Goal: Information Seeking & Learning: Check status

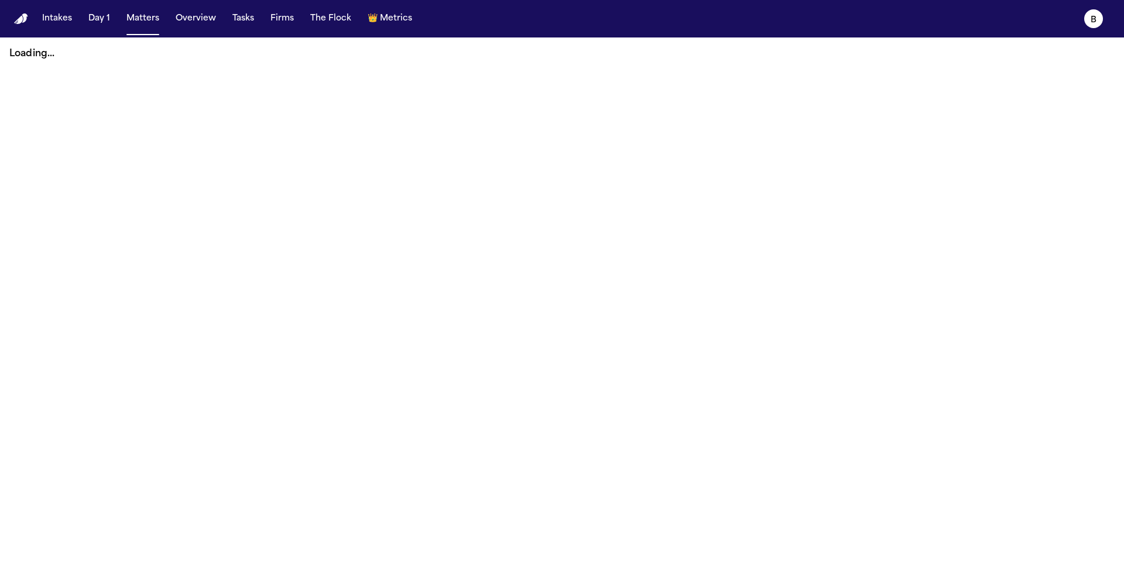
click at [185, 222] on main "Loading..." at bounding box center [562, 298] width 1124 height 523
click at [35, 22] on nav "Intakes Day 1 Matters Overview Tasks Firms The Flock 👑 Metrics B" at bounding box center [562, 18] width 1124 height 37
click at [5, 28] on nav "Intakes Day 1 Matters Overview Tasks Firms The Flock 👑 Metrics B" at bounding box center [562, 18] width 1124 height 37
click at [18, 22] on img "Home" at bounding box center [21, 18] width 14 height 11
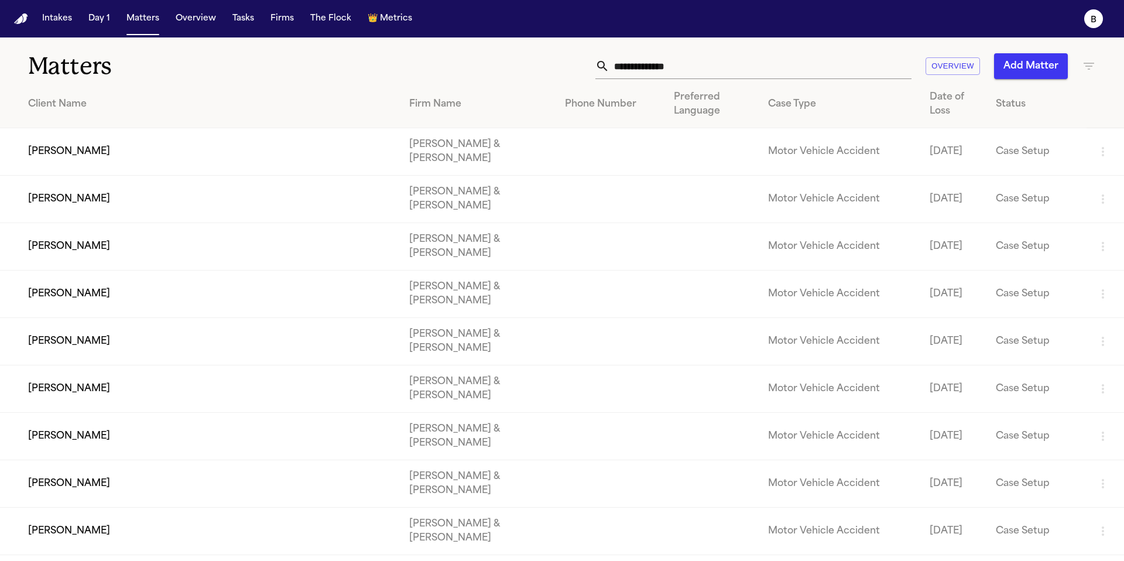
click at [695, 66] on input "text" at bounding box center [760, 66] width 302 height 26
paste input "**********"
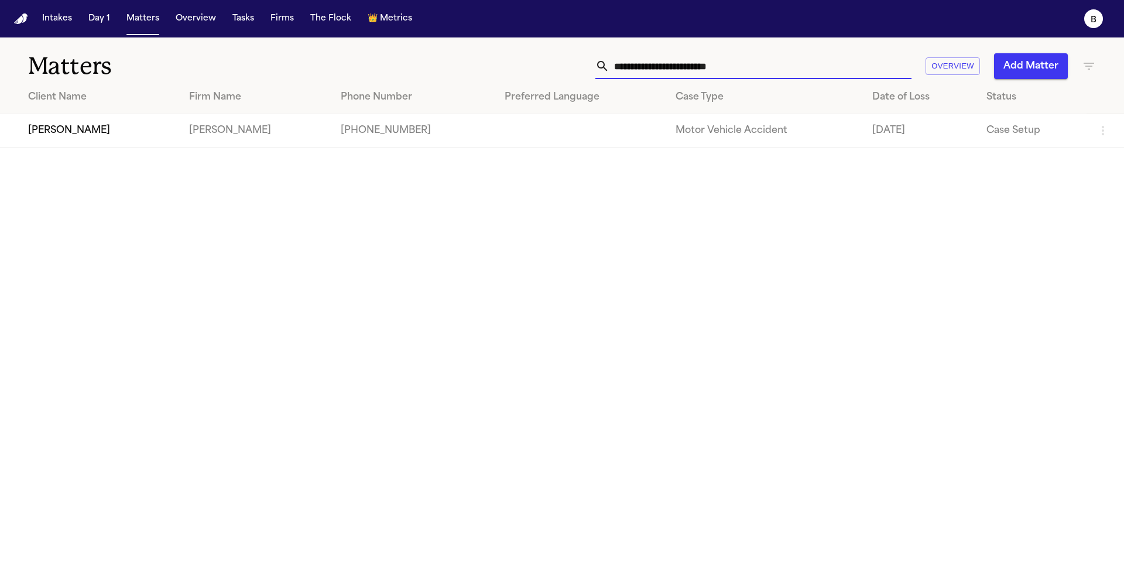
type input "**********"
click at [180, 144] on td "[PERSON_NAME]" at bounding box center [90, 130] width 180 height 33
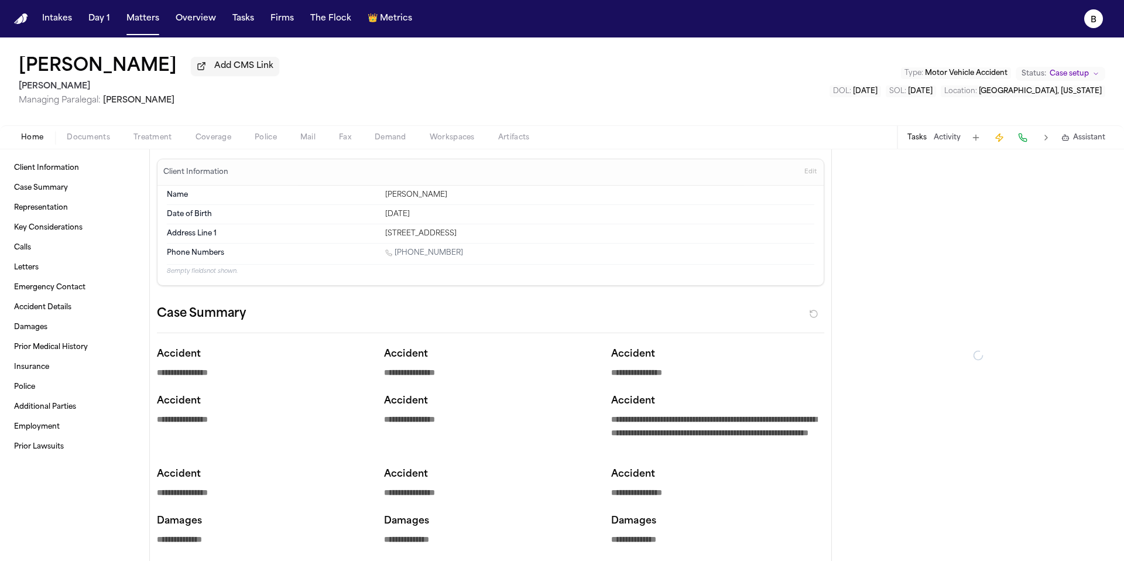
type textarea "*"
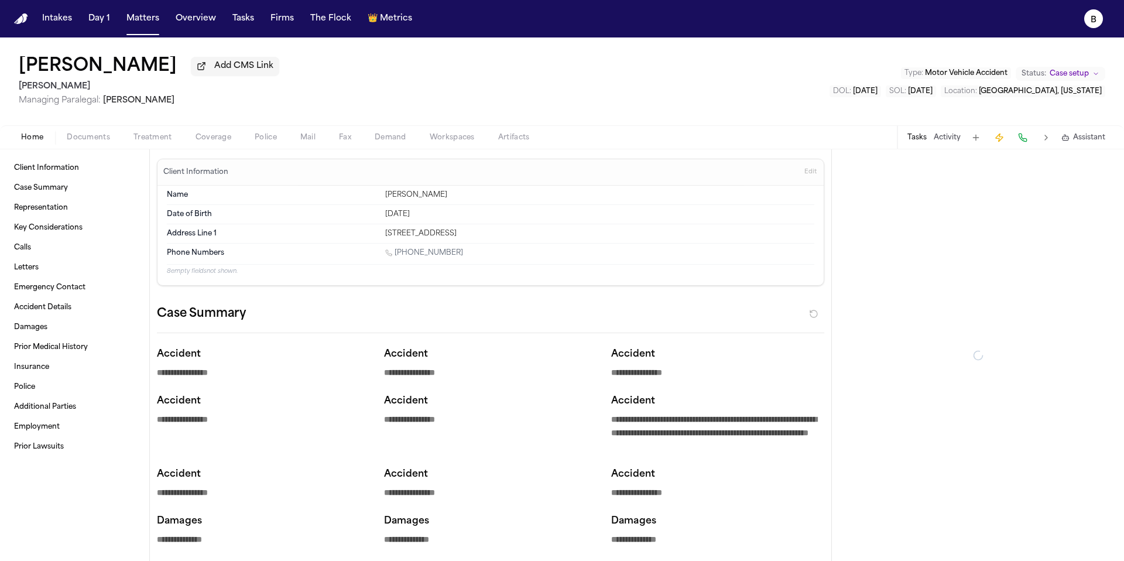
type textarea "*"
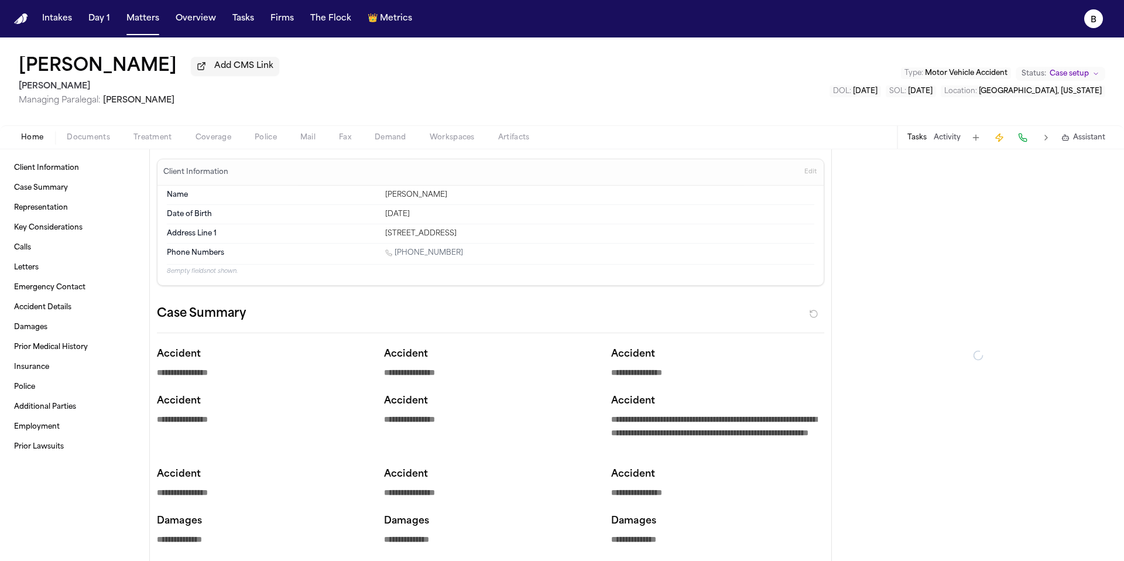
type textarea "*"
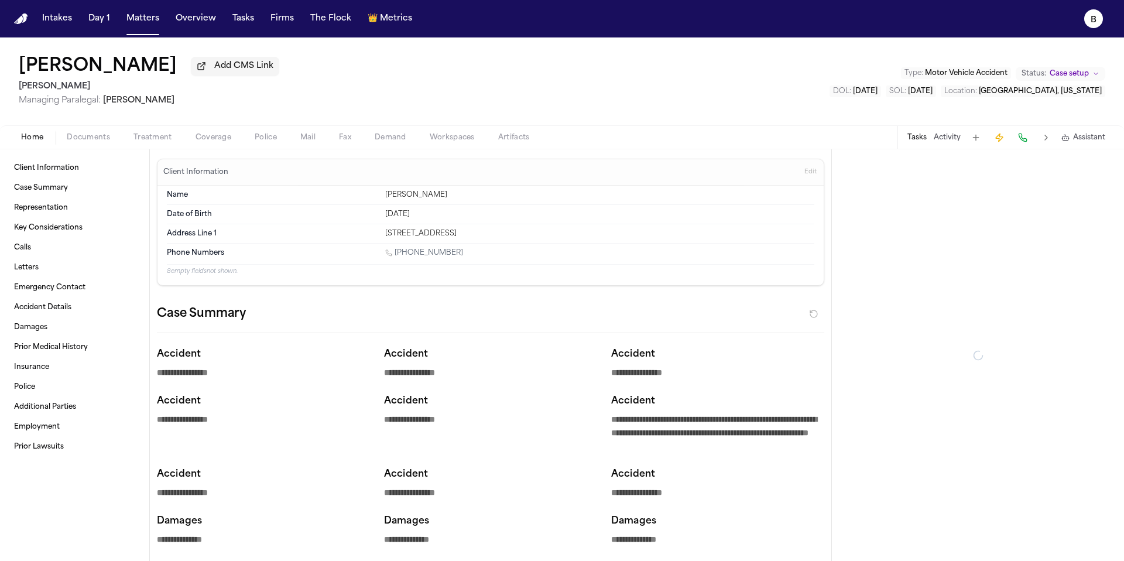
type textarea "*"
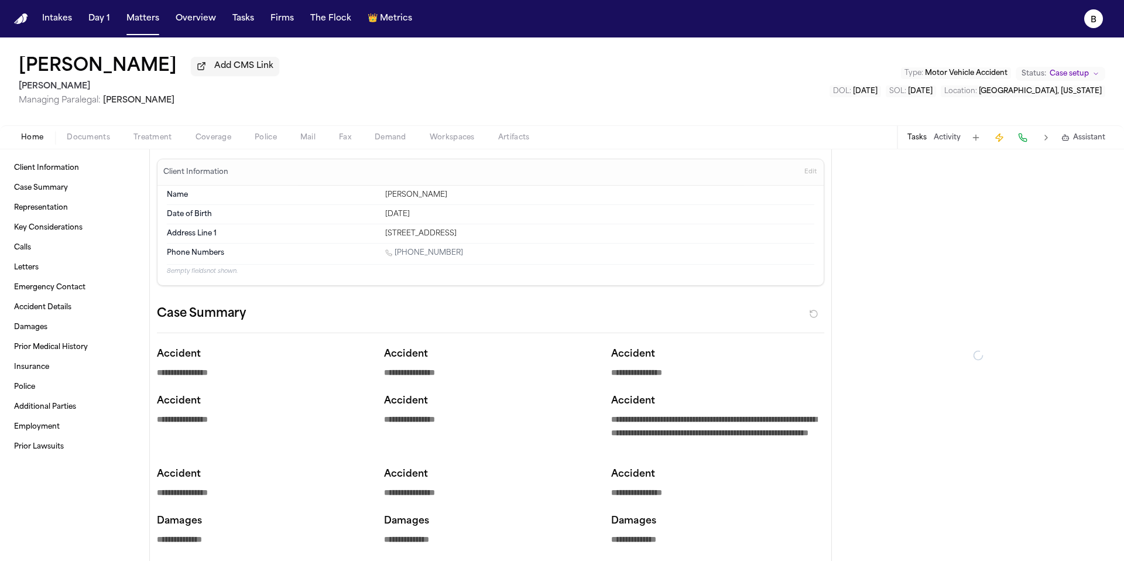
type textarea "*"
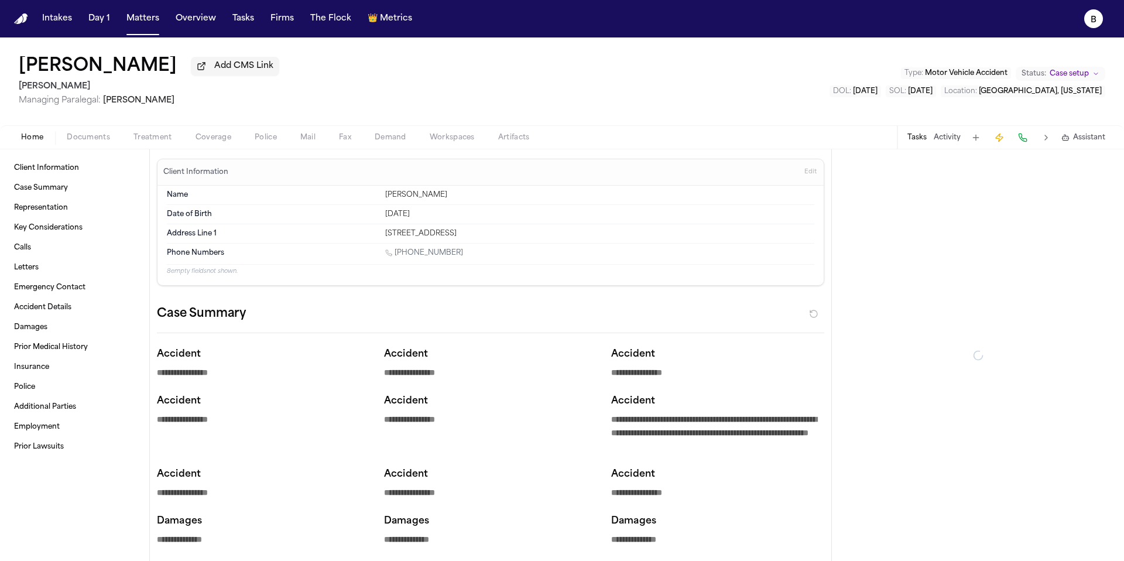
type textarea "*"
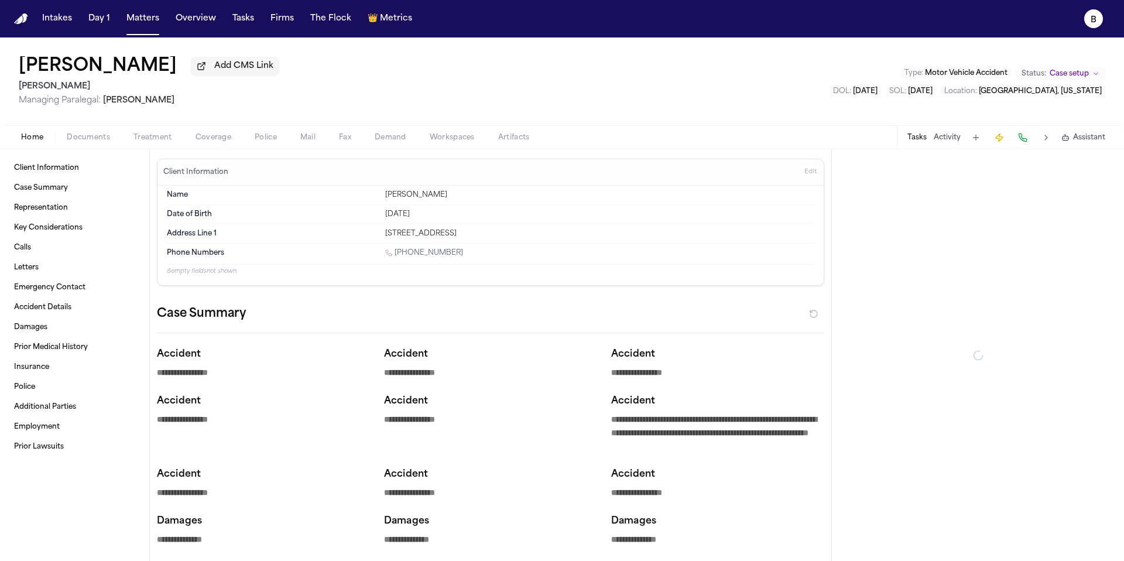
type textarea "*"
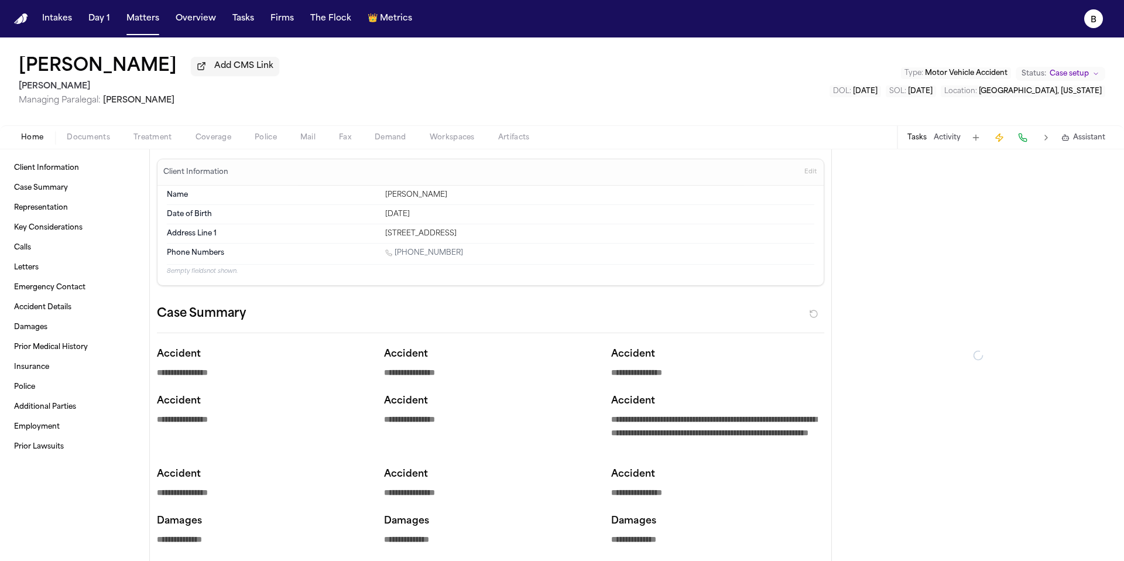
type textarea "*"
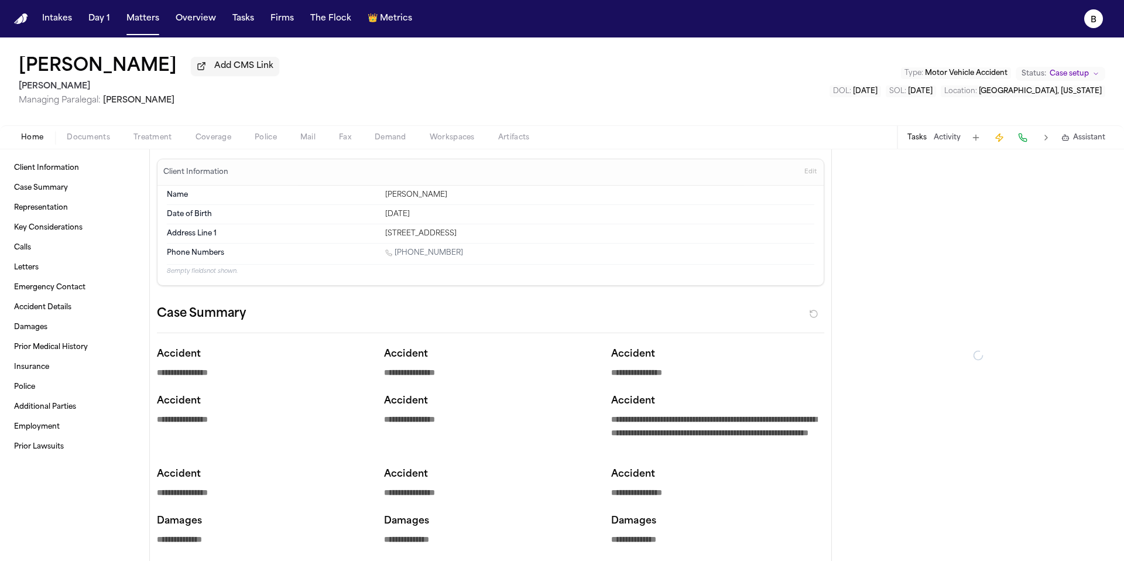
type textarea "*"
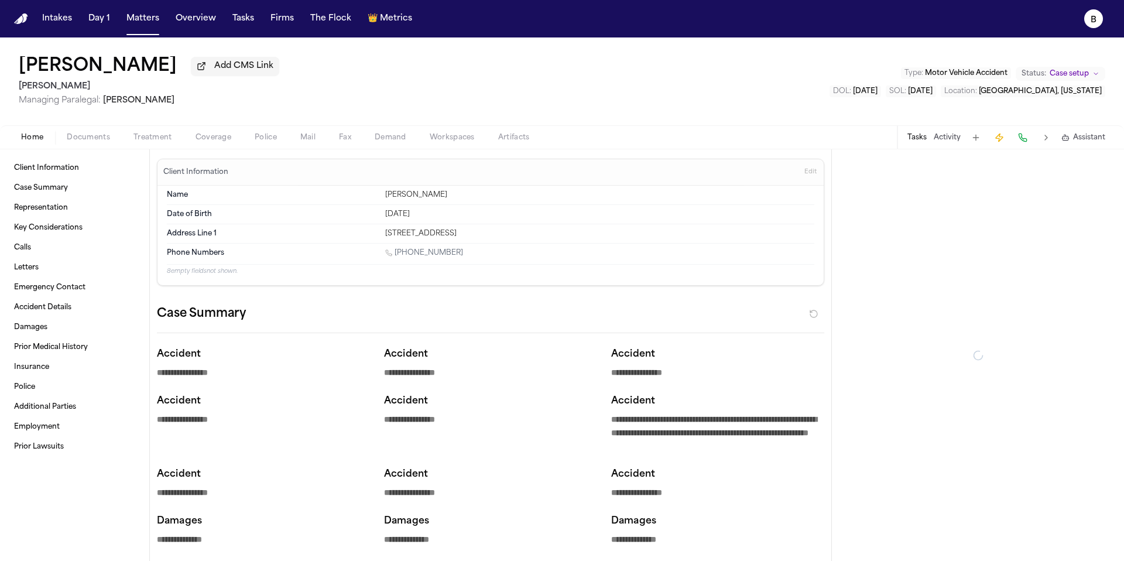
type textarea "*"
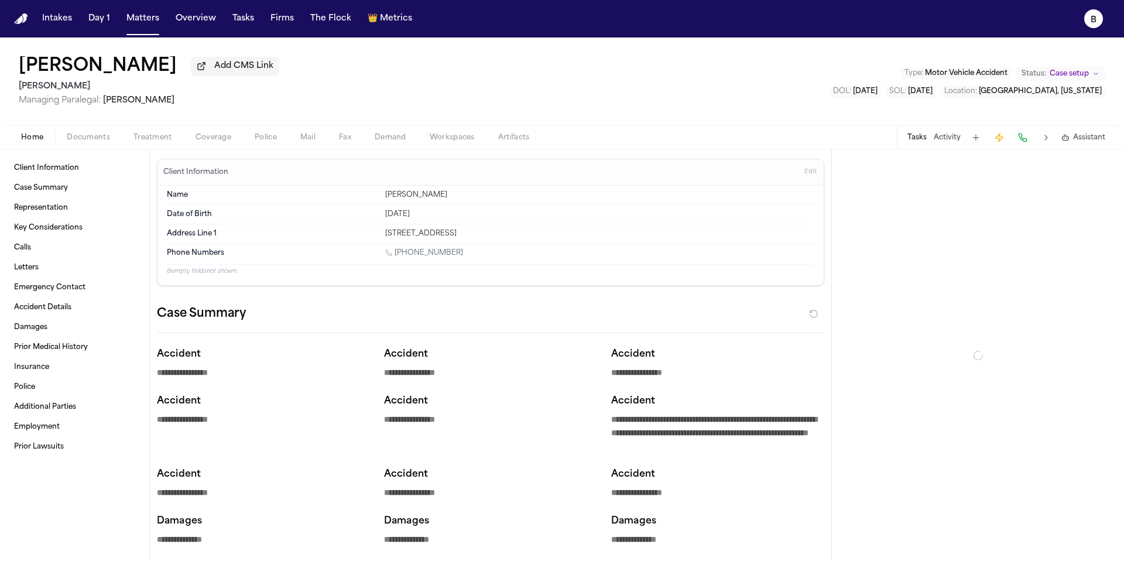
type textarea "*"
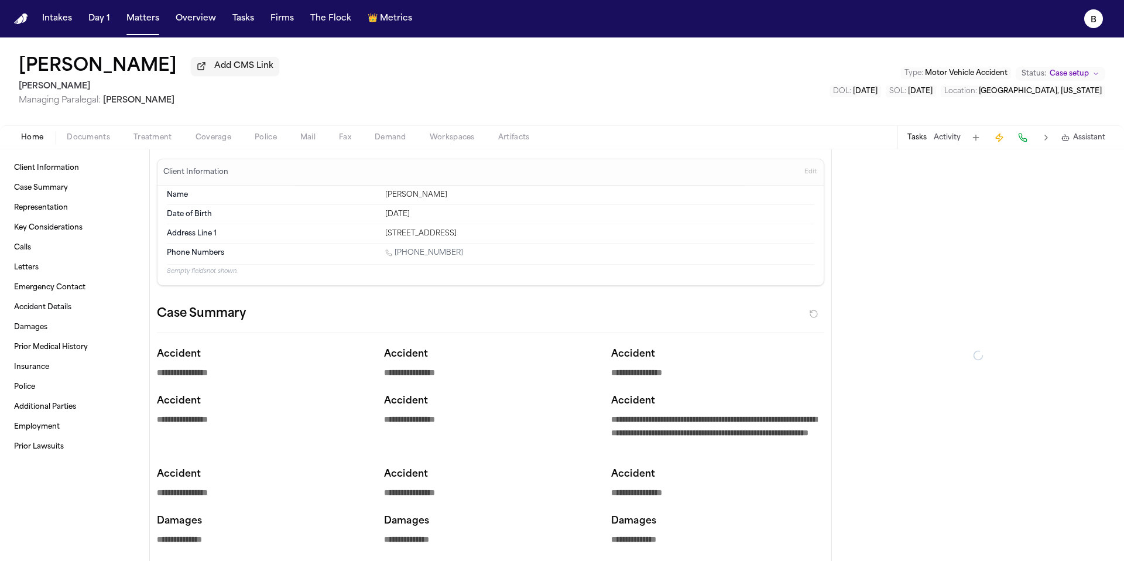
type textarea "*"
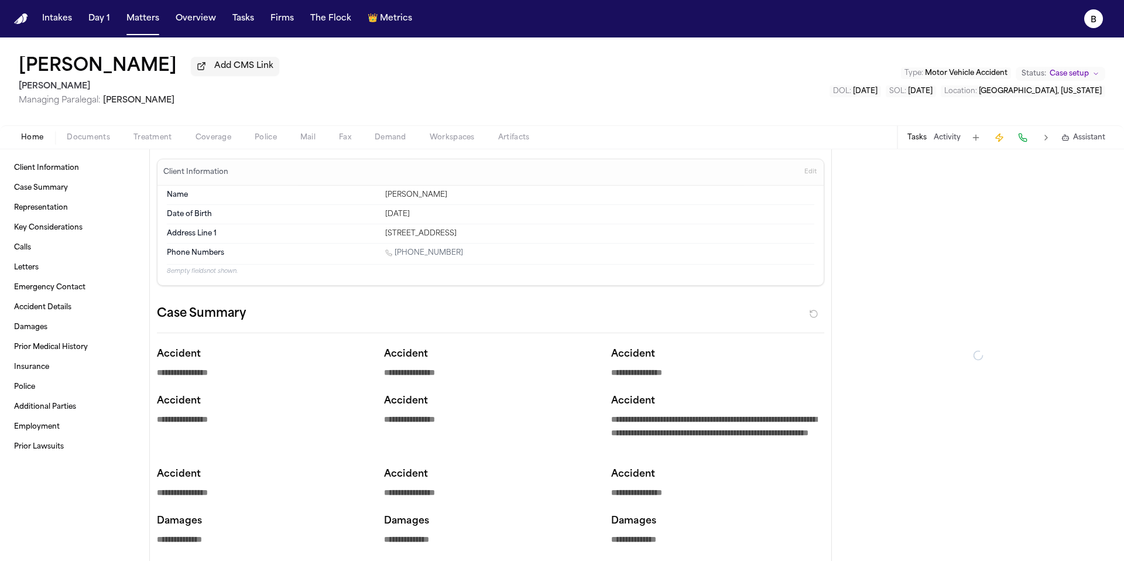
type textarea "*"
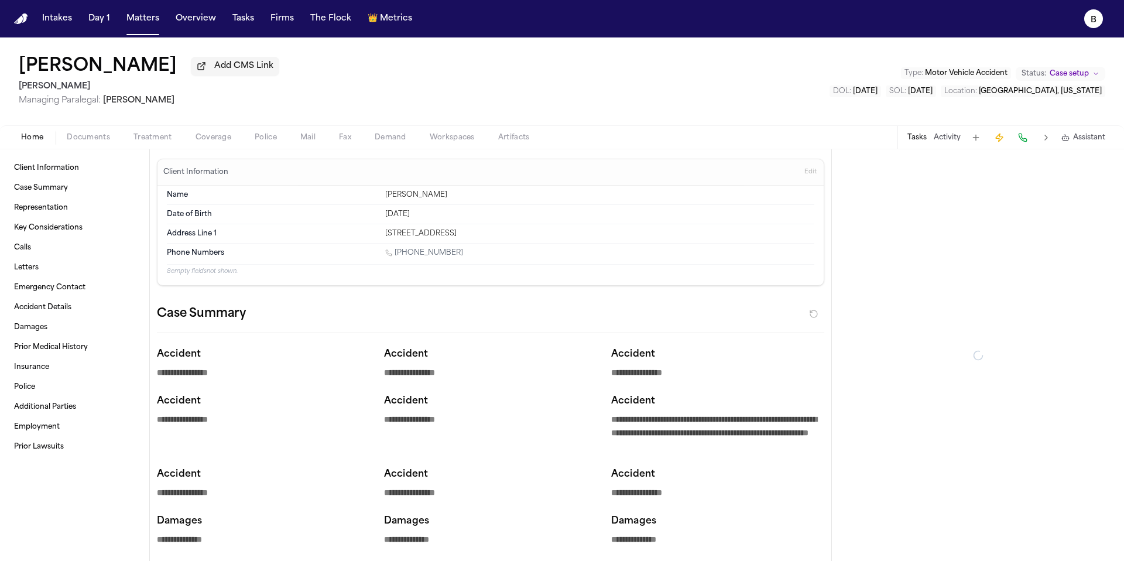
type textarea "*"
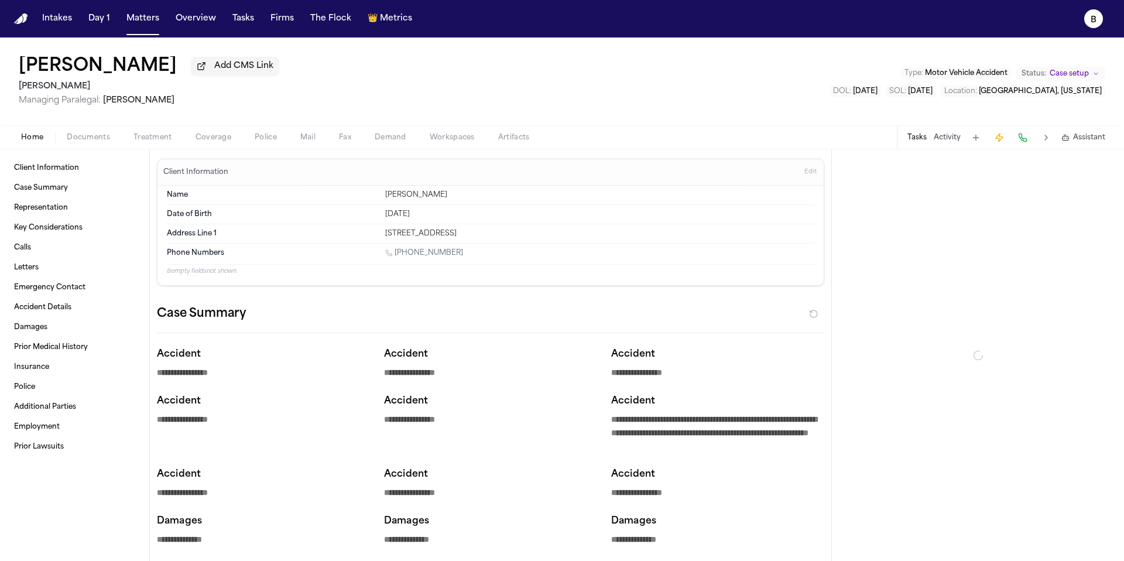
type textarea "*"
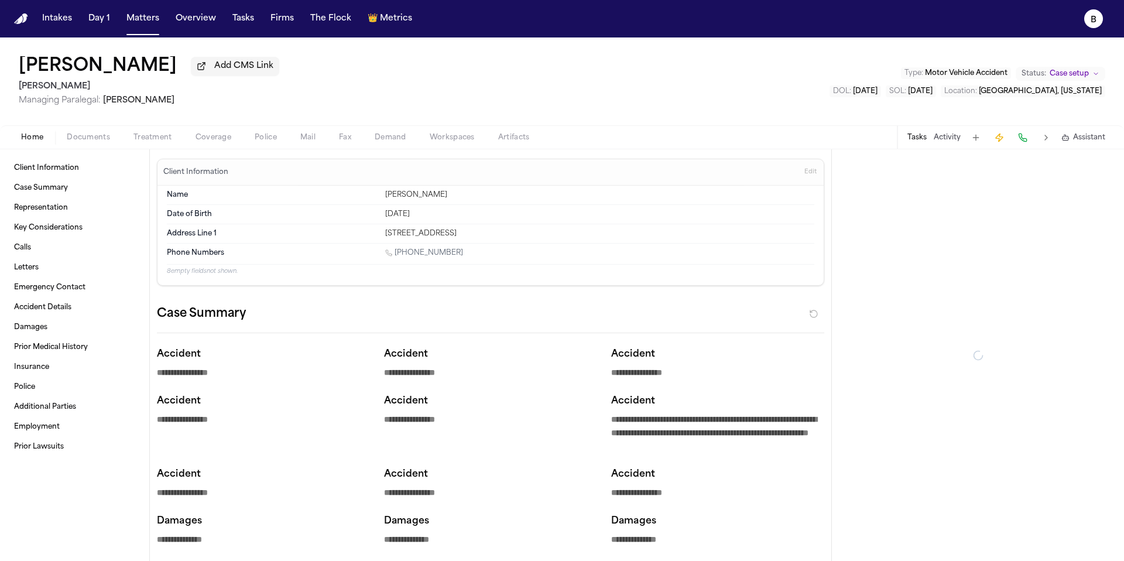
type textarea "*"
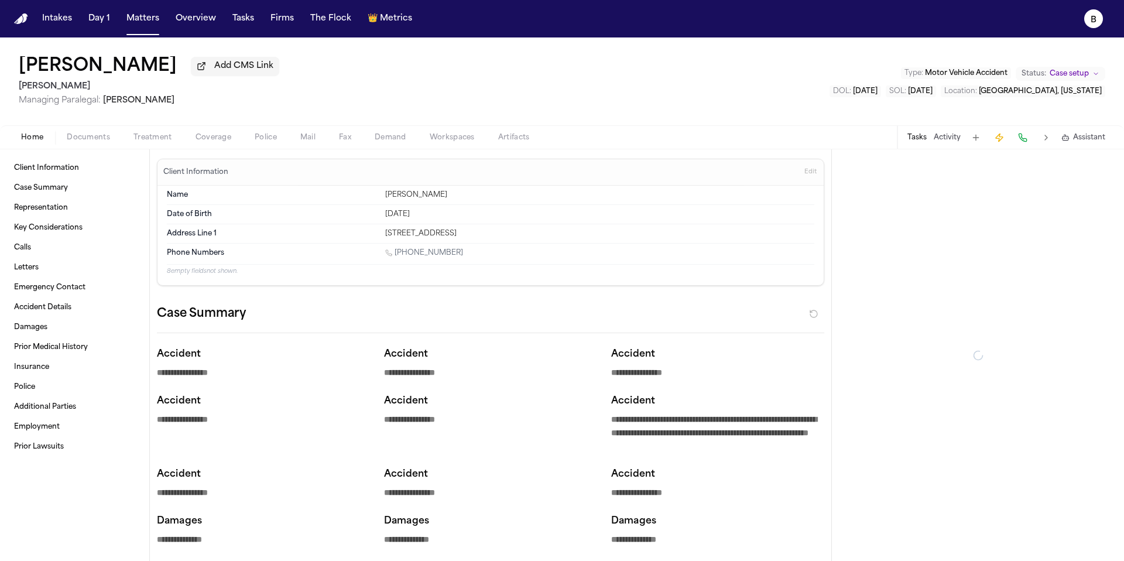
type textarea "*"
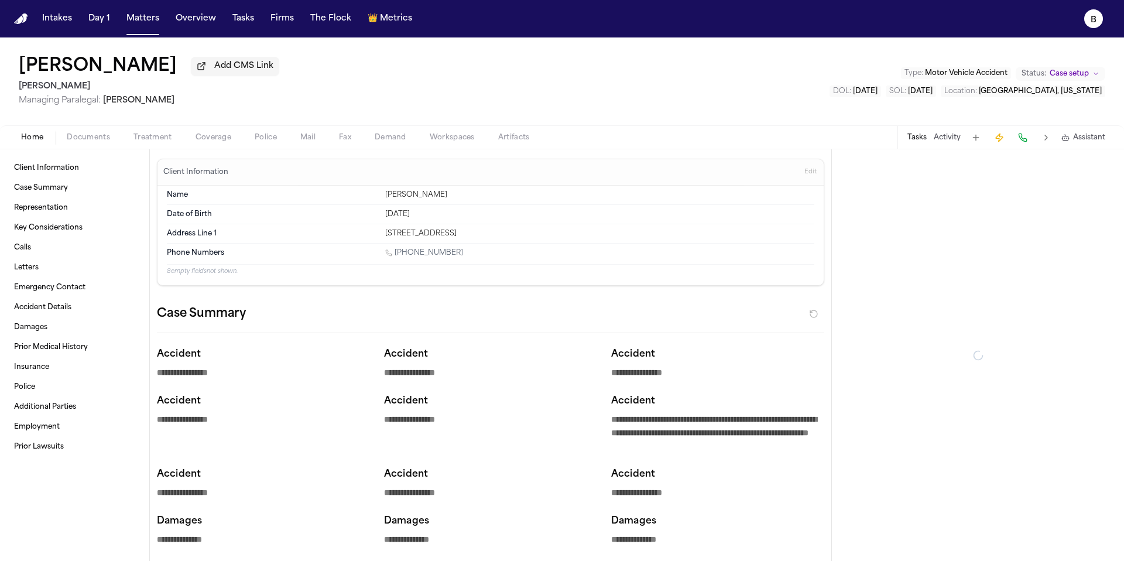
type textarea "*"
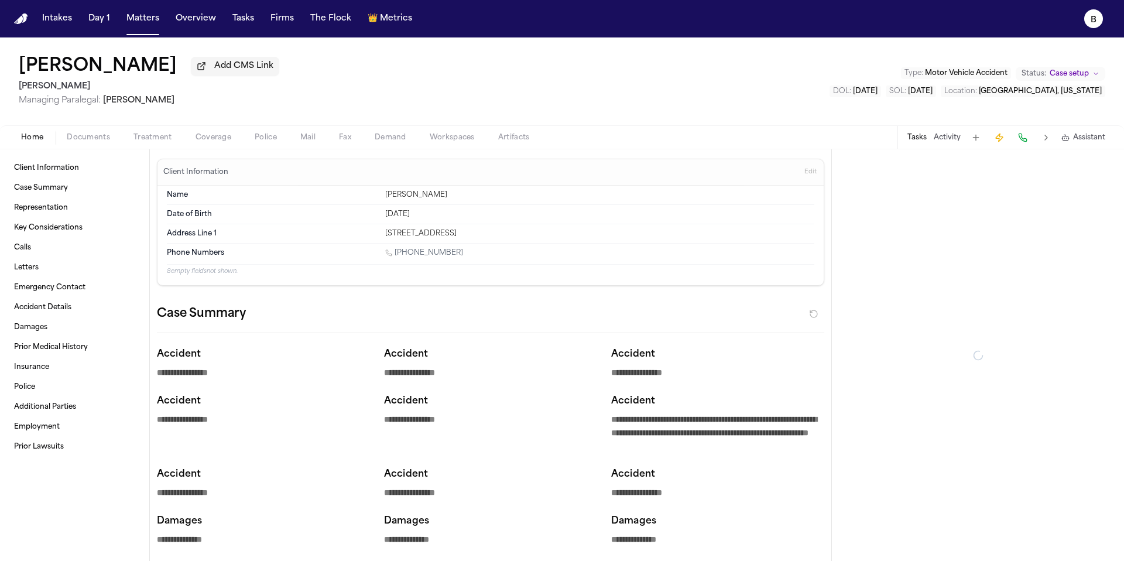
type textarea "*"
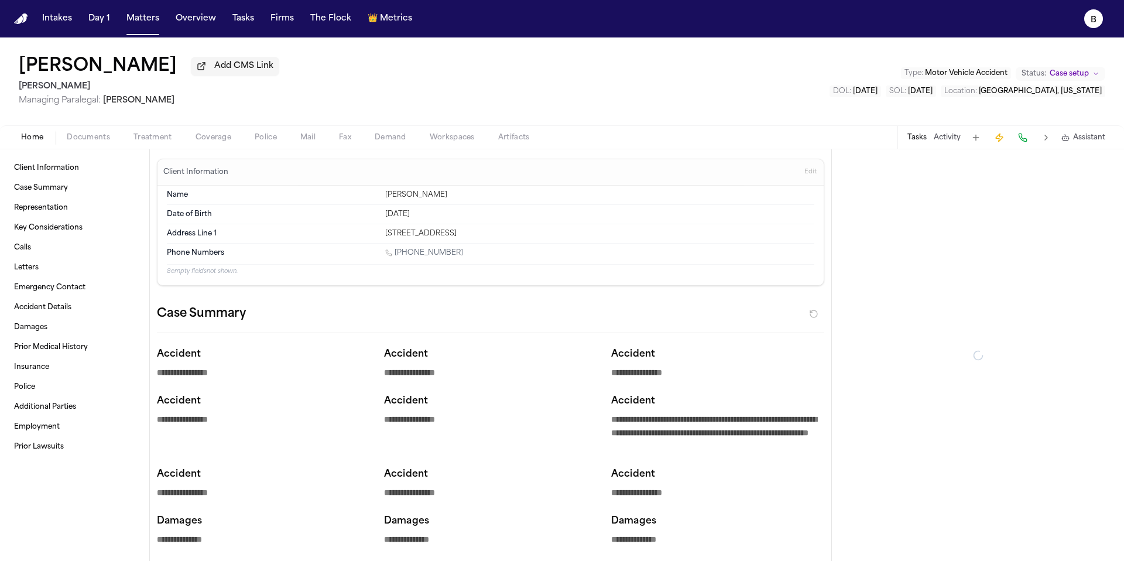
type textarea "*"
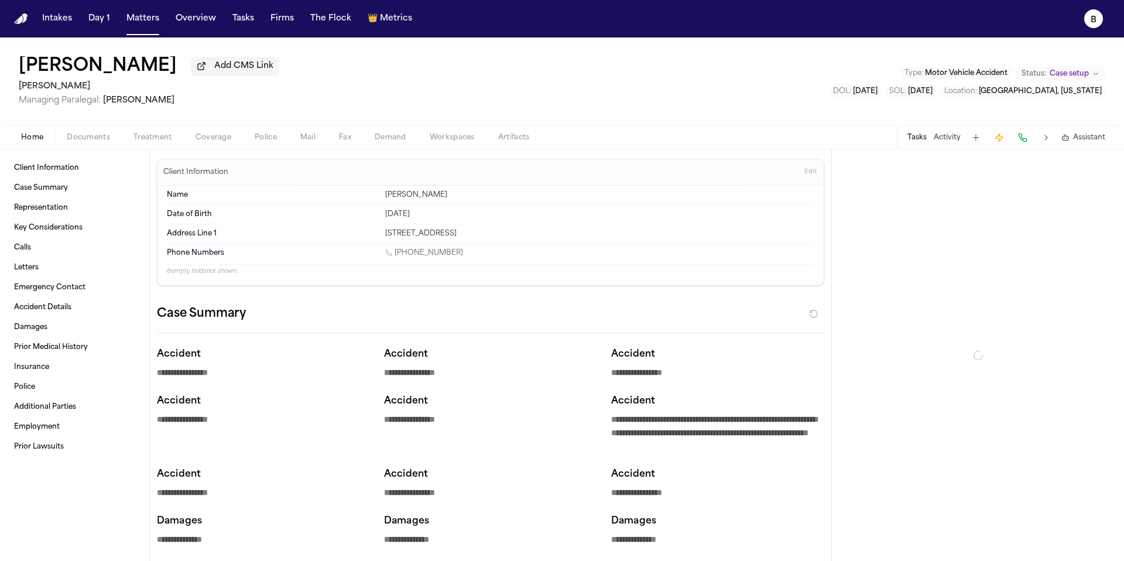
type textarea "*"
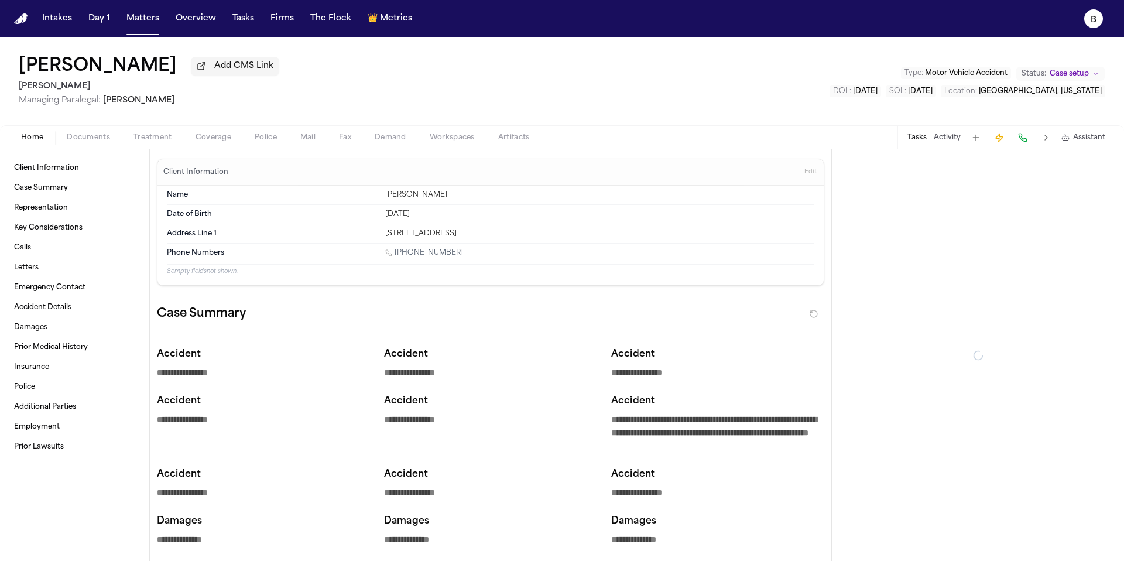
type textarea "*"
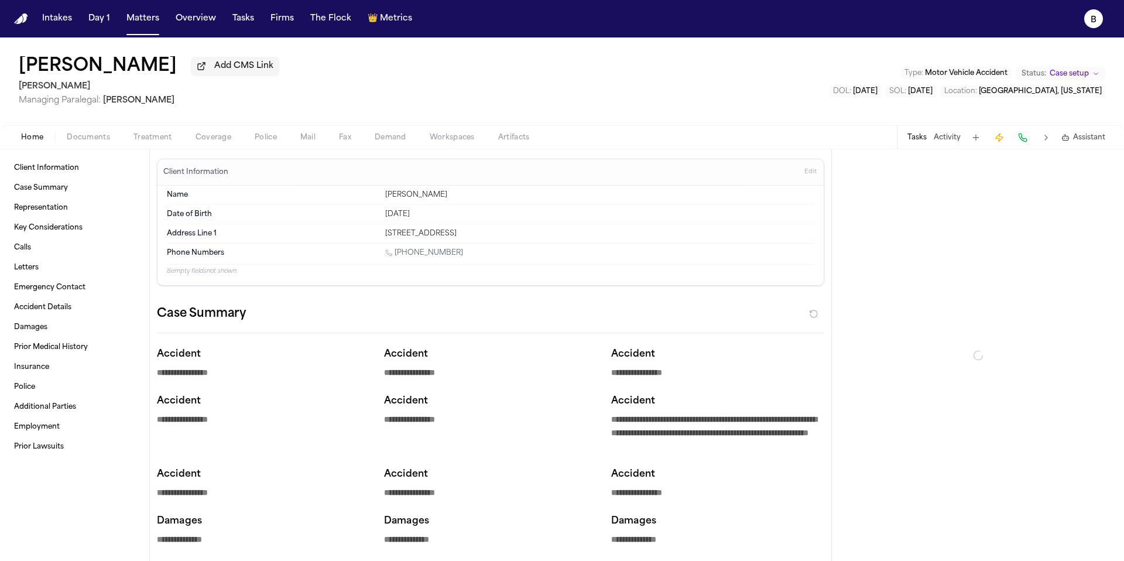
type textarea "*"
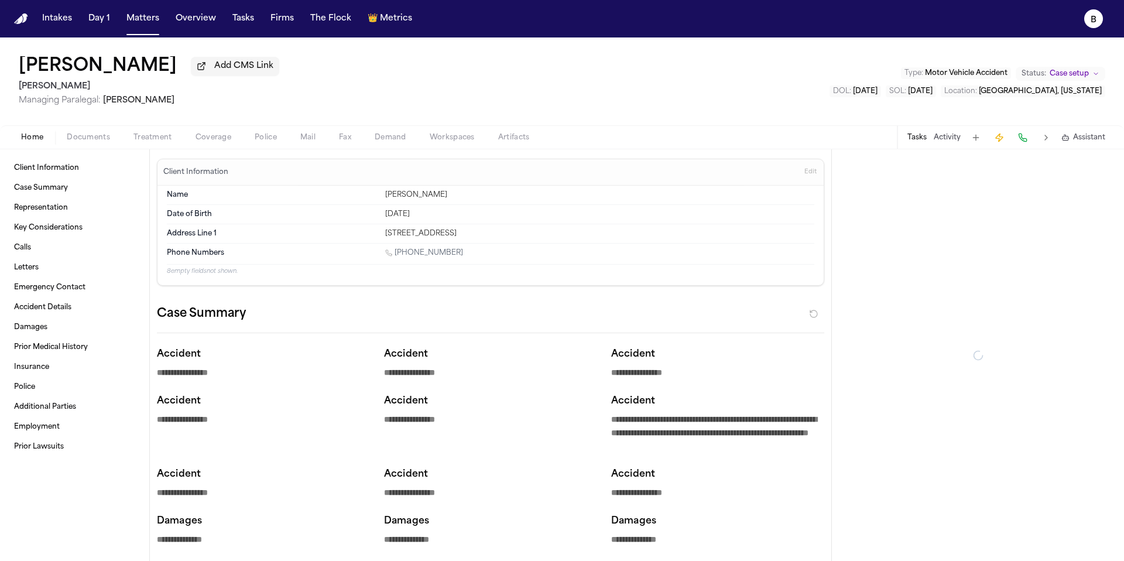
type textarea "*"
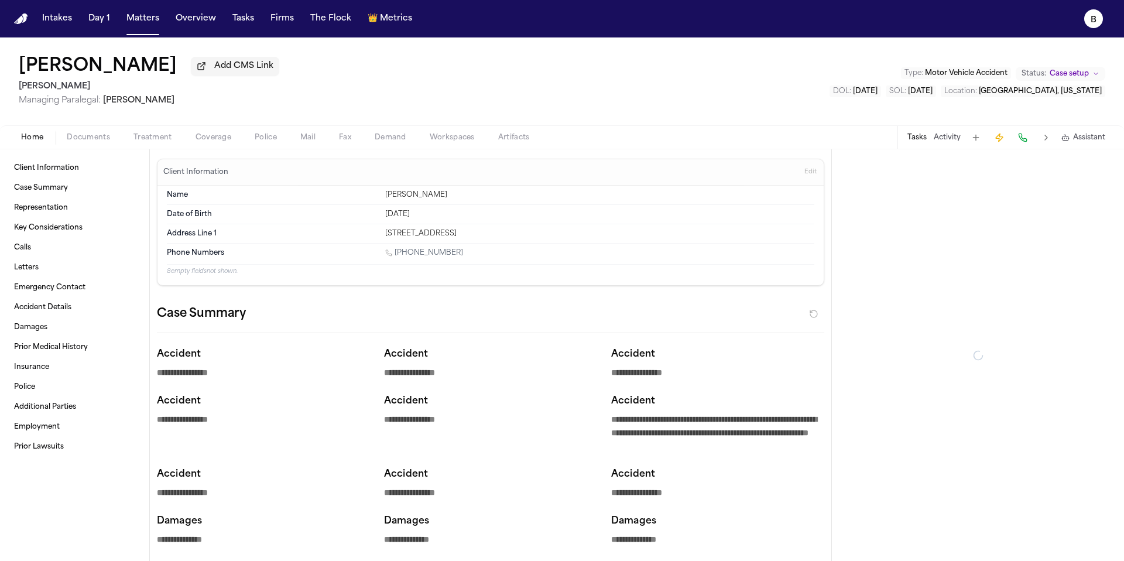
type textarea "*"
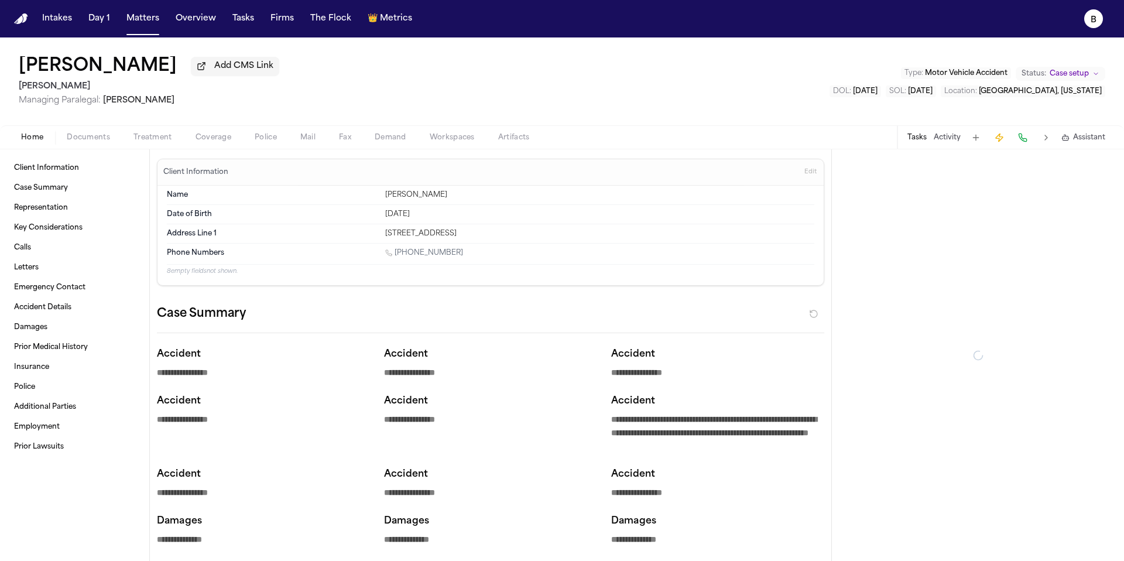
type textarea "*"
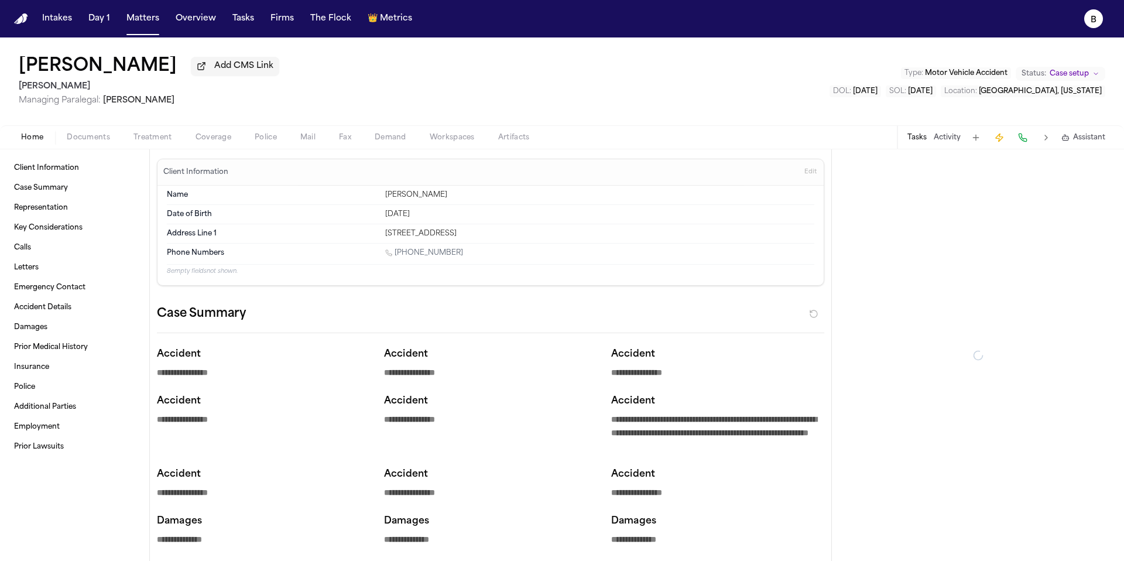
type textarea "*"
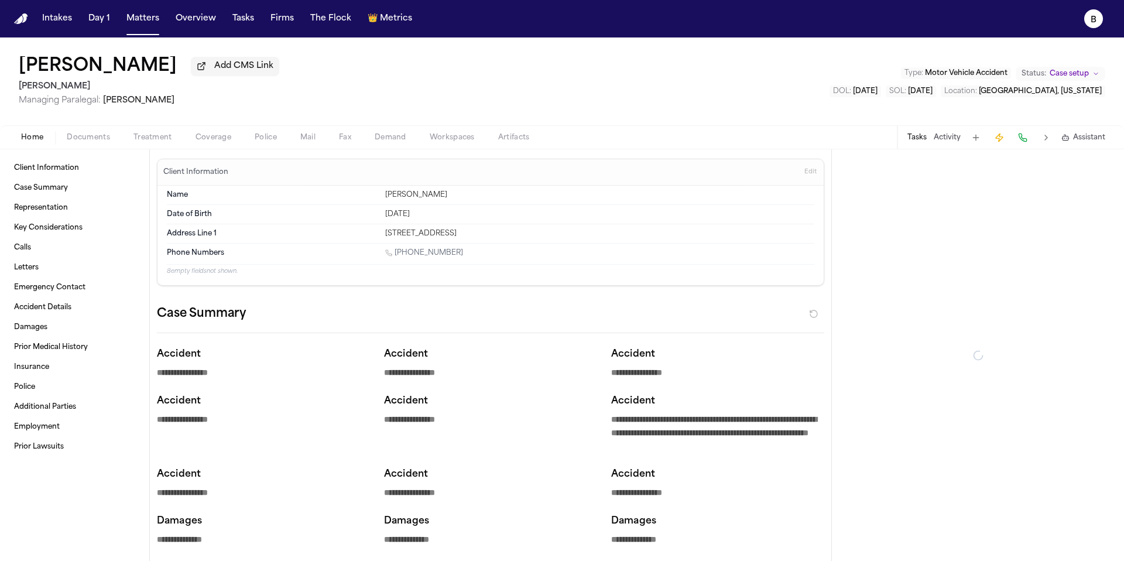
type textarea "*"
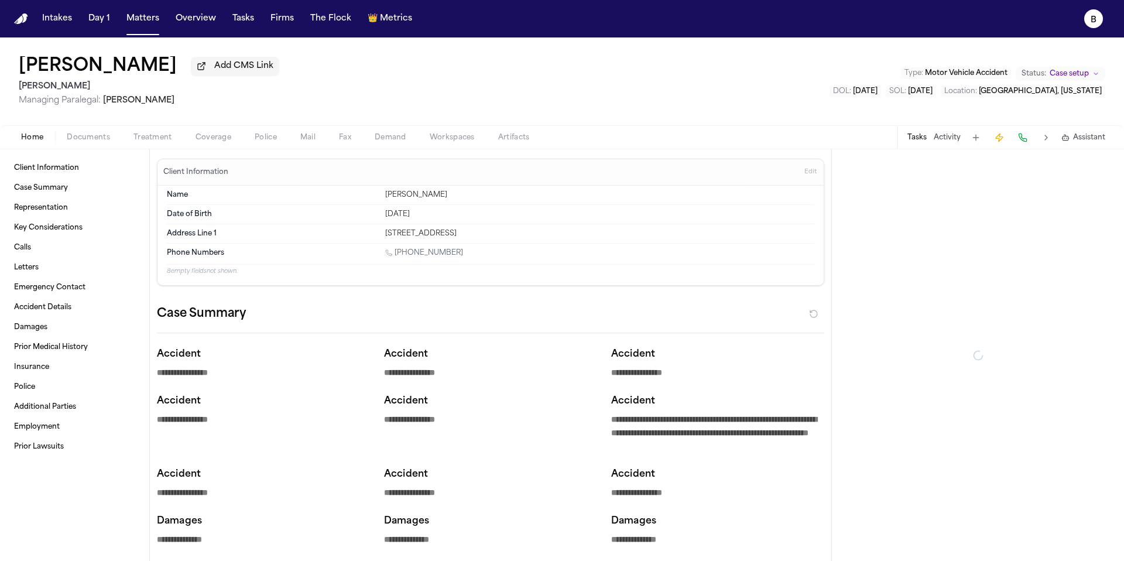
type textarea "*"
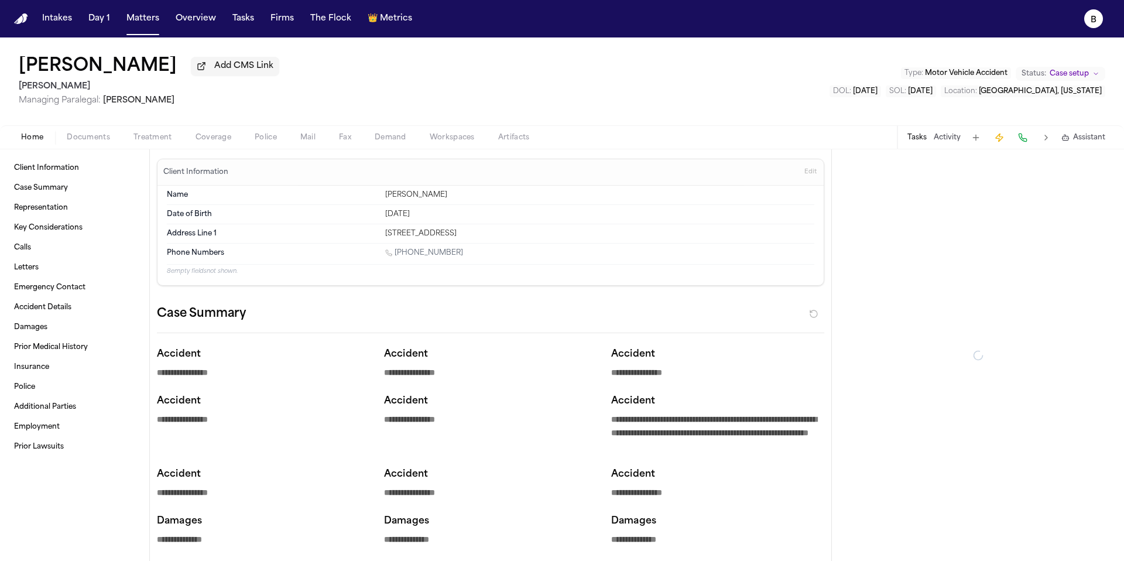
type textarea "*"
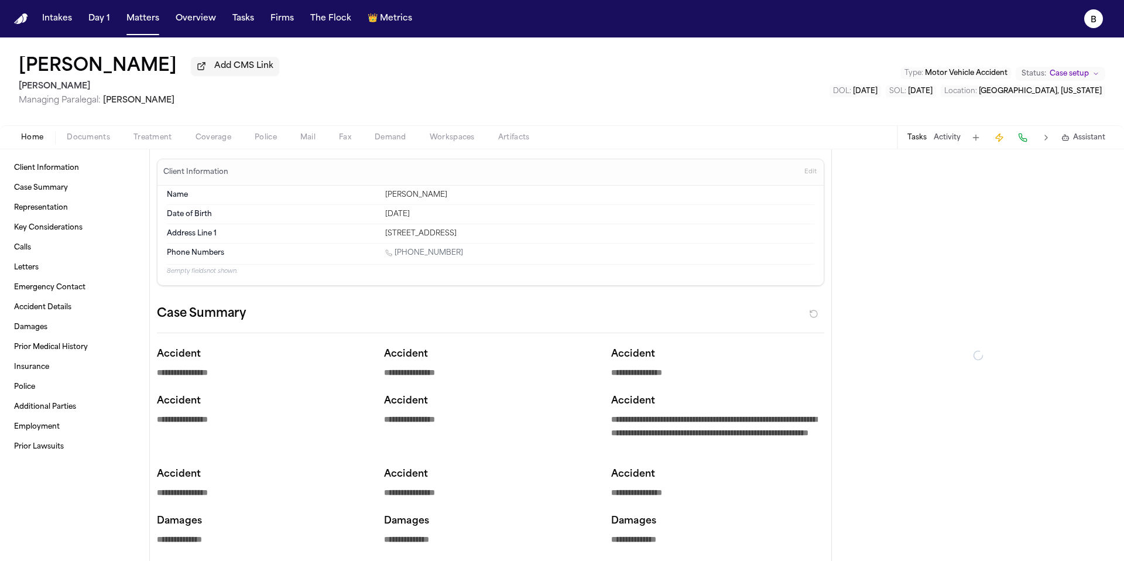
type textarea "*"
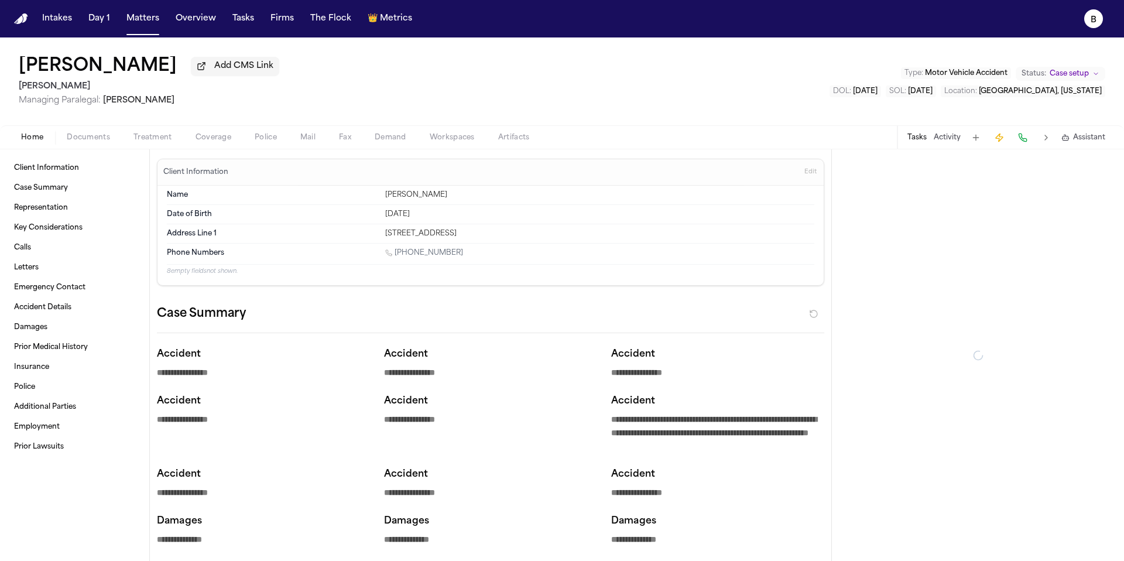
type textarea "*"
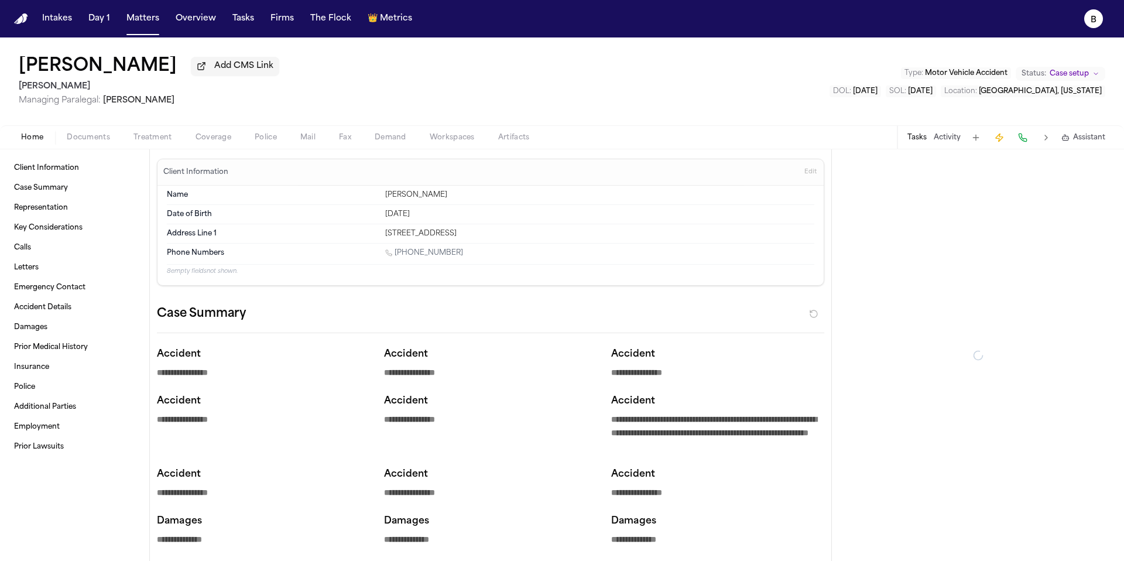
type textarea "*"
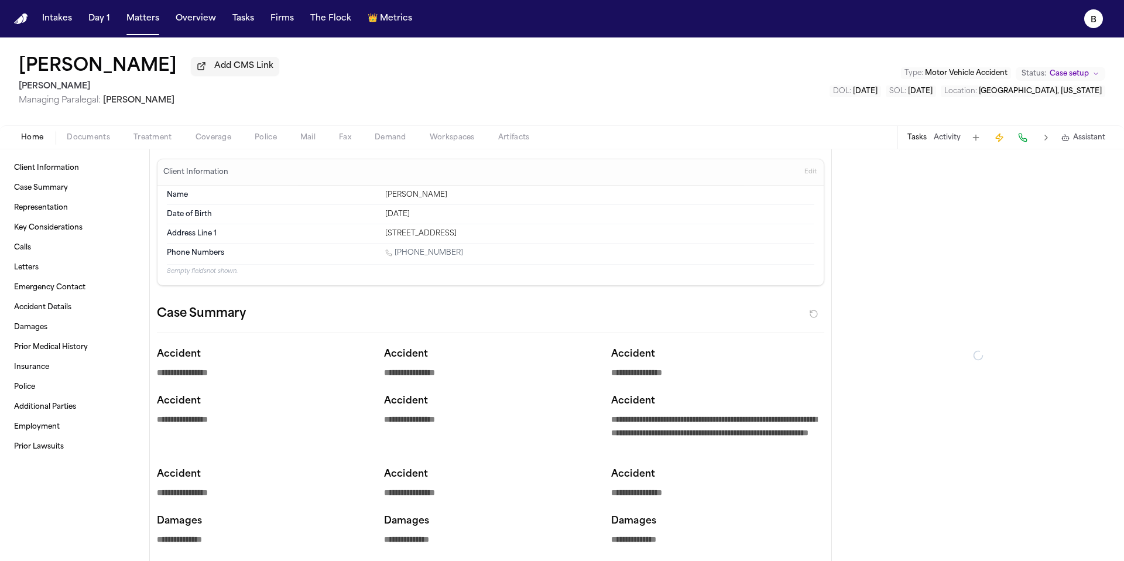
type textarea "*"
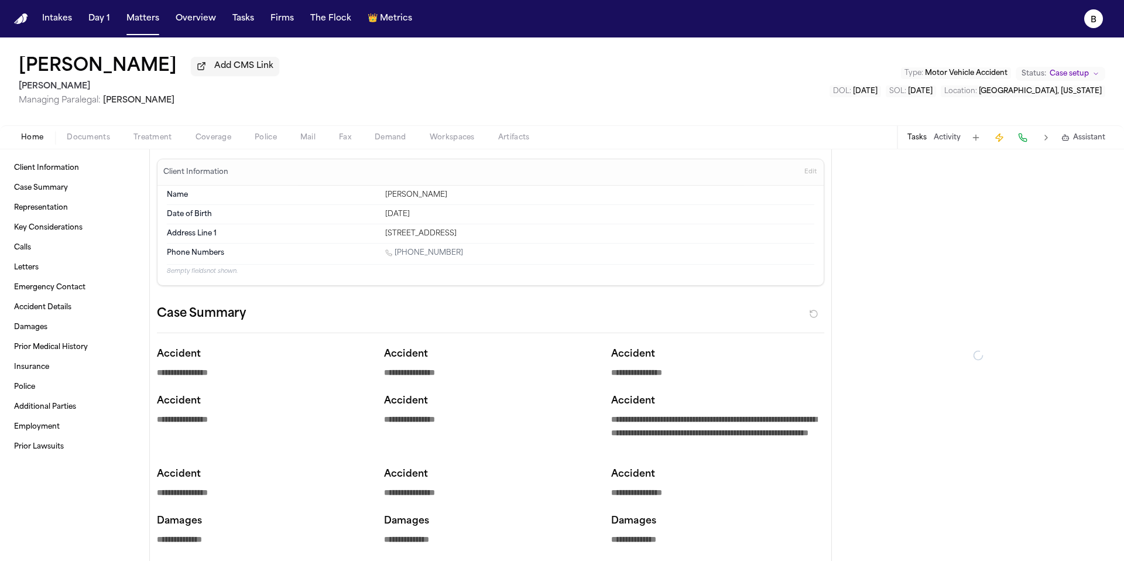
type textarea "*"
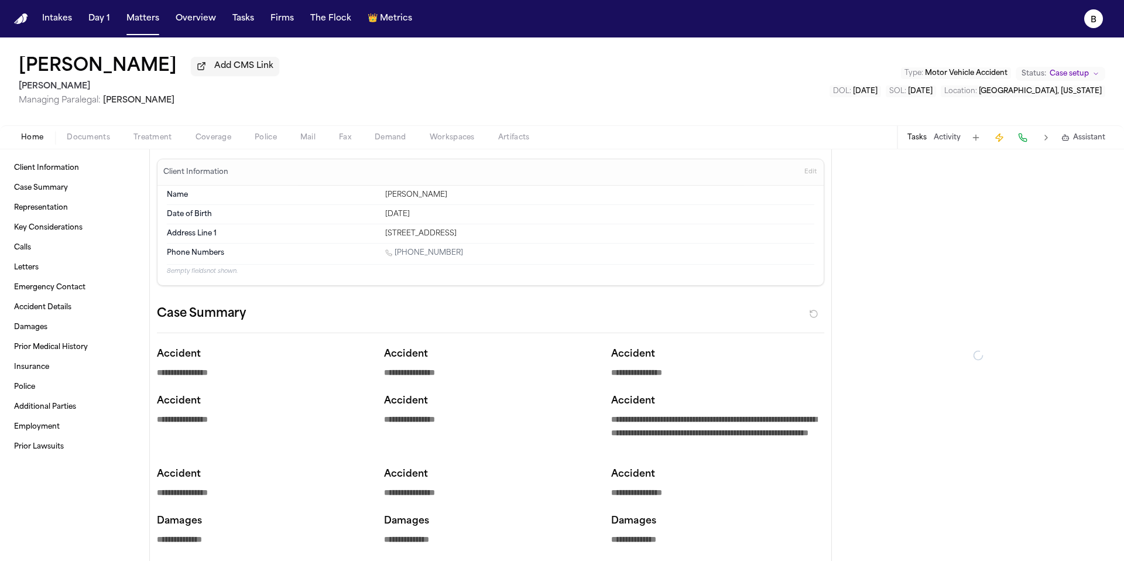
type textarea "*"
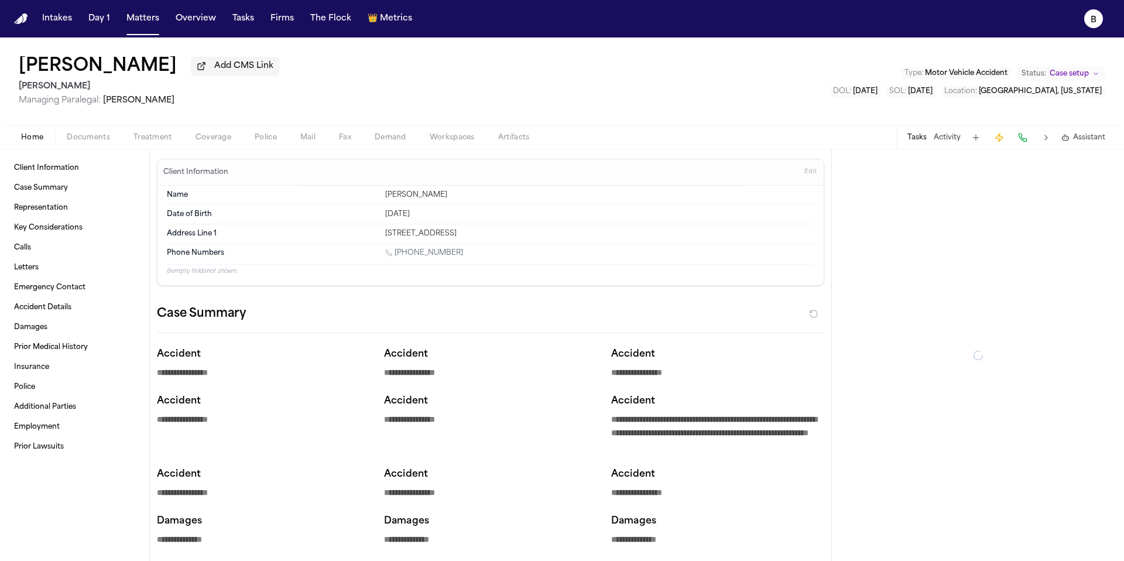
type textarea "*"
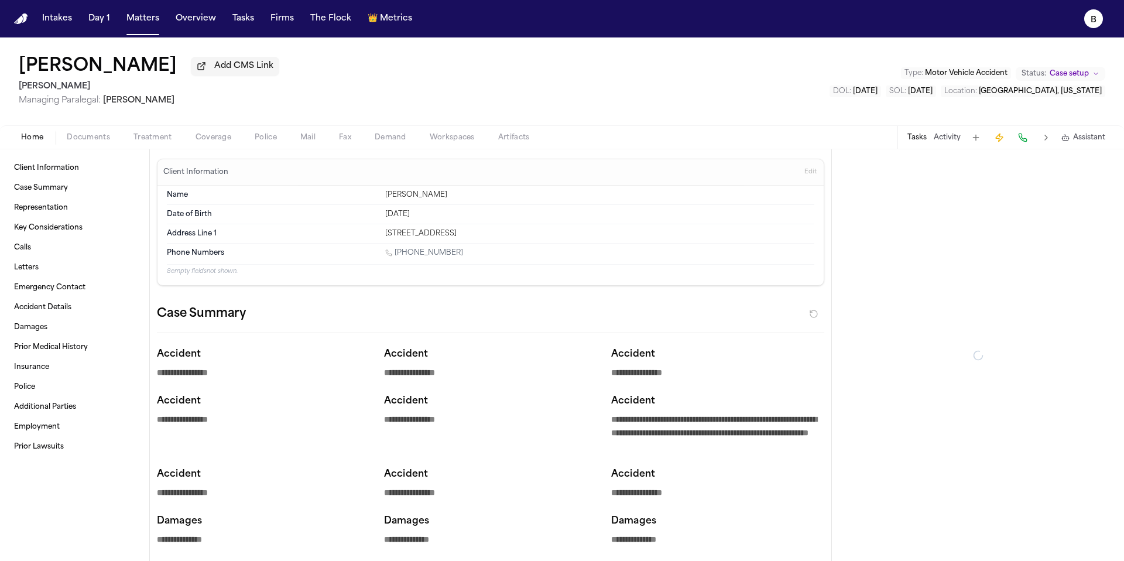
type textarea "*"
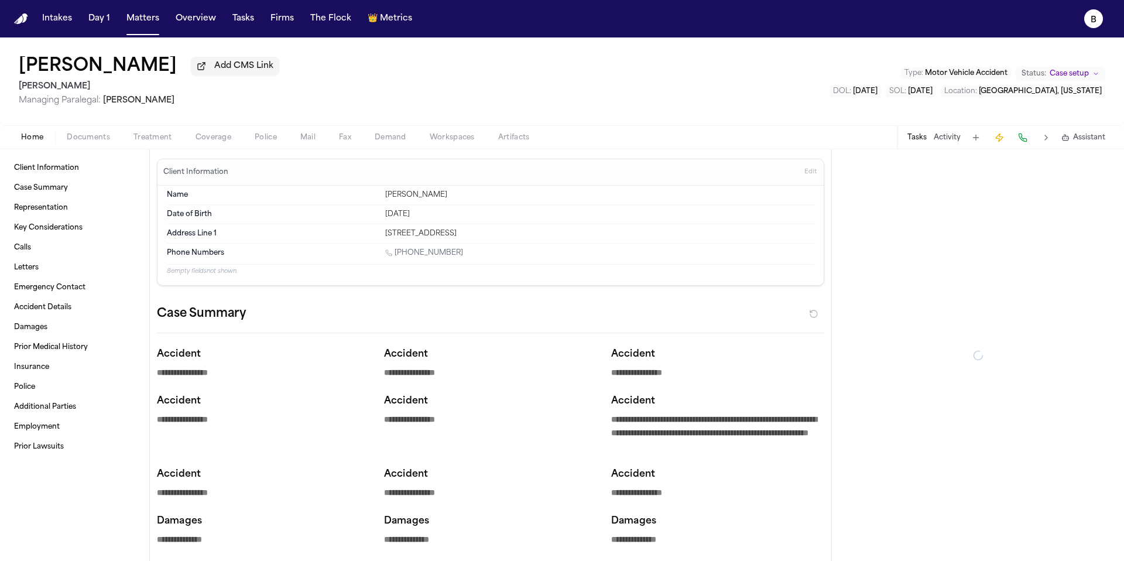
type textarea "*"
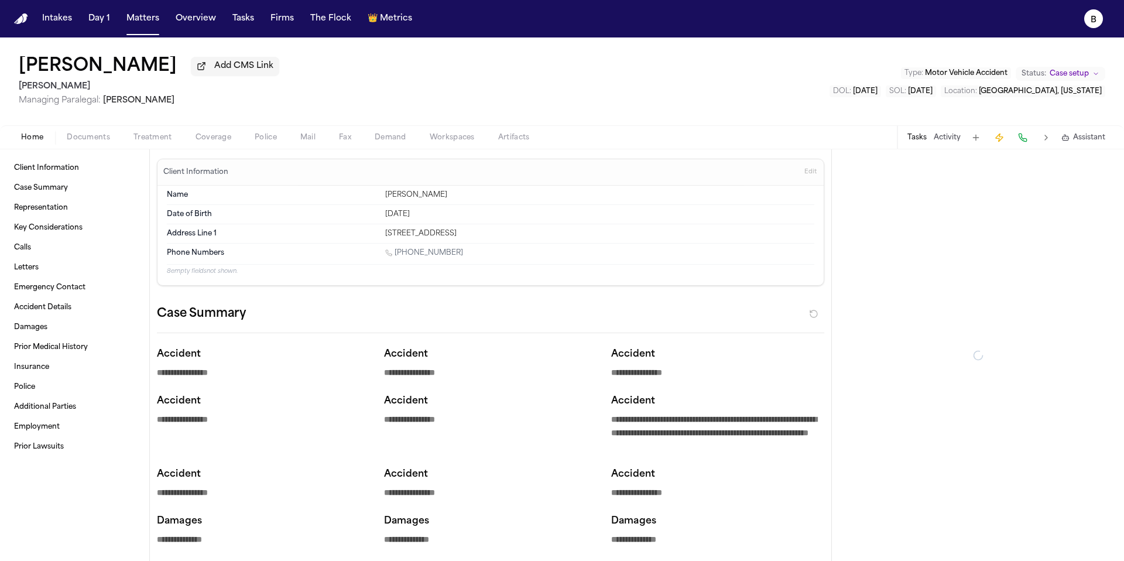
type textarea "*"
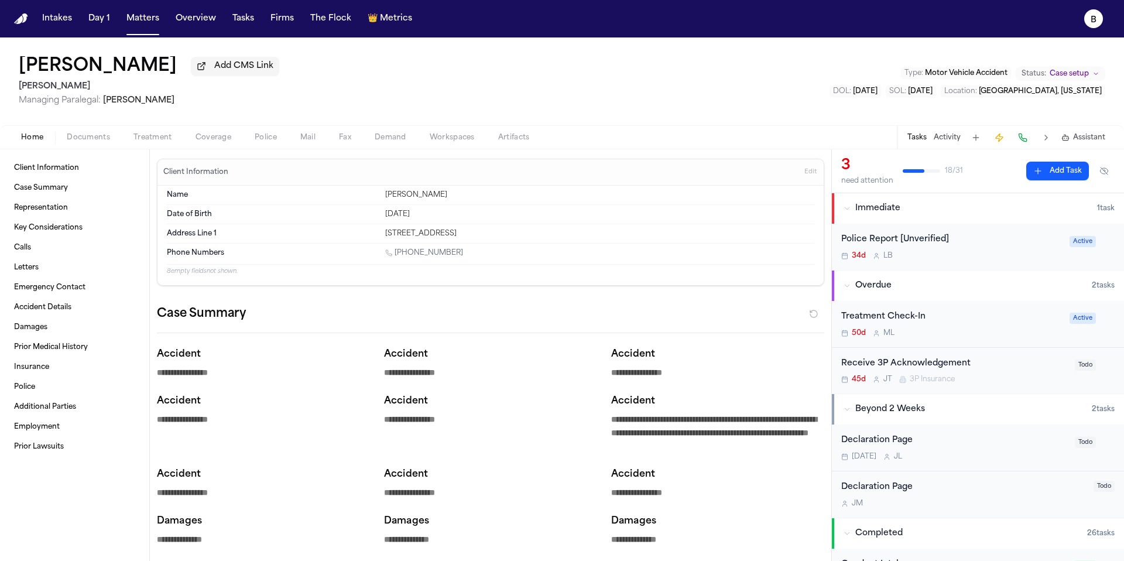
click at [83, 152] on div "Client Information Case Summary Representation Key Considerations Calls Letters…" at bounding box center [74, 355] width 149 height 412
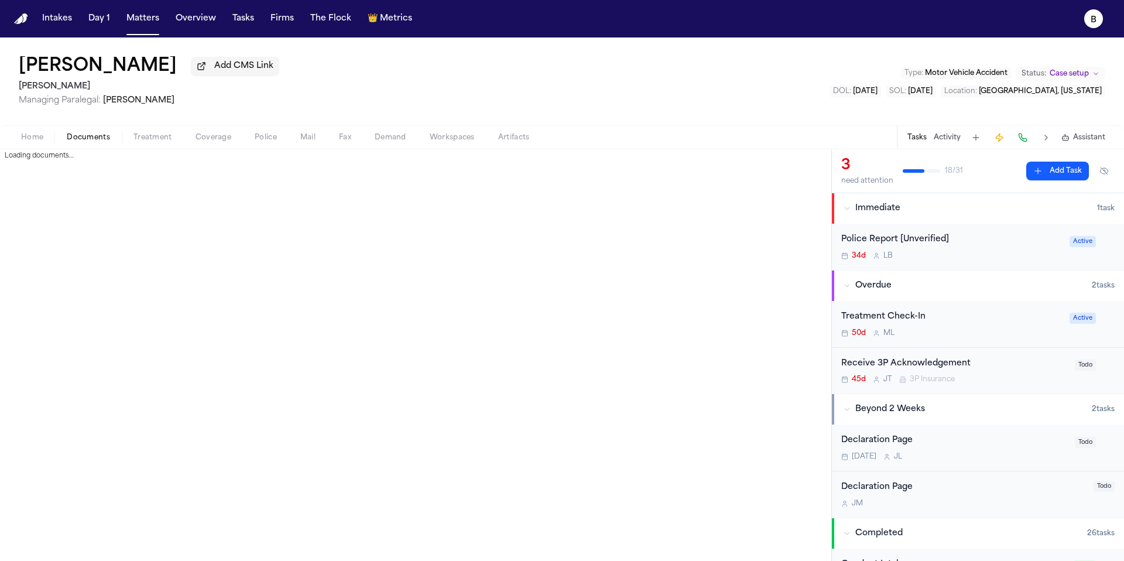
drag, startPoint x: 85, startPoint y: 140, endPoint x: 85, endPoint y: 168, distance: 28.1
click at [84, 140] on span "Documents" at bounding box center [88, 137] width 43 height 9
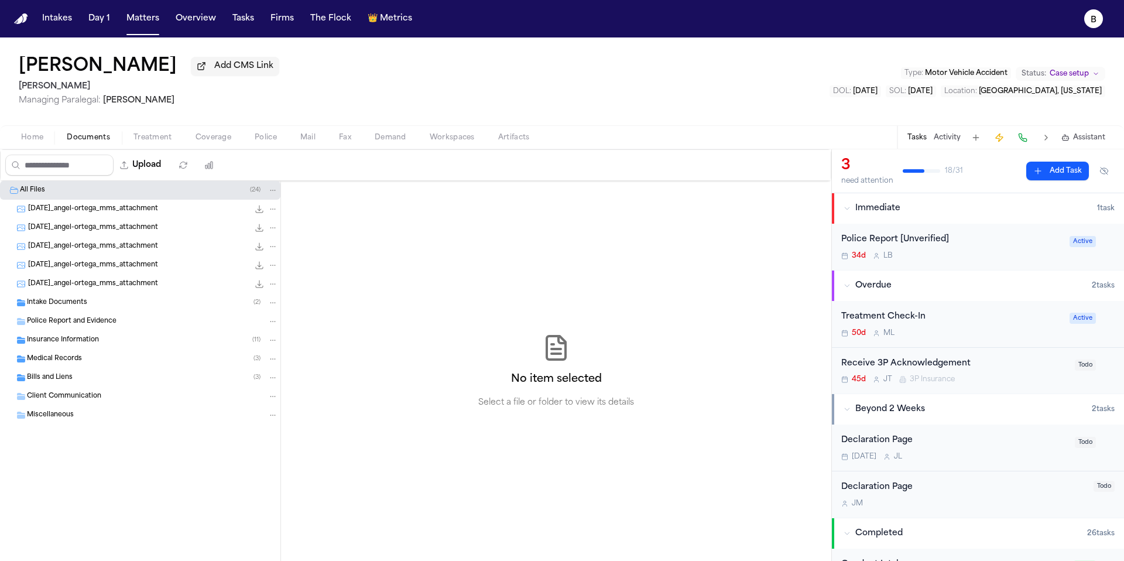
click at [83, 323] on span "Police Report and Evidence" at bounding box center [72, 322] width 90 height 10
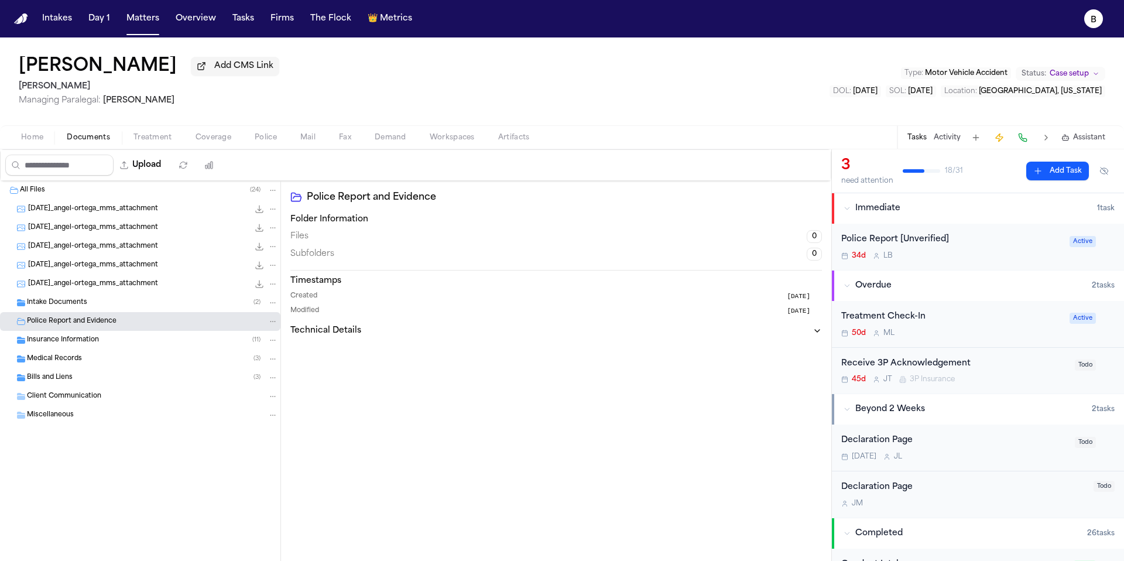
click at [665, 268] on div "Folder Information Files 0 Subfolders 0 Timestamps Created 3 months ago Modifie…" at bounding box center [556, 275] width 532 height 123
drag, startPoint x: 367, startPoint y: 217, endPoint x: 357, endPoint y: 218, distance: 10.1
click at [367, 217] on h3 "Folder Information" at bounding box center [556, 220] width 532 height 12
click at [112, 305] on div "Intake Documents ( 2 )" at bounding box center [152, 302] width 251 height 11
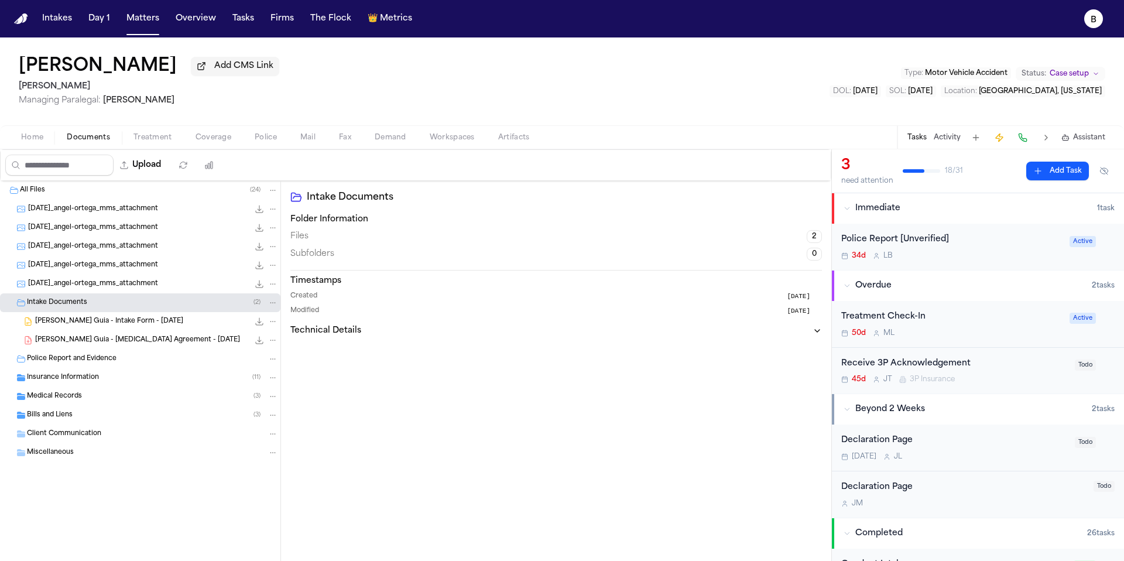
click at [112, 327] on span "A. Ortega Guia - Intake Form - 6.16.25" at bounding box center [109, 322] width 148 height 10
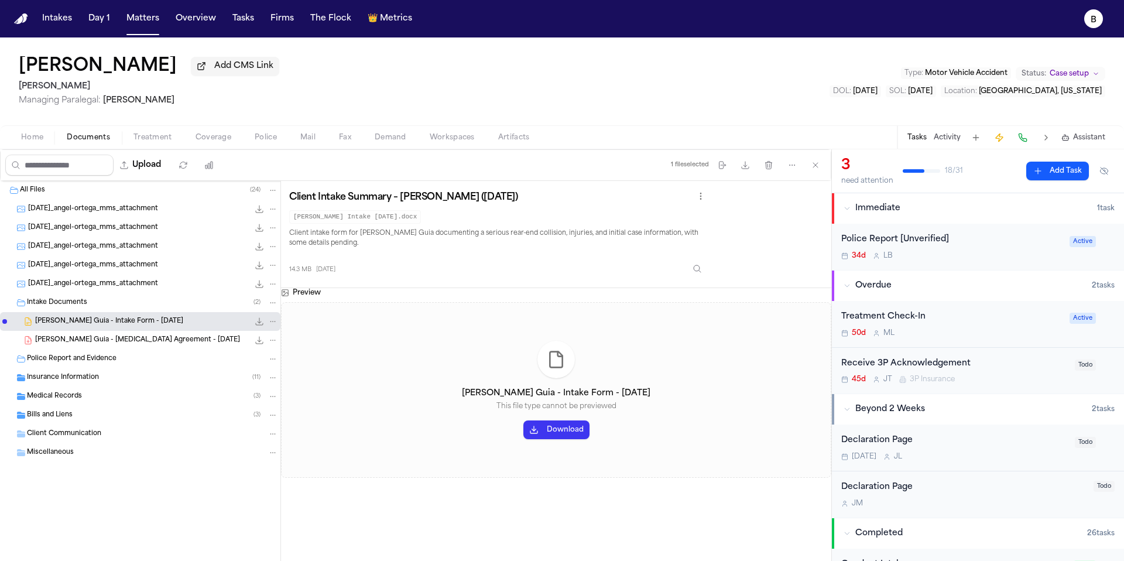
click at [133, 218] on div "2025-07-23_angel-ortega_mms_attachment 145.5 KB • JPG" at bounding box center [140, 209] width 280 height 19
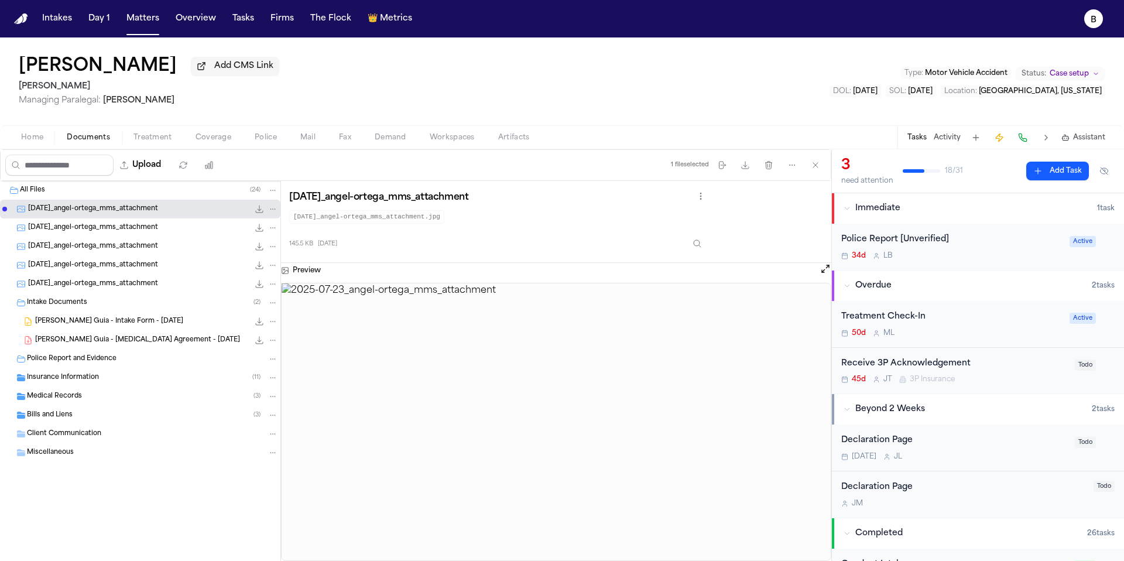
click at [69, 312] on div "Intake Documents ( 2 )" at bounding box center [140, 302] width 280 height 19
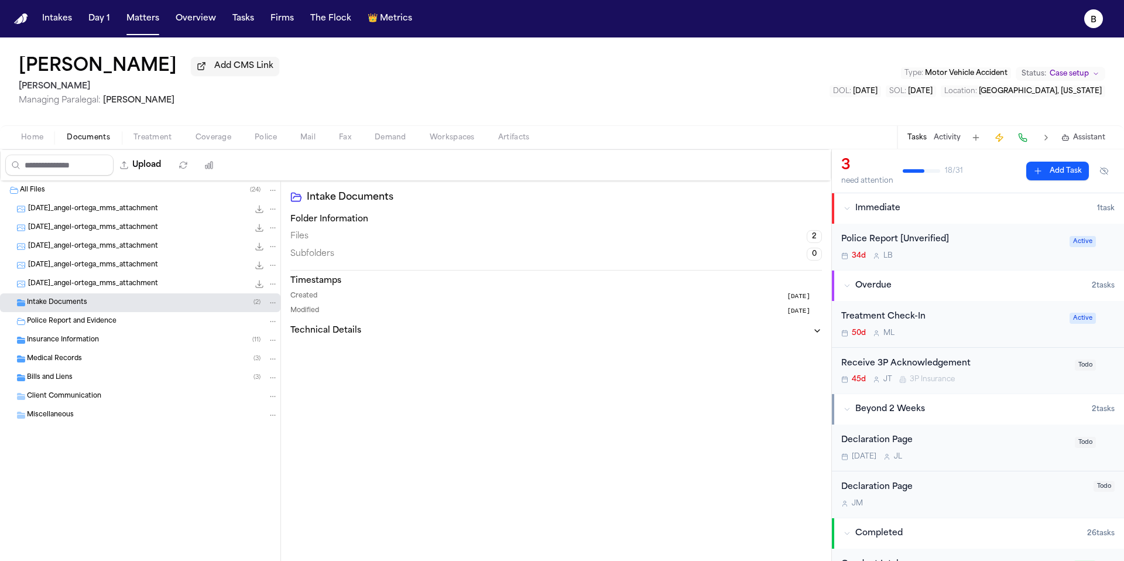
click at [77, 311] on div "Intake Documents ( 2 )" at bounding box center [140, 302] width 280 height 19
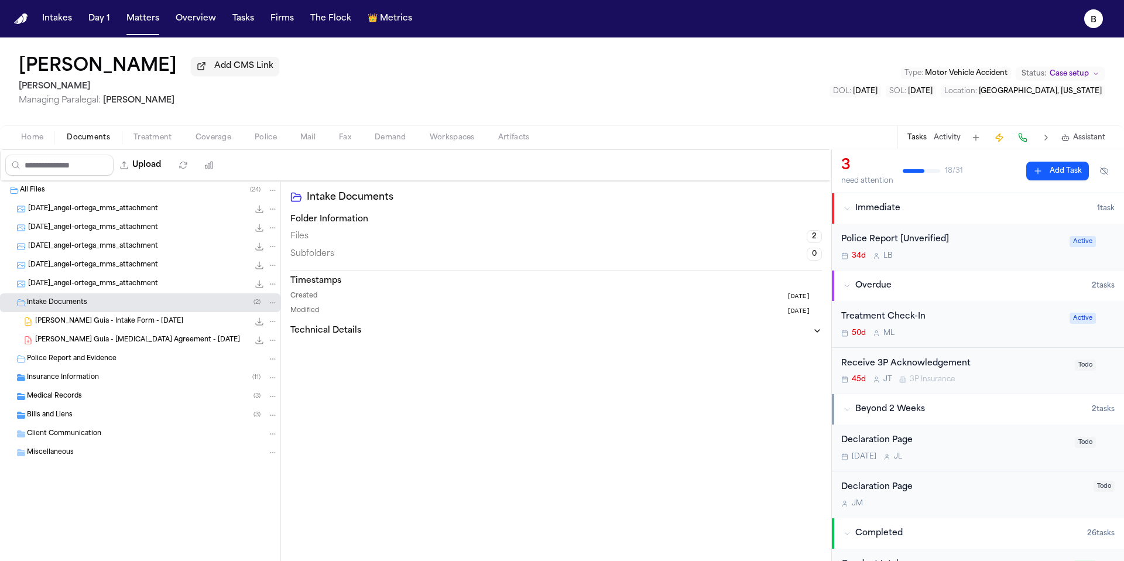
drag, startPoint x: 77, startPoint y: 313, endPoint x: 91, endPoint y: 327, distance: 20.7
click at [91, 327] on span "A. Ortega Guia - Intake Form - 6.16.25" at bounding box center [109, 322] width 148 height 10
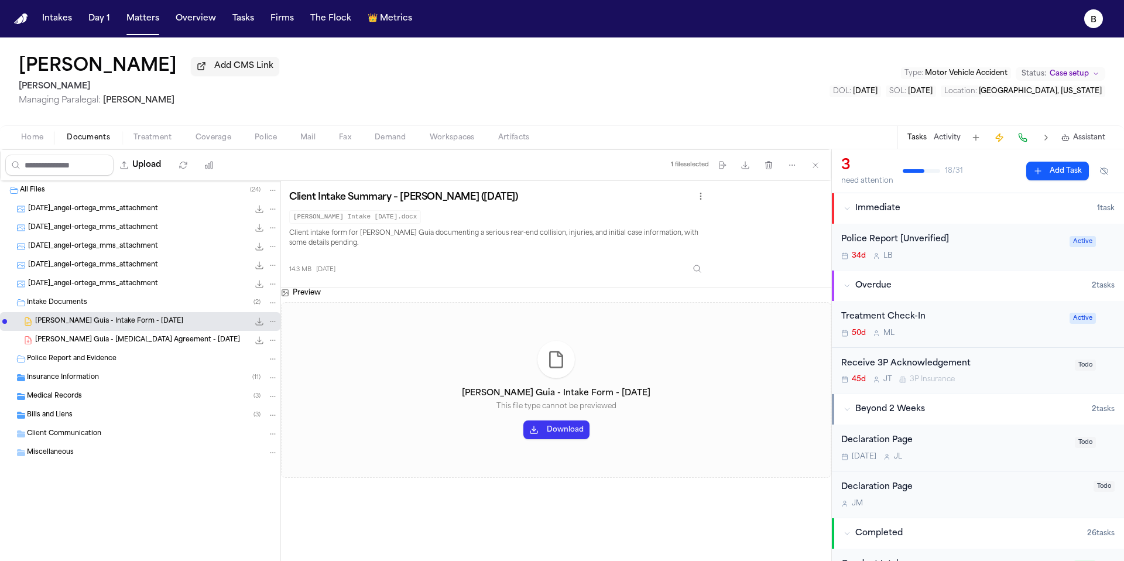
click at [540, 427] on button "Download" at bounding box center [556, 429] width 66 height 19
click at [518, 111] on div "Angel Wilfredo Ortega Guia Add CMS Link Mohamed K Ahmed Managing Paralegal: Mic…" at bounding box center [562, 81] width 1124 height 88
click at [21, 142] on span "Home" at bounding box center [32, 137] width 22 height 9
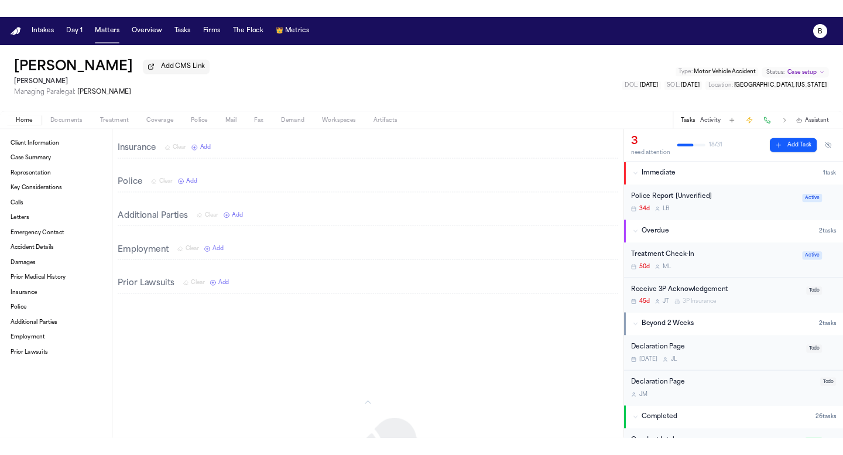
scroll to position [3534, 0]
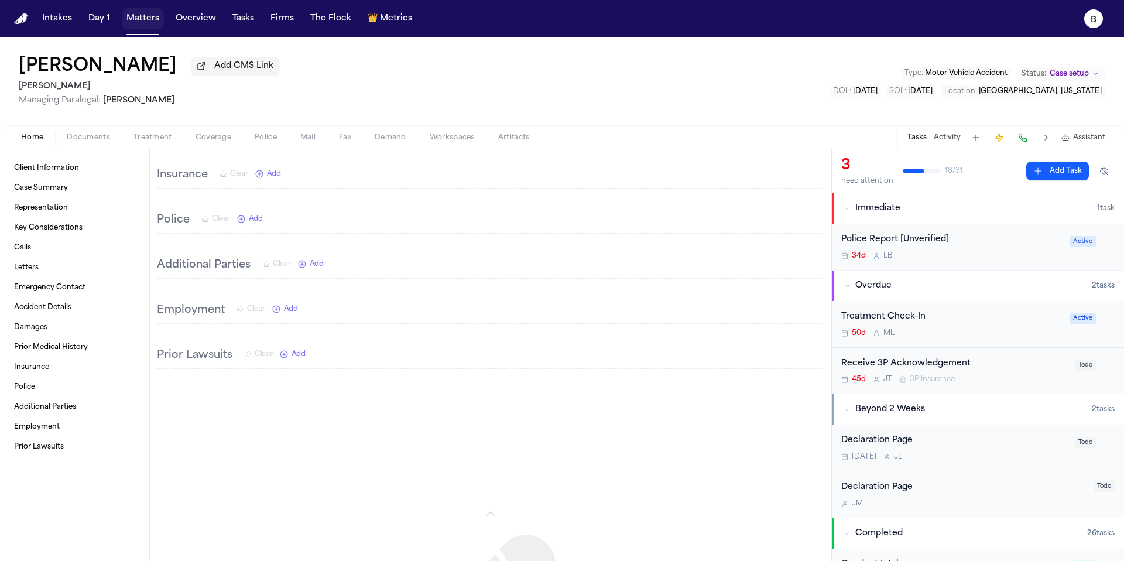
click at [144, 26] on button "Matters" at bounding box center [143, 18] width 42 height 21
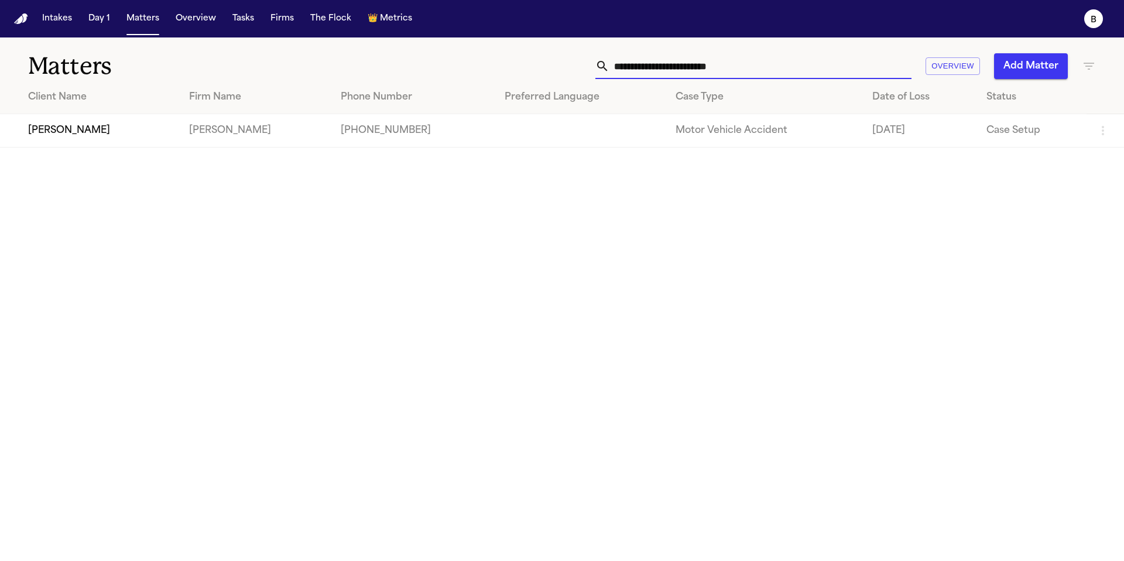
click at [744, 65] on input "**********" at bounding box center [760, 66] width 302 height 26
paste input "text"
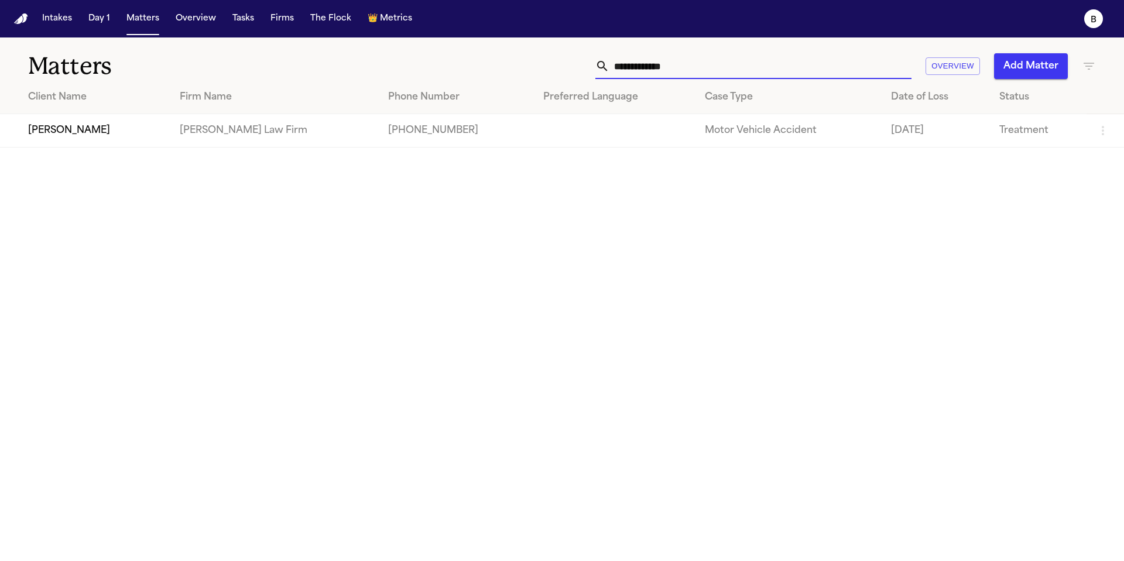
click at [780, 57] on input "**********" at bounding box center [760, 66] width 302 height 26
click at [142, 132] on td "[PERSON_NAME]" at bounding box center [85, 130] width 170 height 33
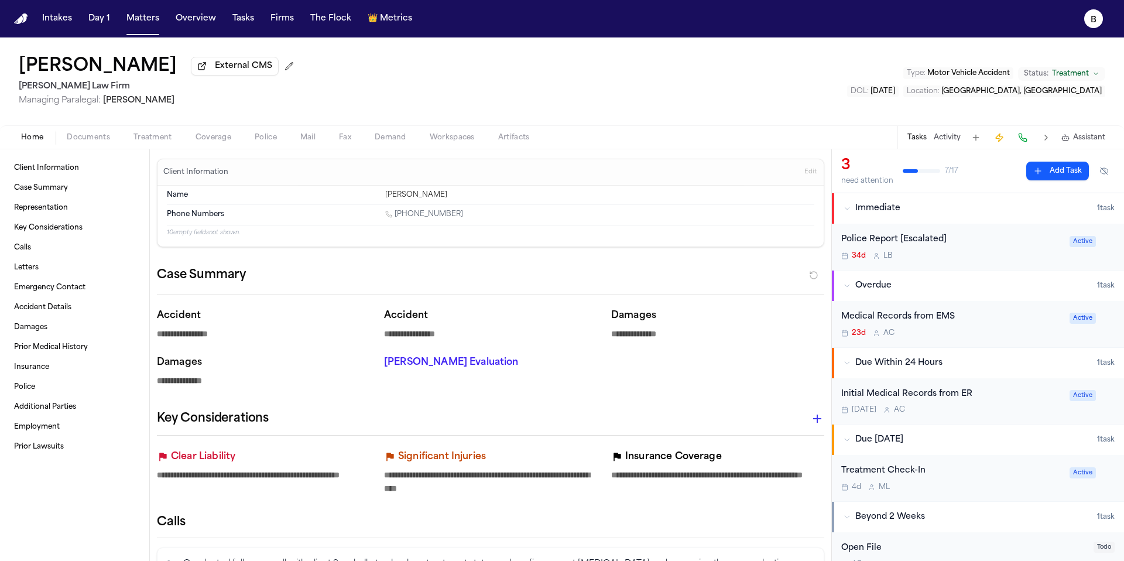
click at [98, 141] on span "Documents" at bounding box center [88, 137] width 43 height 9
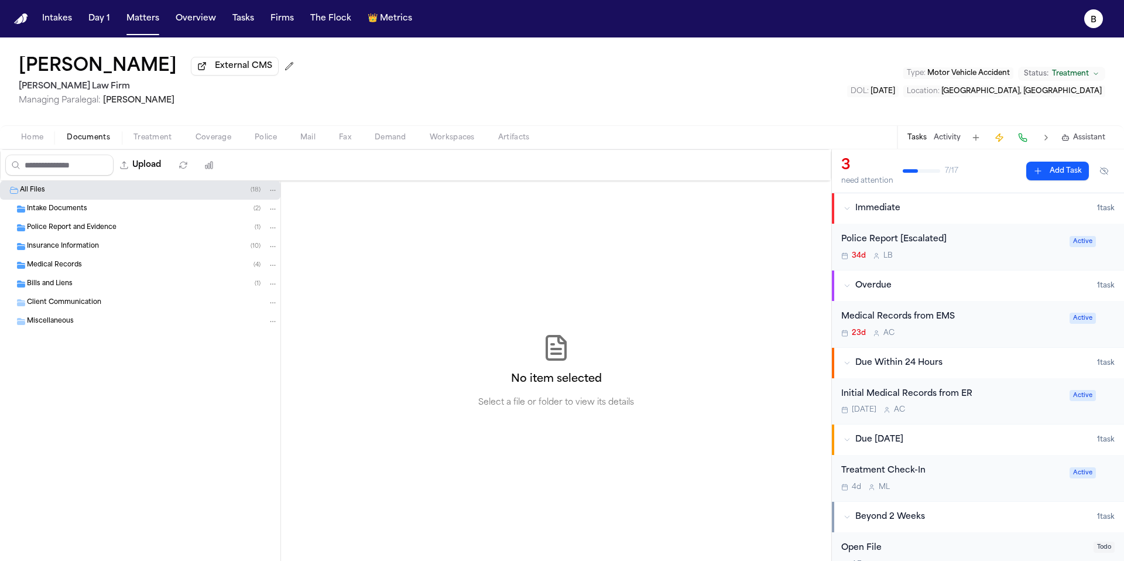
click at [67, 246] on span "Insurance Information" at bounding box center [63, 247] width 72 height 10
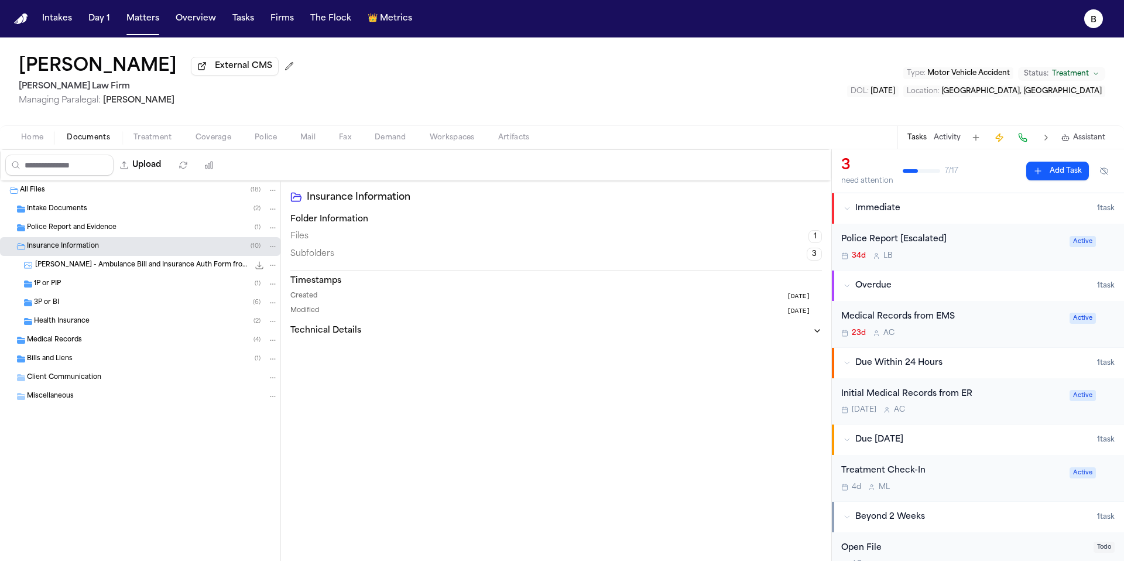
click at [59, 214] on span "Intake Documents" at bounding box center [57, 209] width 60 height 10
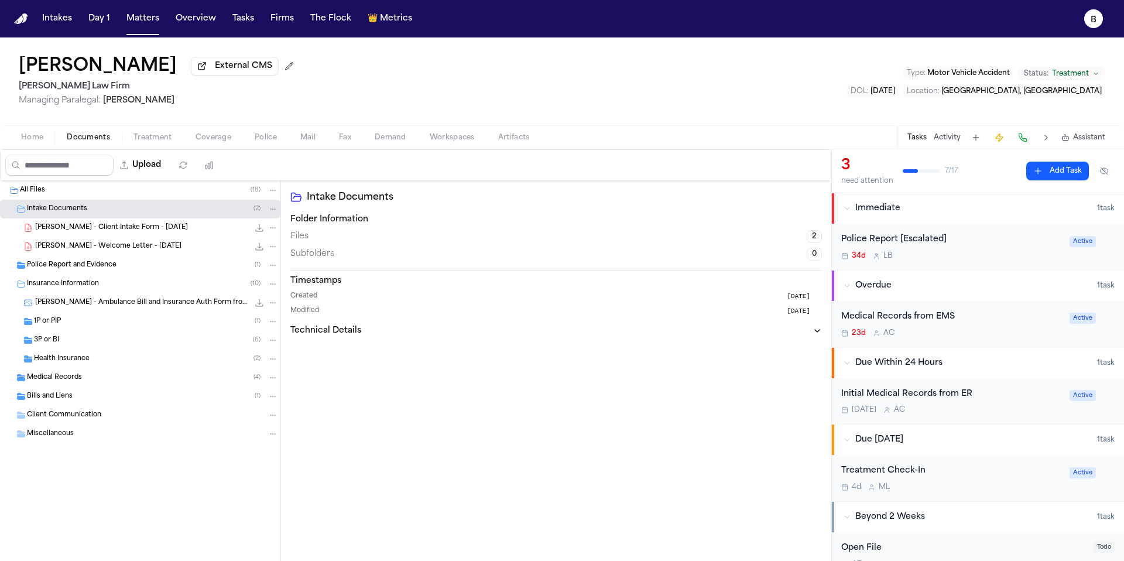
click at [60, 227] on span "T. Noble - Client Intake Form - 6.24.25" at bounding box center [111, 228] width 153 height 10
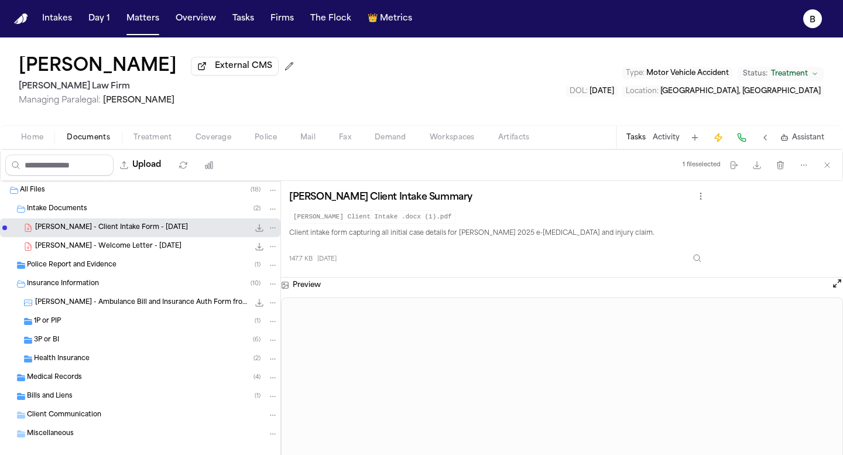
click at [564, 277] on div "Taesean Noble - Finch Client Intake Summary Taesean Noble - Finch Client Intake…" at bounding box center [562, 229] width 562 height 97
click at [837, 283] on button "Open preview" at bounding box center [837, 284] width 12 height 12
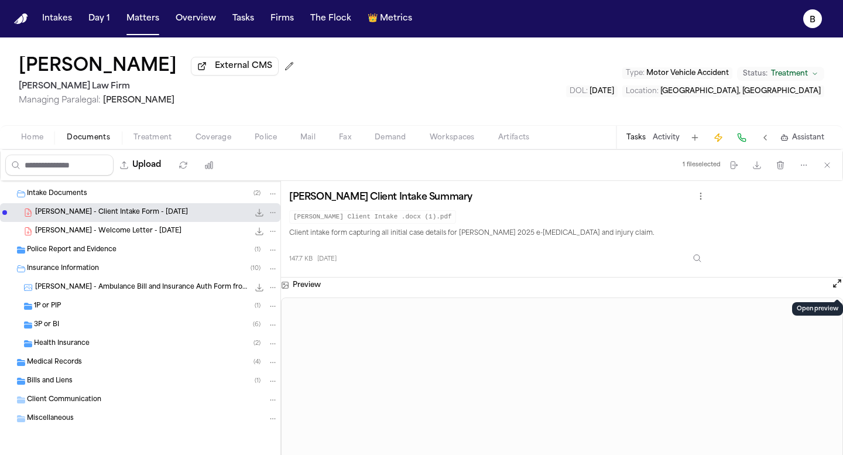
click at [834, 285] on button "Open preview" at bounding box center [837, 284] width 12 height 12
drag, startPoint x: 602, startPoint y: 107, endPoint x: 587, endPoint y: 101, distance: 15.6
click at [118, 235] on span "T. Noble - Welcome Letter - 7.2.25" at bounding box center [108, 232] width 146 height 10
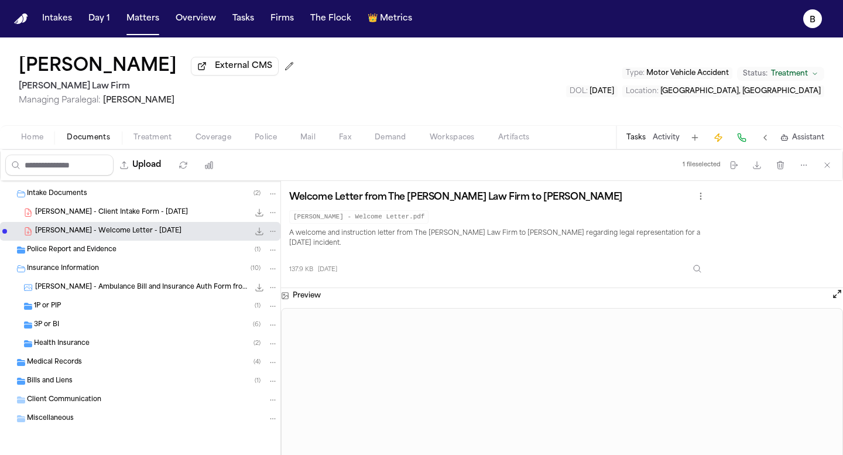
click at [75, 285] on span "T. Noble - Ambulance Bill and Insurance Auth Form from MSHS 911 Ambulance - 5.2…" at bounding box center [142, 288] width 214 height 10
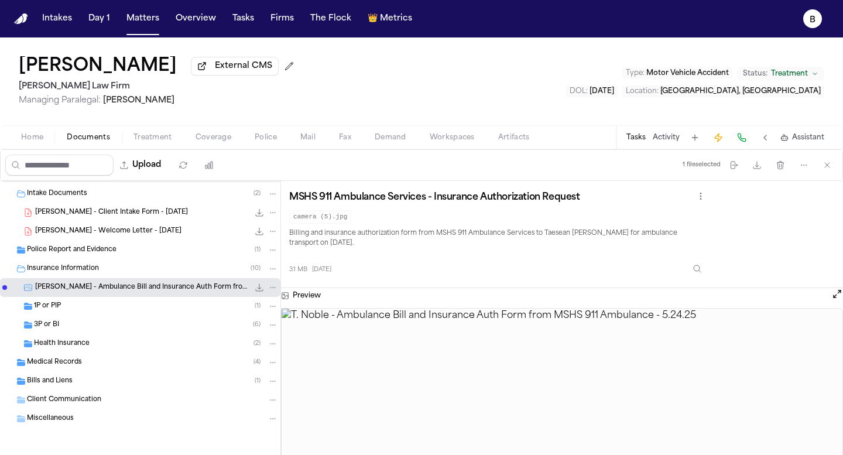
click at [78, 309] on div "1P or PIP ( 1 )" at bounding box center [156, 306] width 244 height 11
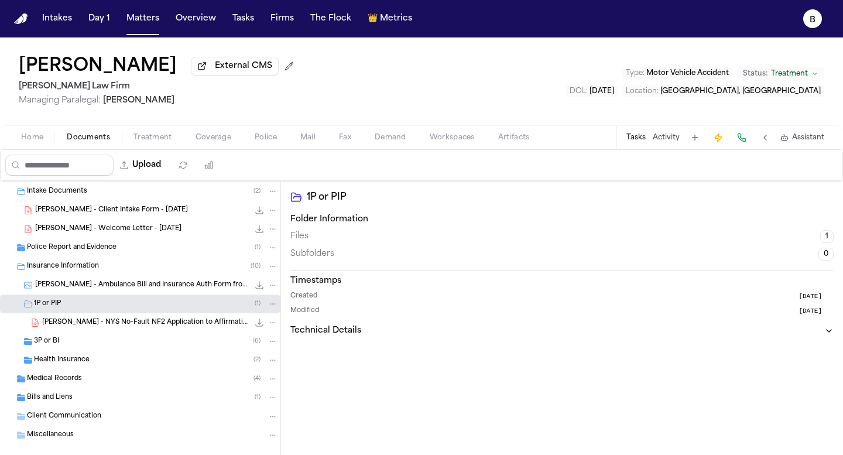
click at [83, 324] on span "T. Noble - NYS No-Fault NF2 Application to Affirmative Direct - 6.24.25" at bounding box center [145, 323] width 207 height 10
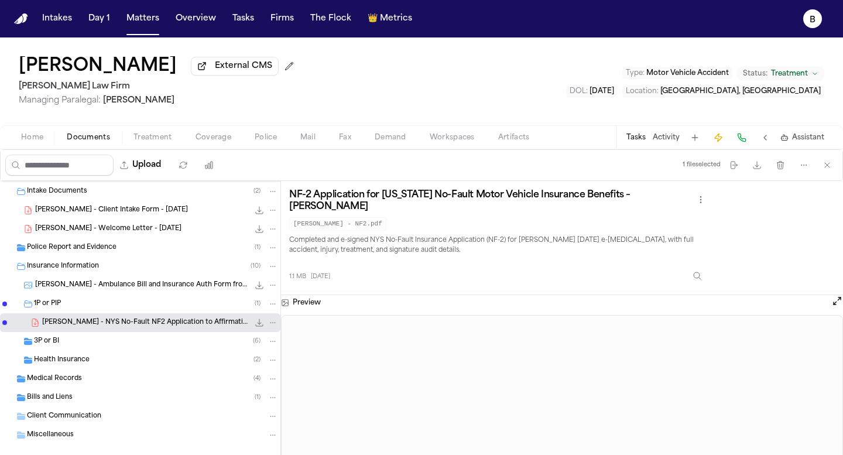
click at [829, 299] on div "Preview" at bounding box center [562, 302] width 562 height 15
click at [835, 296] on button "Open preview" at bounding box center [837, 301] width 12 height 12
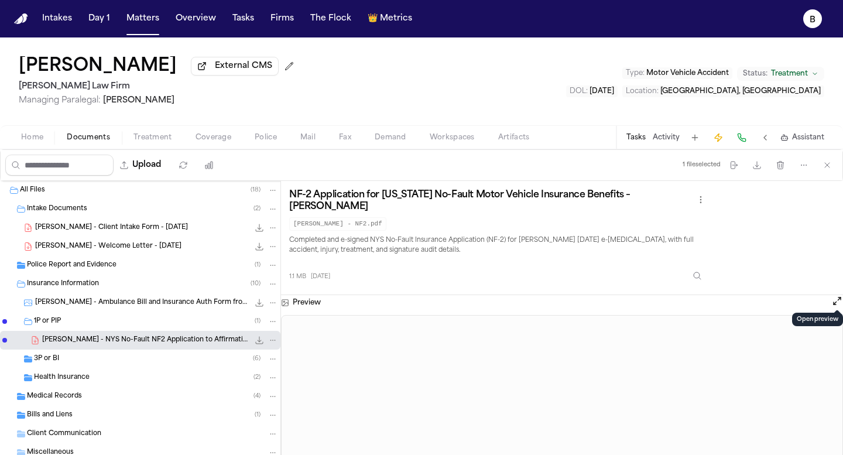
scroll to position [36, 0]
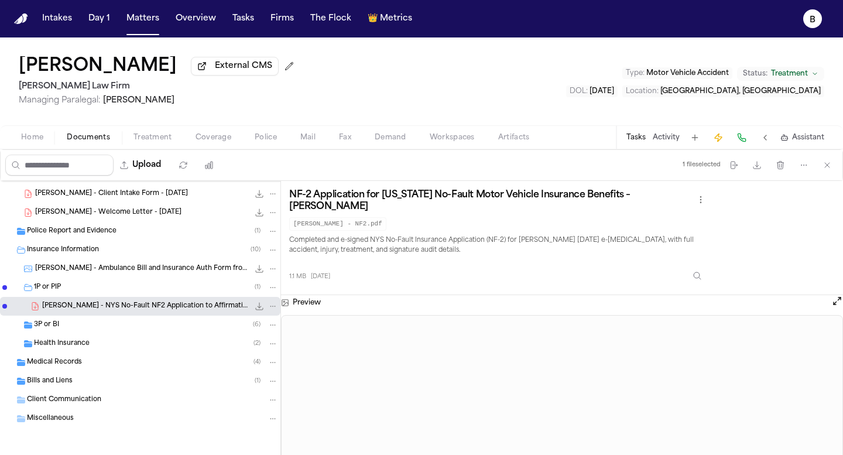
click at [77, 238] on div "Police Report and Evidence ( 1 )" at bounding box center [140, 231] width 280 height 19
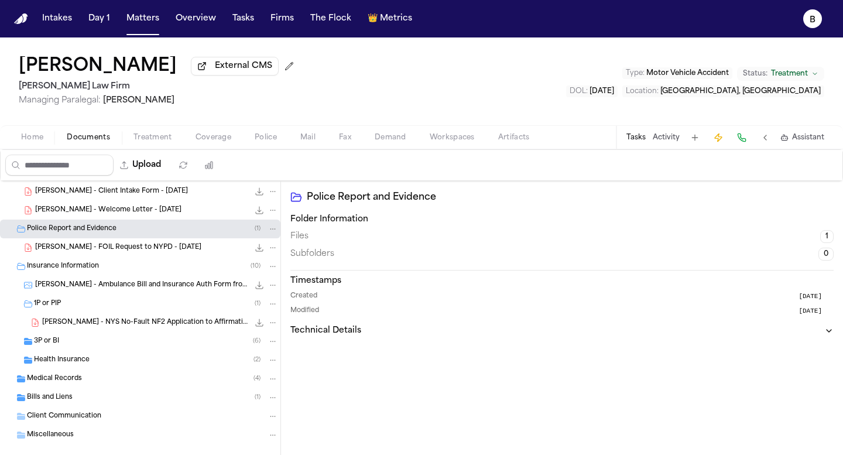
click at [69, 253] on span "T. Noble - FOIL Request to NYPD - 6.24.25" at bounding box center [118, 248] width 166 height 10
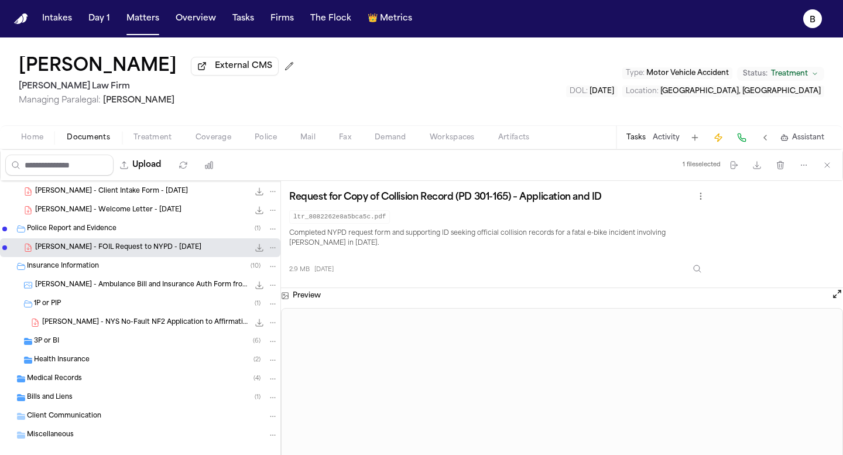
click at [833, 297] on button "Open preview" at bounding box center [837, 294] width 12 height 12
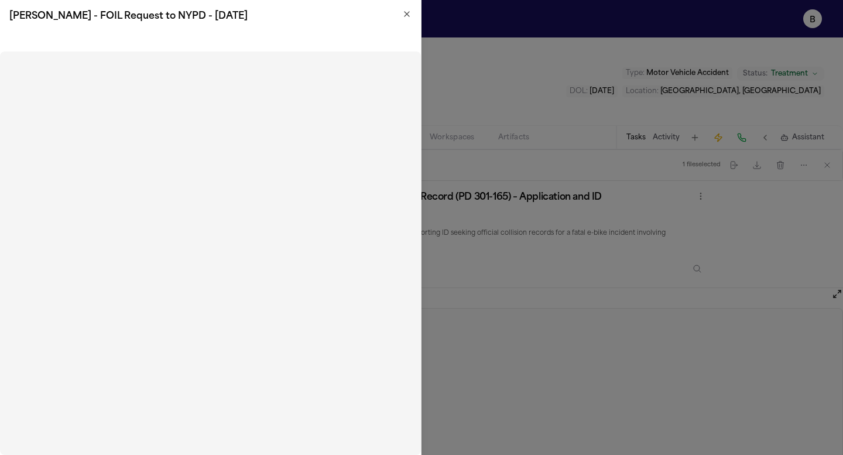
drag, startPoint x: 406, startPoint y: 35, endPoint x: 402, endPoint y: 22, distance: 14.1
click at [400, 24] on div "T. Noble - FOIL Request to NYPD - 6.24.25 Close" at bounding box center [211, 227] width 422 height 455
click at [402, 22] on h2 "T. Noble - FOIL Request to NYPD - 6.24.25" at bounding box center [210, 16] width 402 height 14
click at [401, 15] on h2 "T. Noble - FOIL Request to NYPD - 6.24.25" at bounding box center [210, 16] width 402 height 14
click at [406, 13] on icon "button" at bounding box center [406, 13] width 9 height 9
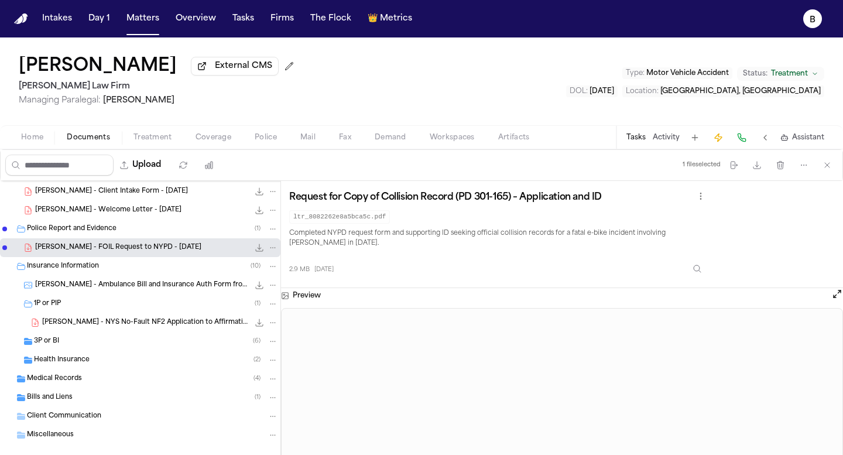
click at [77, 22] on div "Intakes Day 1 Matters Overview Tasks Firms The Flock 👑 Metrics" at bounding box center [226, 18] width 379 height 21
click at [151, 21] on button "Matters" at bounding box center [143, 18] width 42 height 21
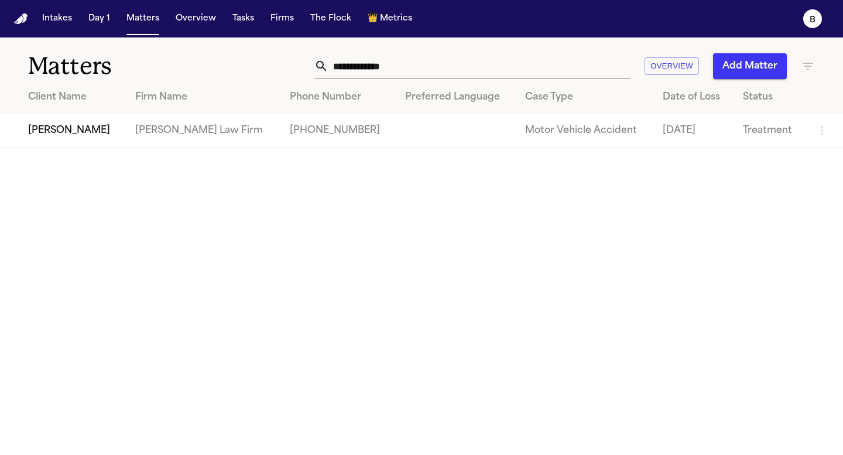
click at [81, 26] on div "Intakes Day 1 Matters Overview Tasks Firms The Flock 👑 Metrics" at bounding box center [226, 18] width 379 height 21
click at [10, 27] on nav "Intakes Day 1 Matters Overview Tasks Firms The Flock 👑 Metrics B" at bounding box center [421, 18] width 843 height 37
click at [23, 22] on img "Home" at bounding box center [21, 18] width 14 height 11
click at [220, 20] on div "Intakes Day 1 Matters Overview Tasks Firms The Flock 👑 Metrics" at bounding box center [226, 18] width 379 height 21
click at [229, 19] on button "Tasks" at bounding box center [243, 18] width 31 height 21
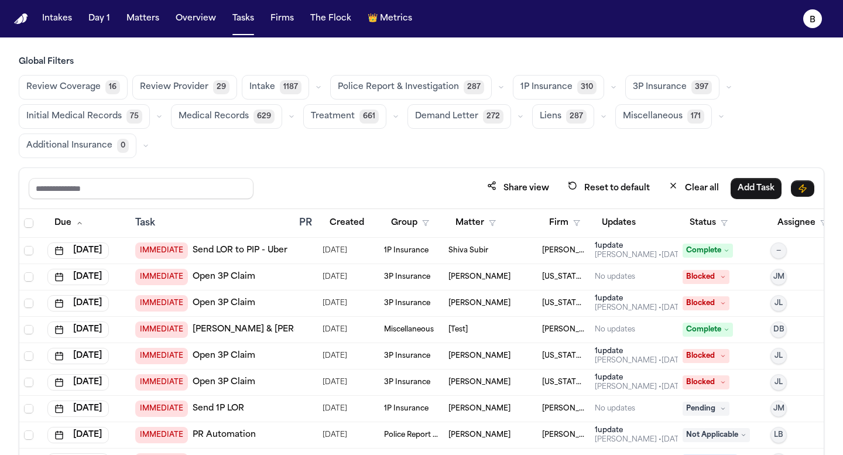
click at [379, 83] on span "Police Report & Investigation" at bounding box center [398, 87] width 121 height 12
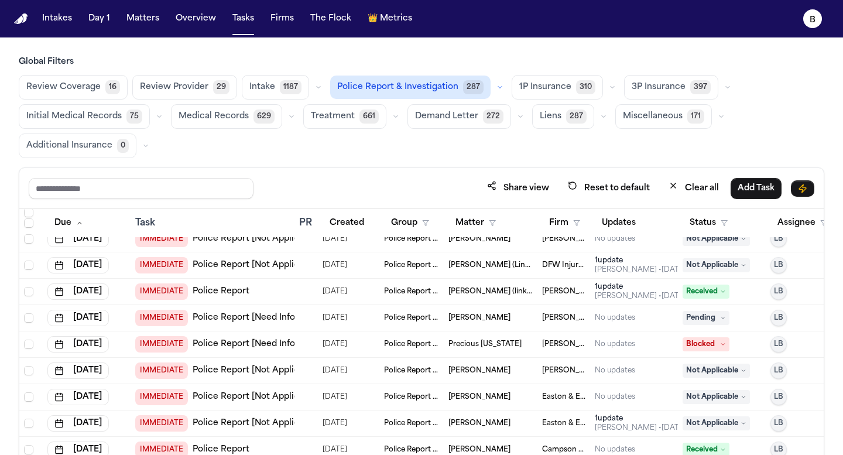
scroll to position [1884, 0]
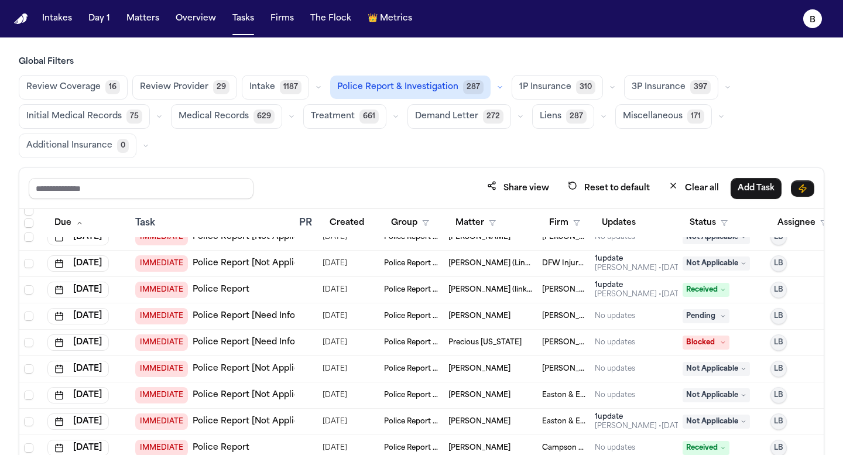
click at [709, 340] on span "Blocked" at bounding box center [706, 342] width 47 height 14
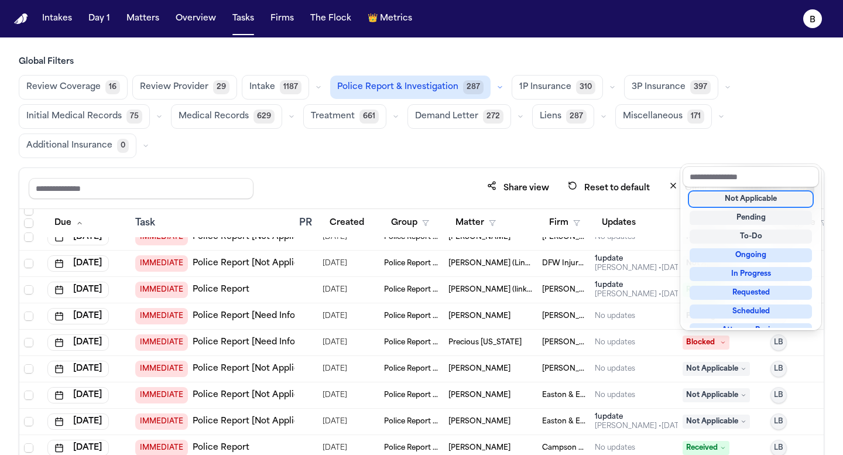
click at [709, 340] on span "Blocked" at bounding box center [706, 342] width 47 height 14
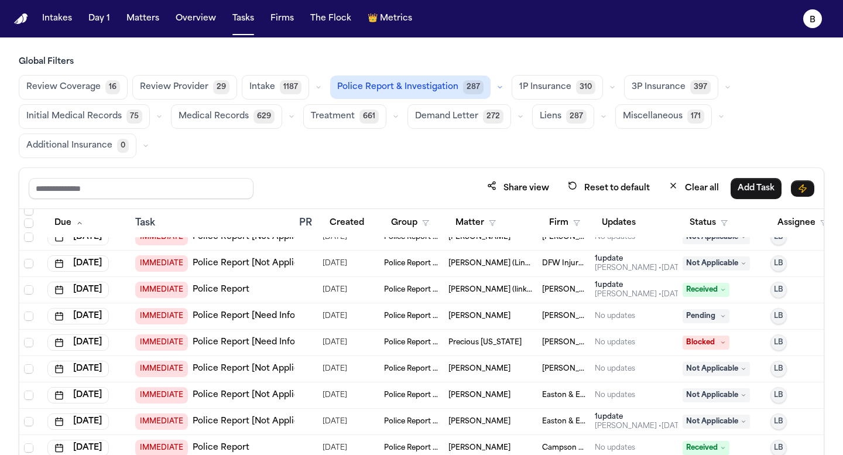
click at [250, 342] on link "Police Report [Need Info]" at bounding box center [245, 343] width 105 height 12
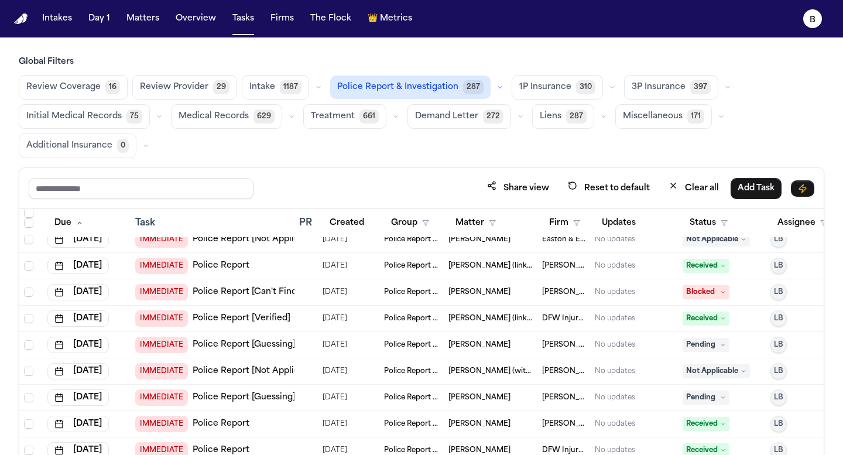
scroll to position [2827, 0]
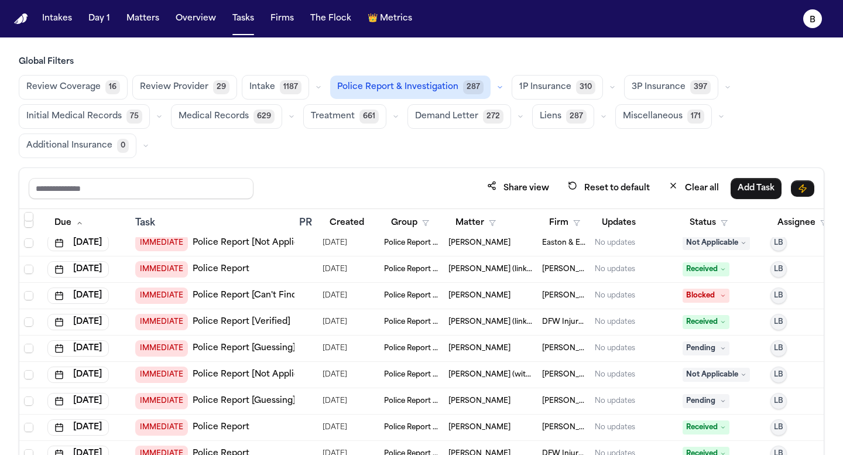
click at [258, 290] on link "Police Report [Can't Find]" at bounding box center [246, 296] width 107 height 12
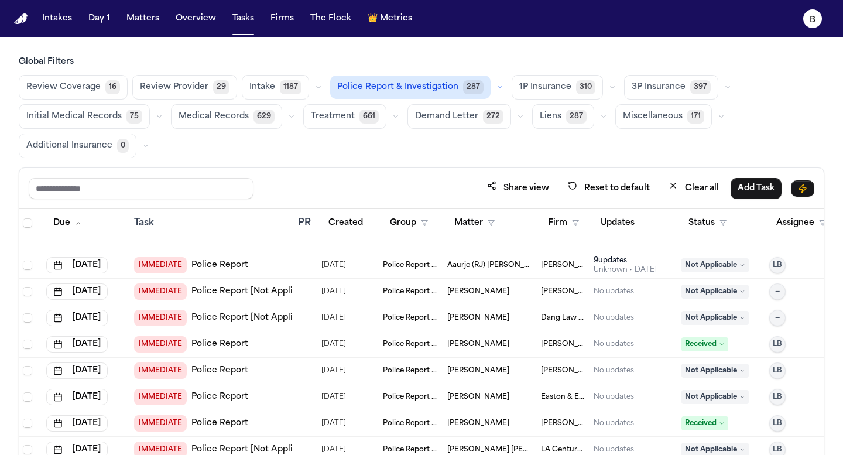
scroll to position [9695, 1]
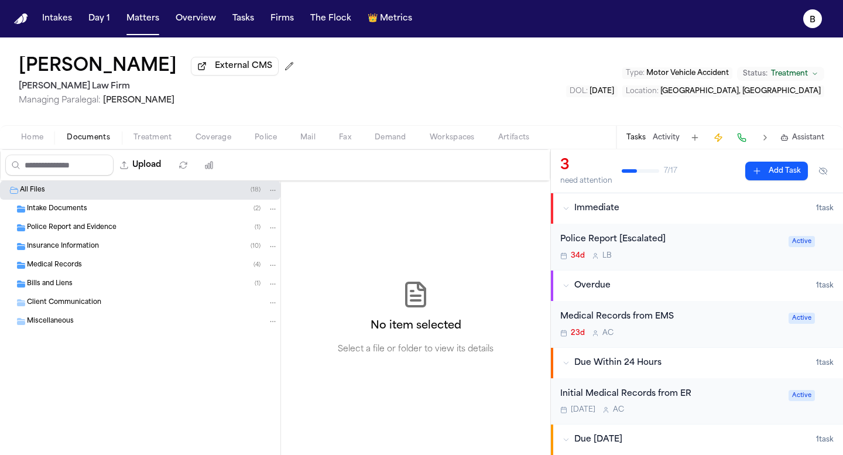
click at [79, 214] on span "Intake Documents" at bounding box center [57, 209] width 60 height 10
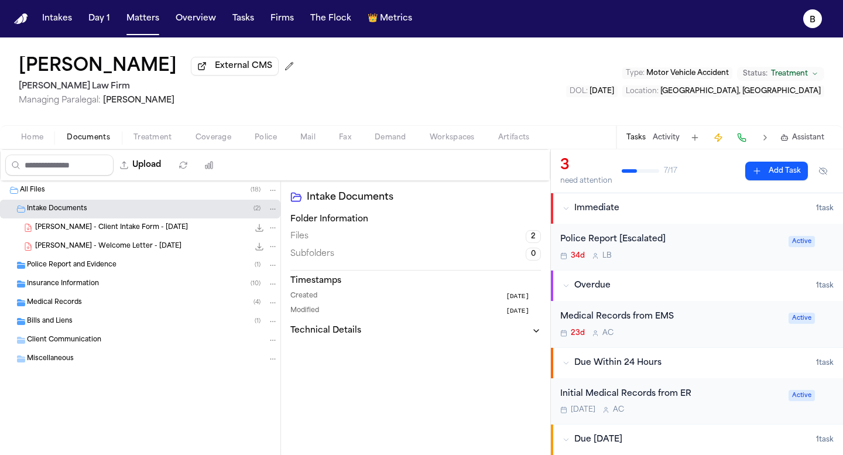
click at [86, 233] on span "T. Noble - Client Intake Form - 6.24.25" at bounding box center [111, 228] width 153 height 10
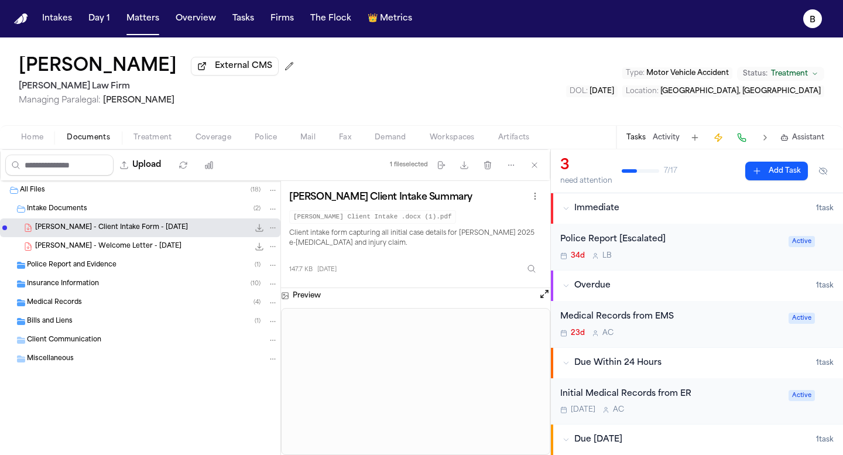
click at [543, 299] on button "Open preview" at bounding box center [545, 294] width 12 height 12
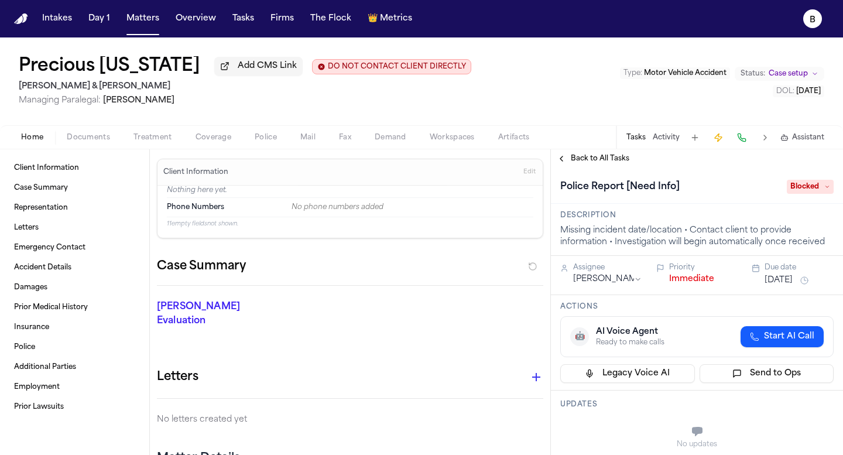
drag, startPoint x: 111, startPoint y: 125, endPoint x: 99, endPoint y: 137, distance: 16.6
click at [110, 125] on div "Precious Washington Add CMS Link DO NOT CONTACT CLIENT DIRECTLY DO NOT CONTACT …" at bounding box center [421, 81] width 843 height 88
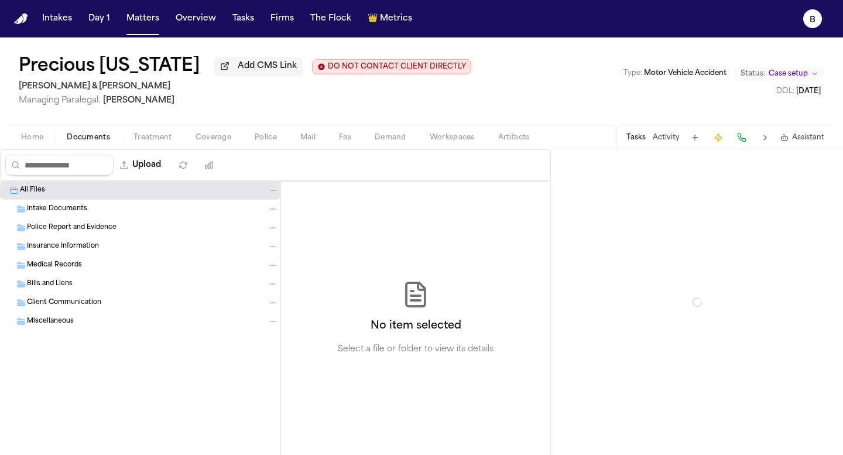
click at [97, 138] on span "Documents" at bounding box center [88, 137] width 43 height 9
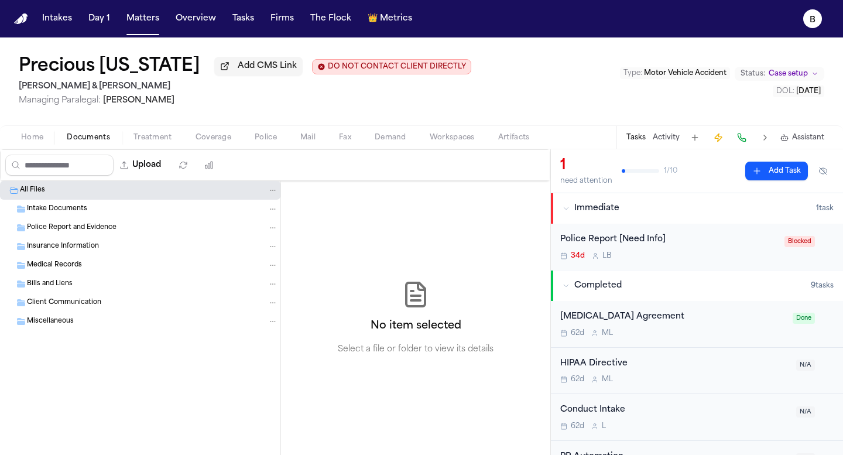
click at [76, 236] on div "Police Report and Evidence" at bounding box center [140, 227] width 280 height 19
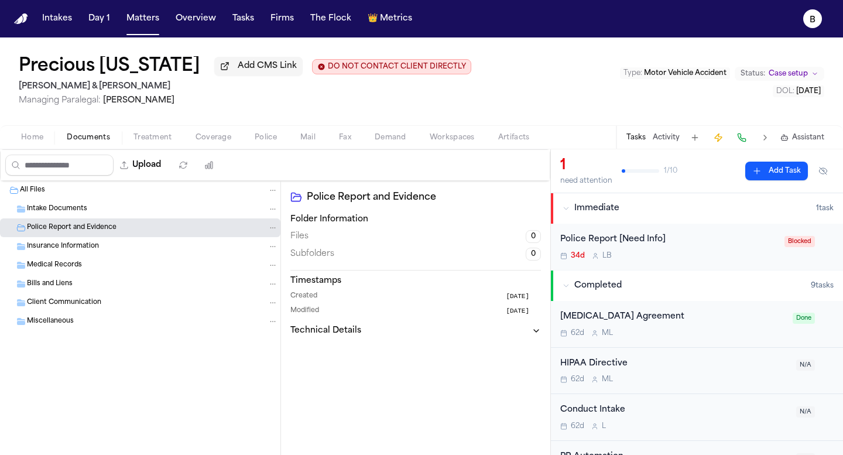
click at [73, 218] on div "Intake Documents" at bounding box center [140, 209] width 280 height 19
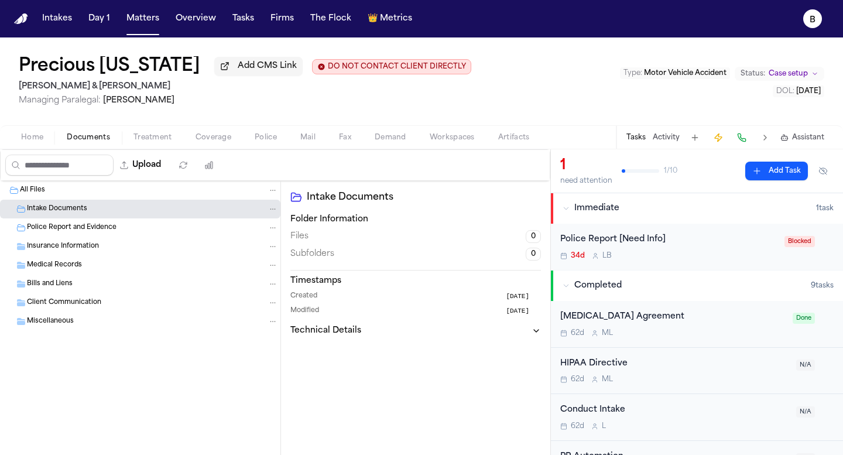
click at [69, 245] on span "Insurance Information" at bounding box center [63, 247] width 72 height 10
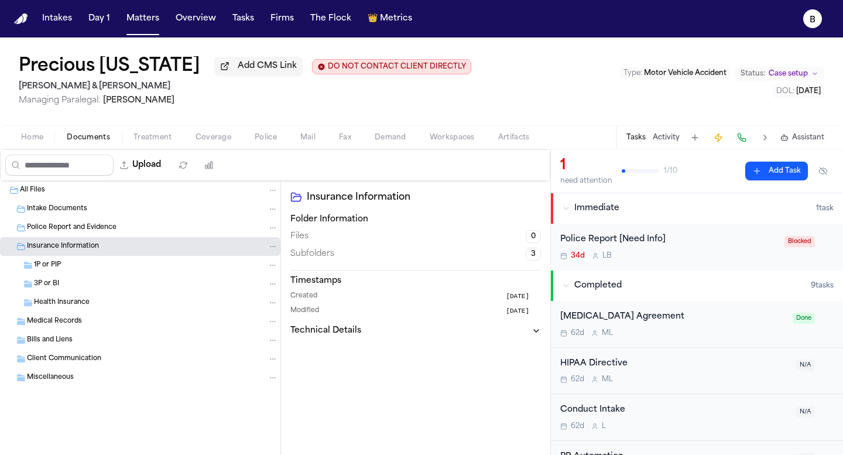
click at [67, 264] on div "1P or PIP" at bounding box center [156, 265] width 244 height 11
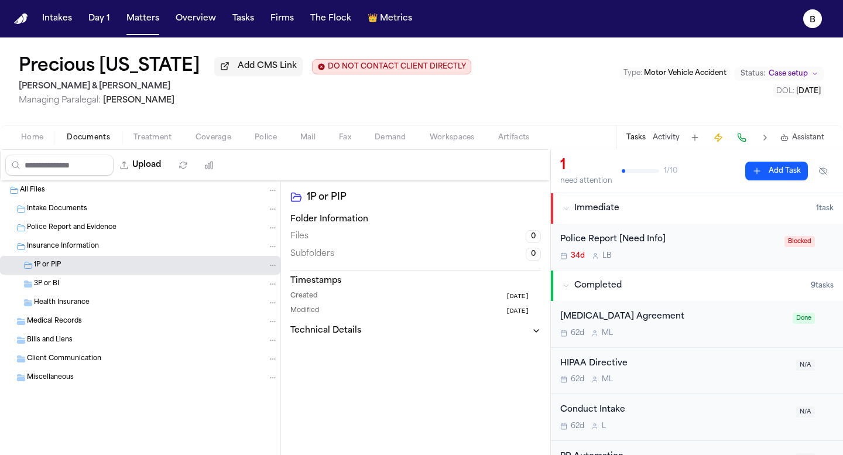
click at [74, 249] on span "Insurance Information" at bounding box center [63, 247] width 72 height 10
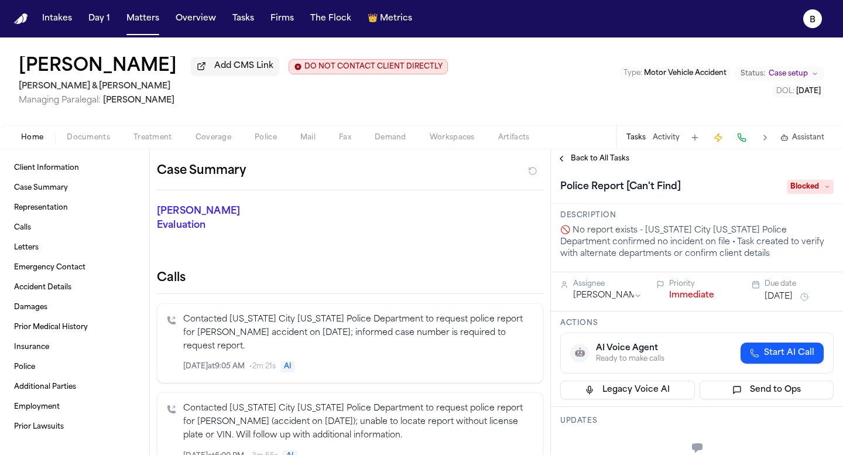
scroll to position [104, 0]
click at [439, 311] on p "Contacted [US_STATE] City [US_STATE] Police Department to request police report…" at bounding box center [358, 331] width 350 height 40
click at [386, 329] on div "Contacted [US_STATE] City [US_STATE] Police Department to request police report…" at bounding box center [358, 341] width 350 height 60
copy p "[US_STATE] City [US_STATE] Police Department"
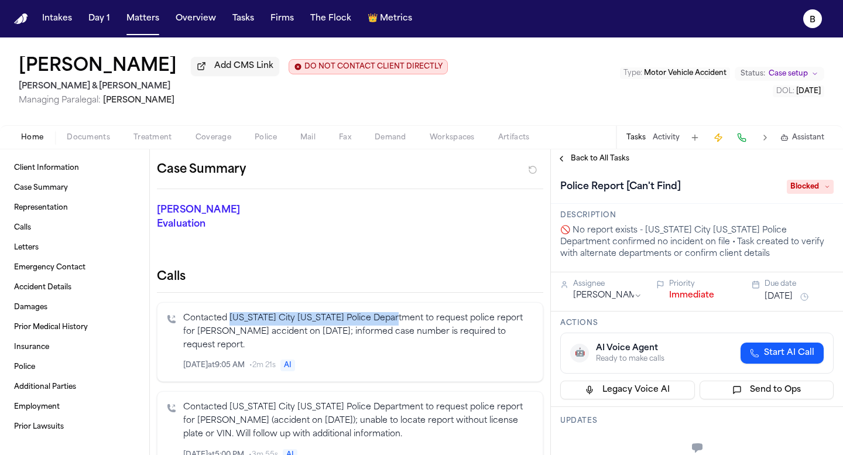
drag, startPoint x: 393, startPoint y: 309, endPoint x: 228, endPoint y: 317, distance: 165.3
click at [230, 312] on p "Contacted [US_STATE] City [US_STATE] Police Department to request police report…" at bounding box center [358, 332] width 350 height 40
click at [98, 141] on span "Documents" at bounding box center [88, 137] width 43 height 9
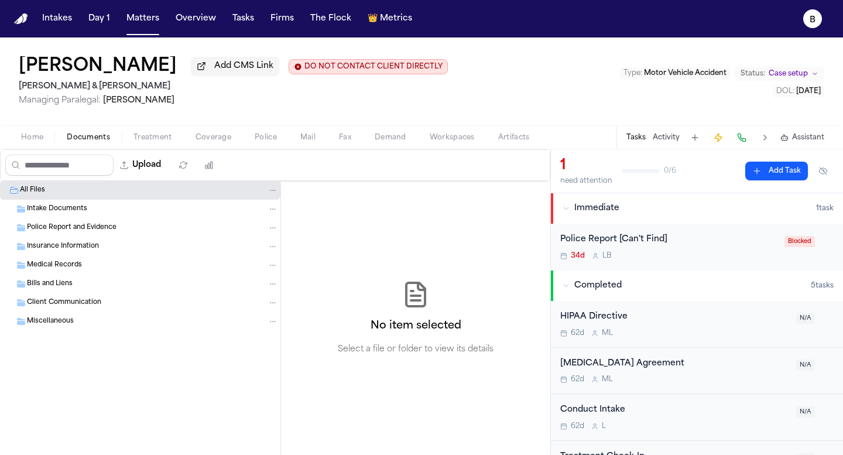
click at [73, 210] on span "Intake Documents" at bounding box center [57, 209] width 60 height 10
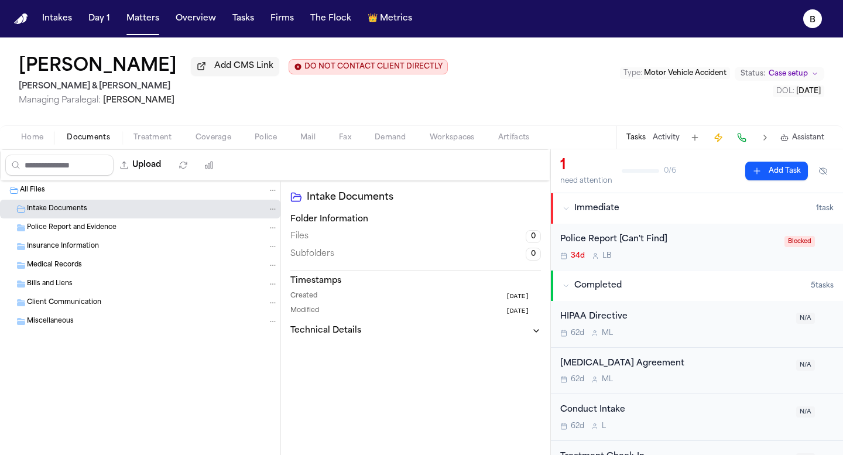
click at [345, 331] on h3 "Technical Details" at bounding box center [325, 331] width 71 height 12
drag, startPoint x: 321, startPoint y: 355, endPoint x: 161, endPoint y: 308, distance: 166.7
click at [319, 355] on div "Folder ID 90be11c0-0628-4d57-862b-725b6b0c8c86" at bounding box center [415, 351] width 251 height 10
click at [94, 233] on span "Police Report and Evidence" at bounding box center [72, 228] width 90 height 10
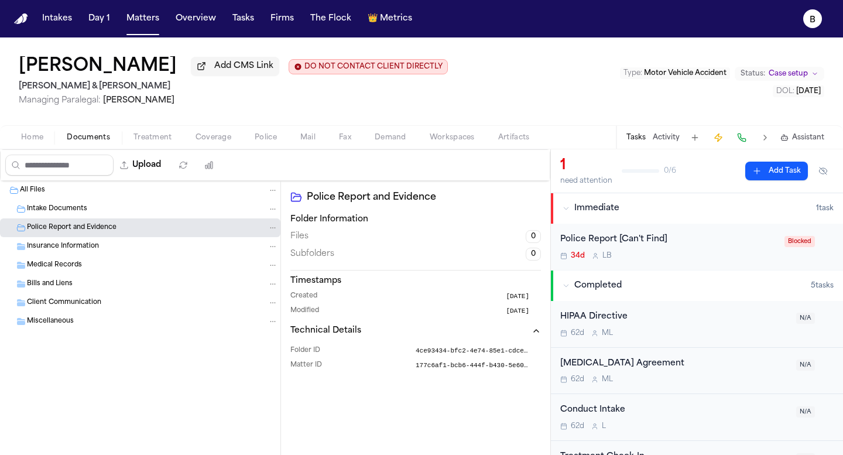
click at [80, 212] on span "Intake Documents" at bounding box center [57, 209] width 60 height 10
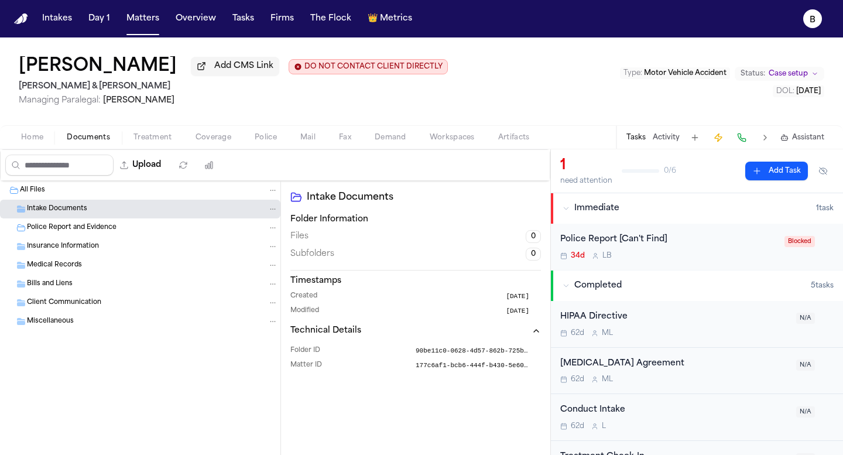
scroll to position [81, 0]
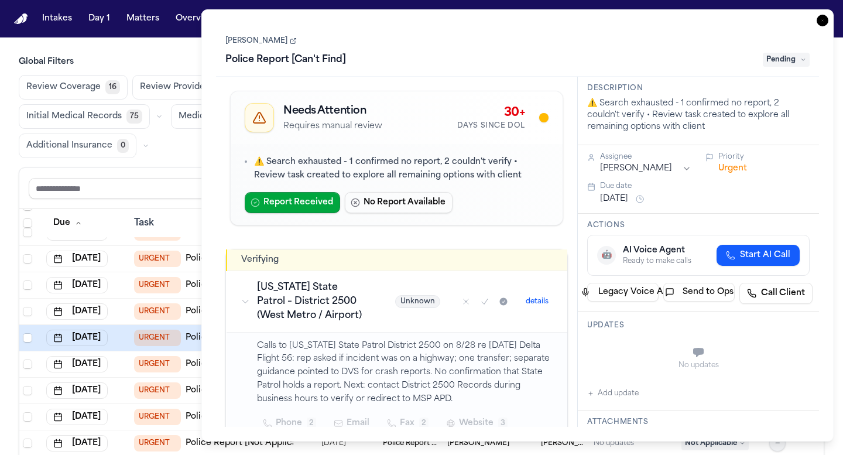
click at [245, 40] on link "[PERSON_NAME]" at bounding box center [260, 40] width 71 height 9
click at [206, 270] on div "Task Details Daniel Rock Police Report [Can't Find] Pending Needs Attention Req…" at bounding box center [517, 225] width 632 height 432
click at [817, 24] on icon "button" at bounding box center [823, 21] width 12 height 12
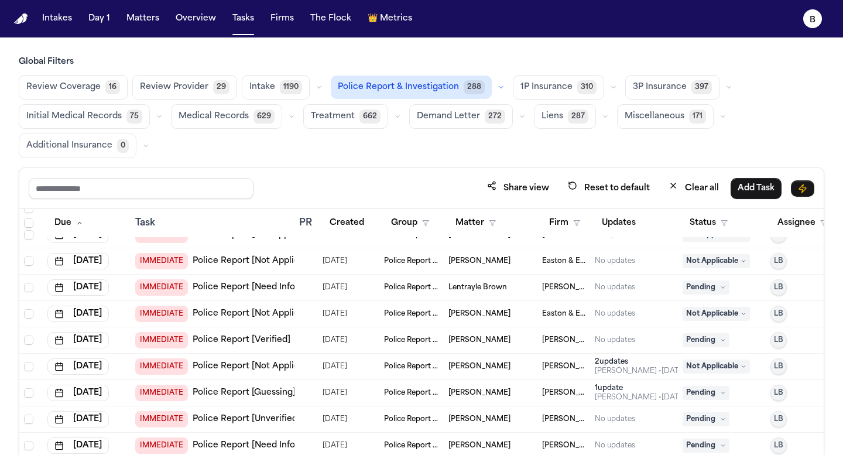
scroll to position [3970, 0]
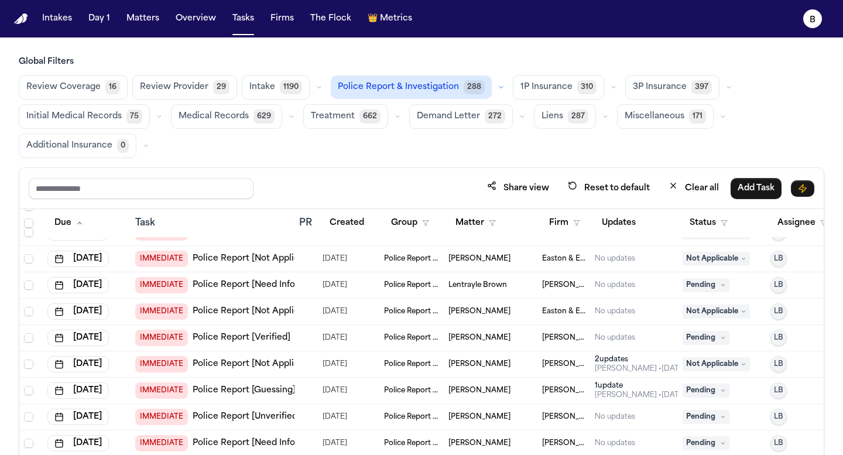
click at [292, 338] on td "IMMEDIATE Police Report [Verified]" at bounding box center [213, 338] width 164 height 26
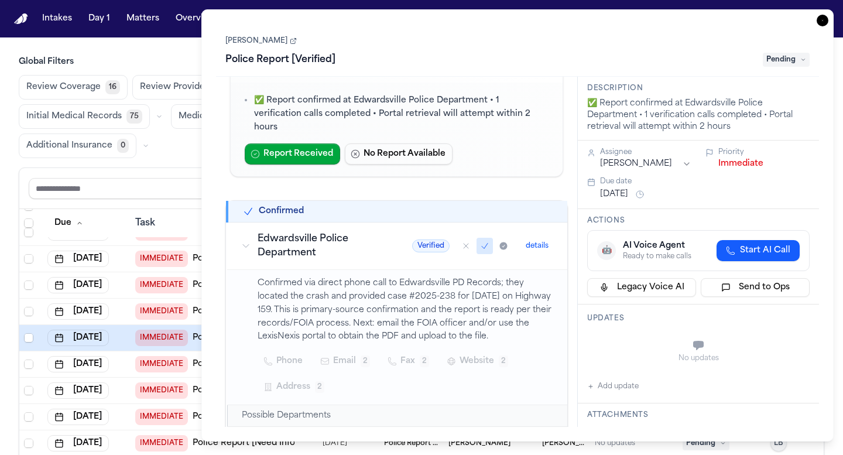
scroll to position [65, 0]
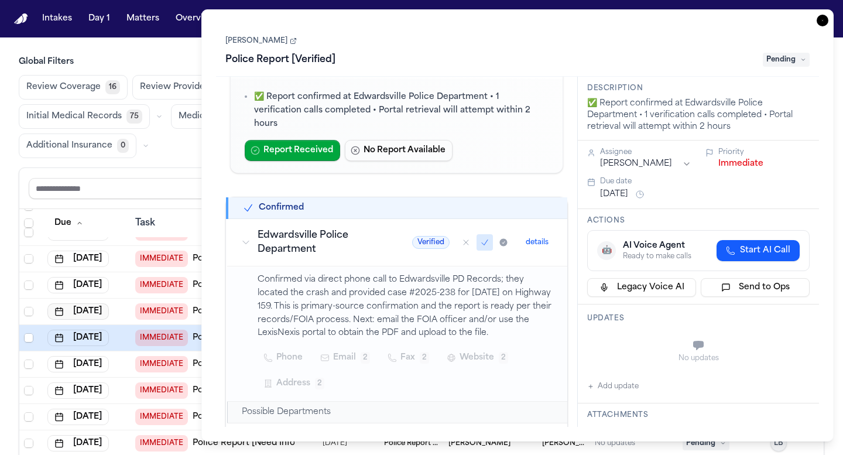
click at [95, 304] on button "[DATE]" at bounding box center [77, 311] width 61 height 16
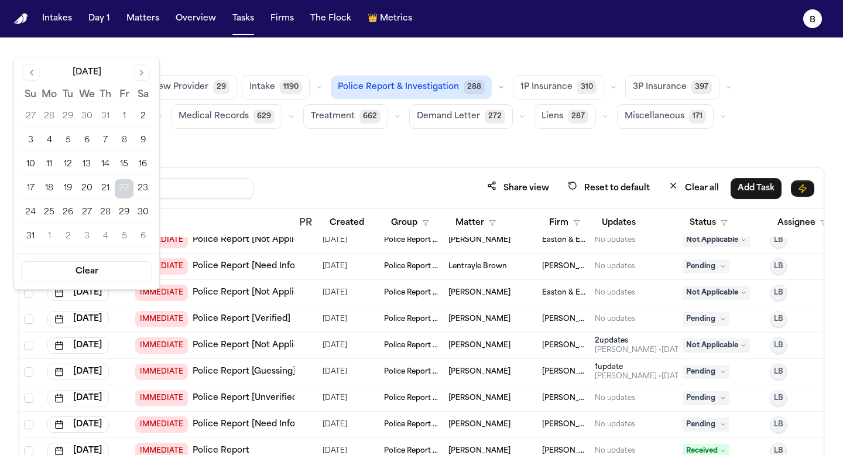
scroll to position [3998, 0]
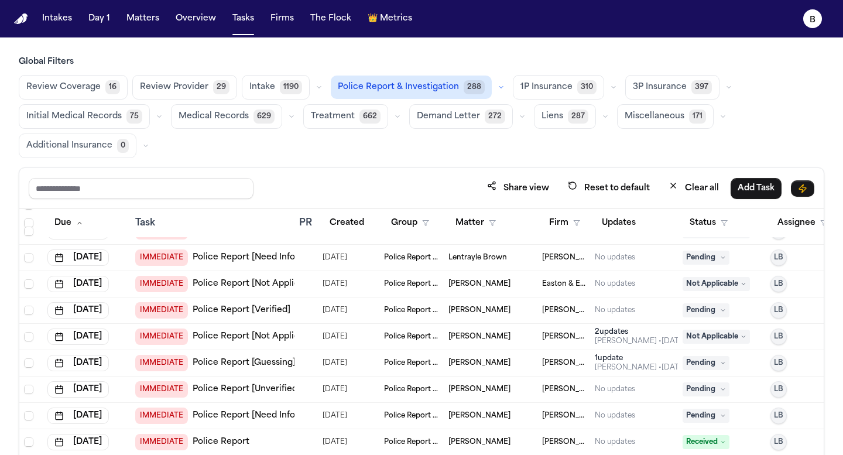
click at [300, 372] on td at bounding box center [305, 363] width 23 height 26
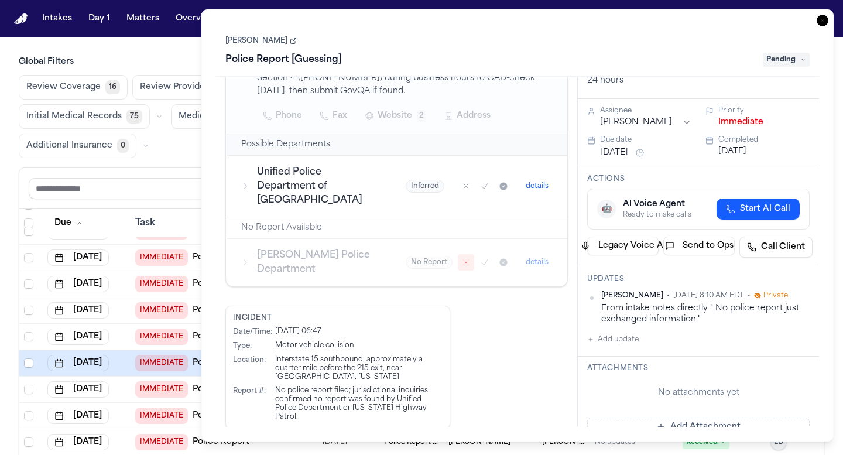
scroll to position [59, 0]
click at [62, 261] on icon "button" at bounding box center [58, 257] width 9 height 9
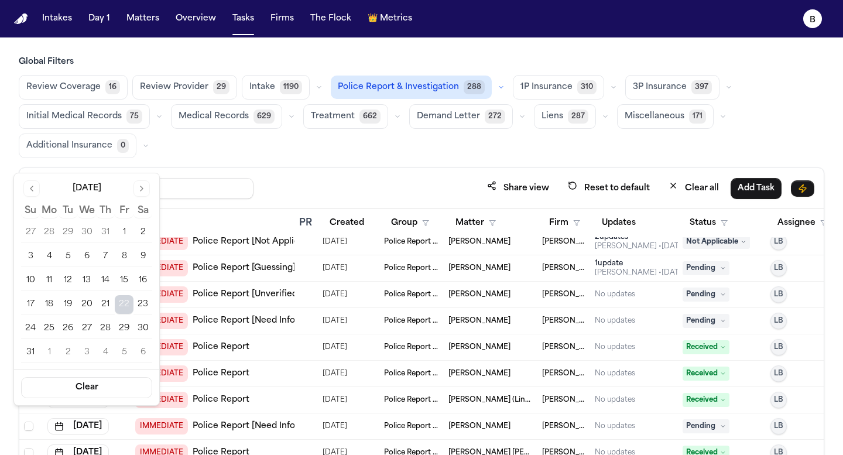
scroll to position [4139, 0]
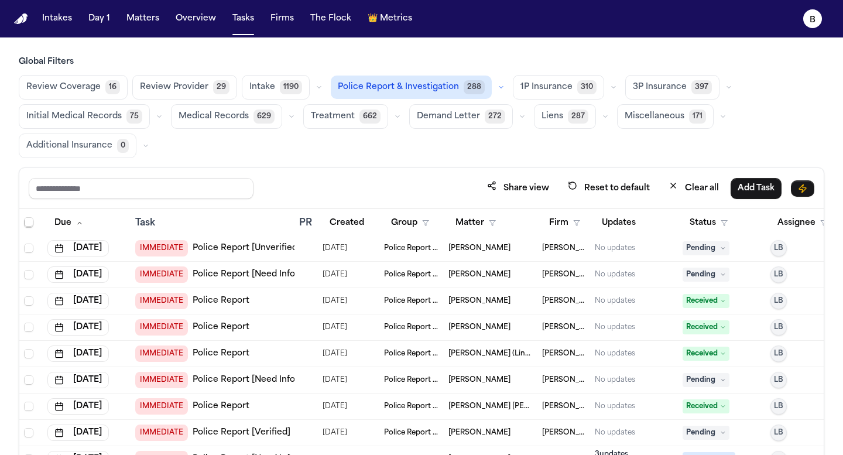
click at [314, 379] on td at bounding box center [305, 380] width 23 height 26
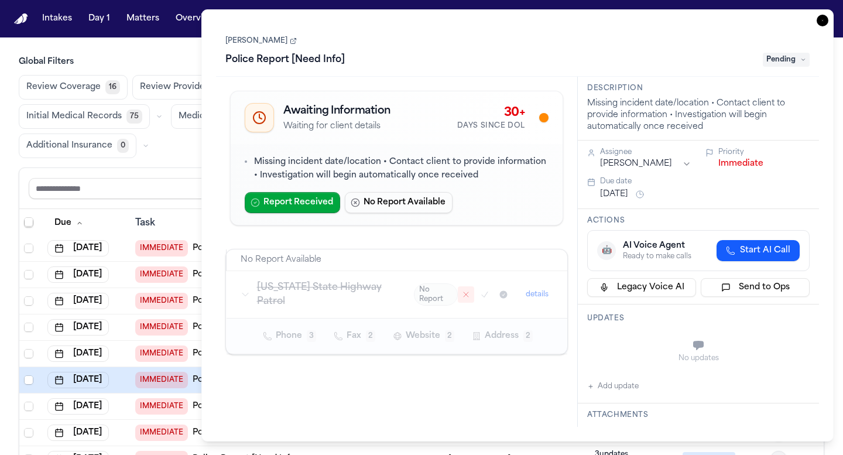
click at [818, 21] on icon "button" at bounding box center [823, 21] width 12 height 12
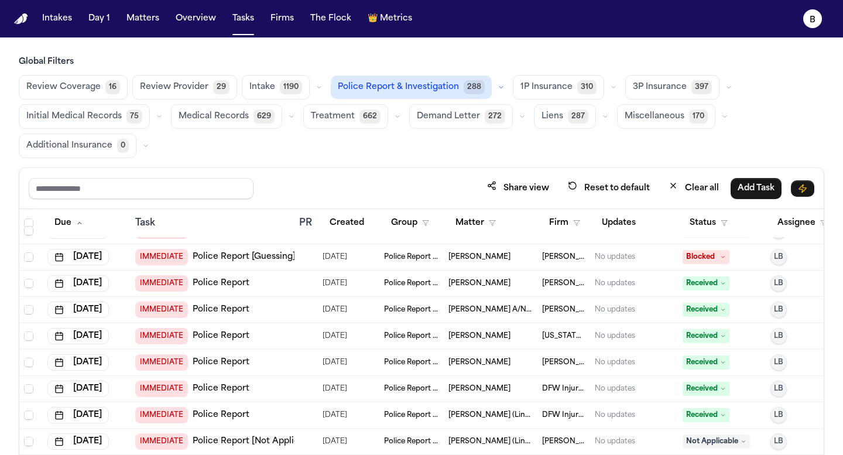
scroll to position [1531, 0]
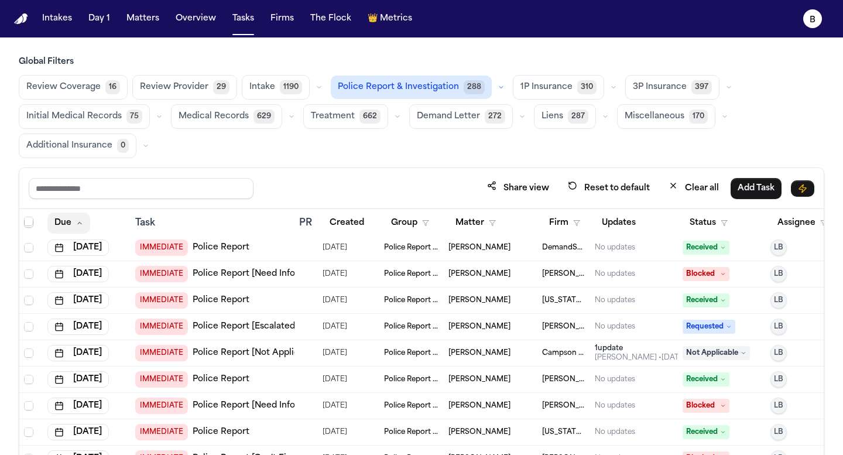
click at [81, 224] on icon "button" at bounding box center [79, 223] width 7 height 7
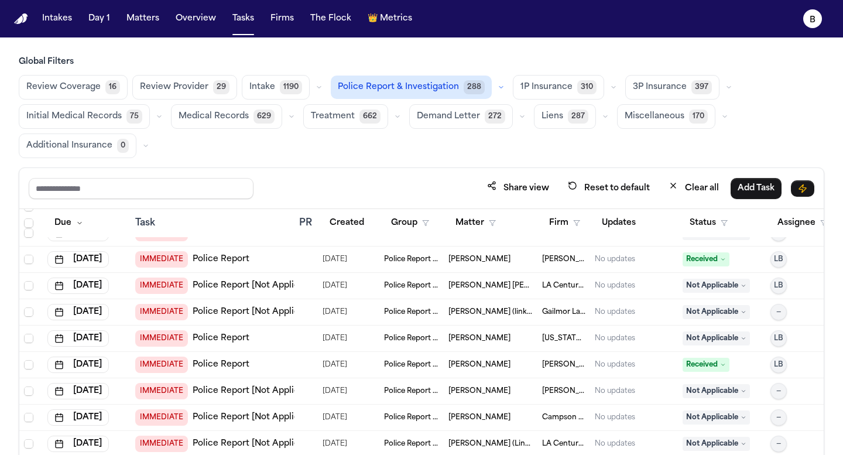
scroll to position [5077, 0]
click at [293, 344] on td "IMMEDIATE Police Report" at bounding box center [213, 337] width 164 height 26
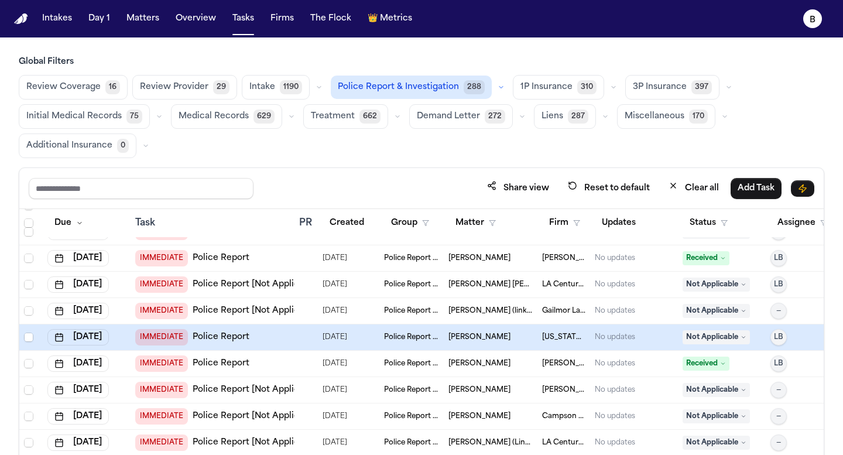
click at [288, 336] on body "Intakes Day 1 Matters Overview Tasks Firms The Flock 👑 Metrics B Global Filters…" at bounding box center [421, 227] width 843 height 455
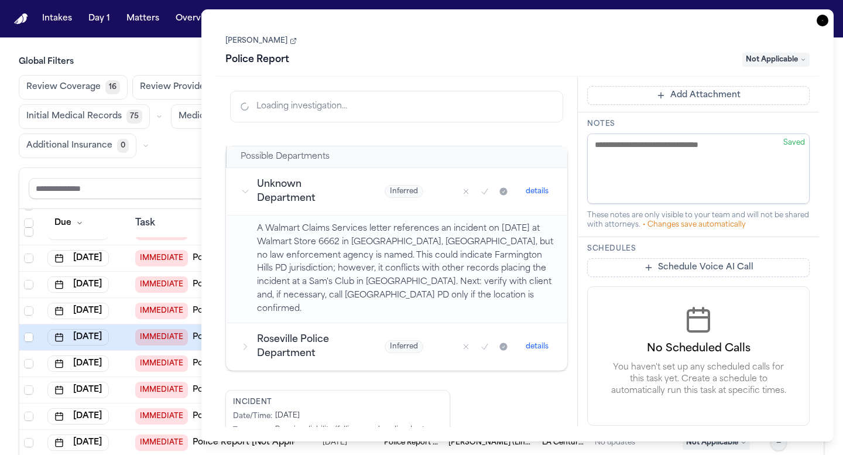
scroll to position [207, 0]
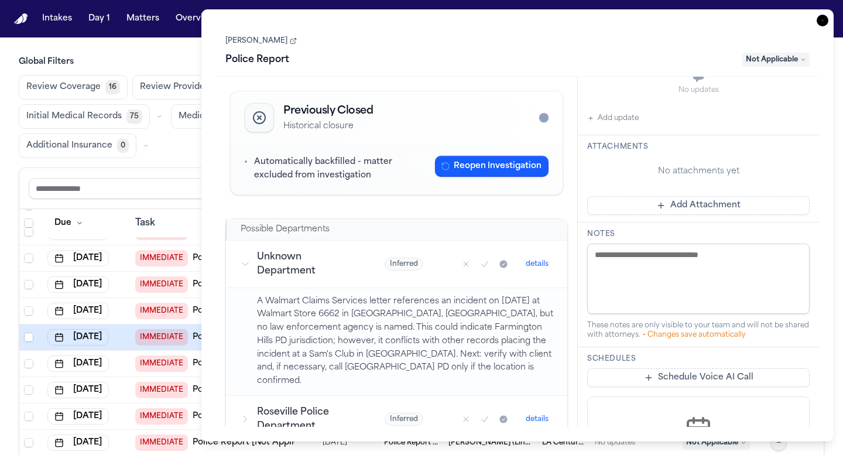
click at [820, 23] on icon "button" at bounding box center [823, 21] width 12 height 12
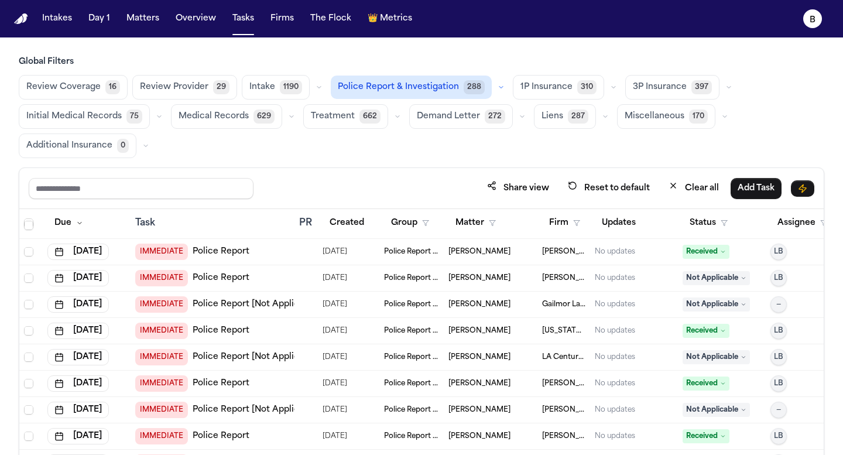
scroll to position [5478, 0]
click at [297, 277] on td at bounding box center [305, 279] width 23 height 26
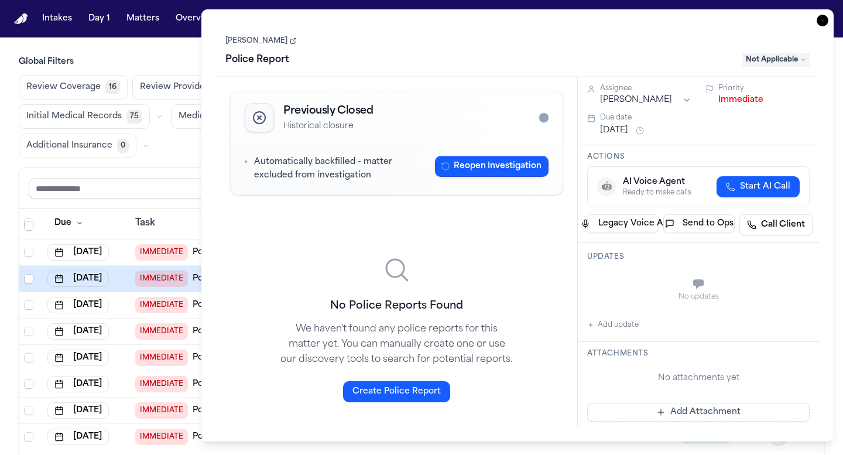
click at [300, 150] on div "Automatically backfilled - matter excluded from investigation Reopen Investigat…" at bounding box center [397, 169] width 332 height 50
click at [322, 195] on div "Previously Closed Historical closure Automatically backfilled - matter excluded…" at bounding box center [396, 143] width 333 height 104
click at [259, 46] on link "[PERSON_NAME]" at bounding box center [260, 40] width 71 height 9
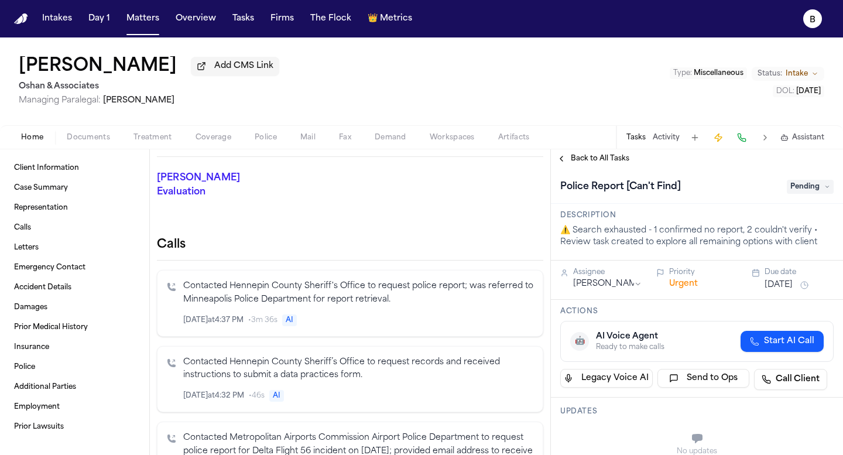
scroll to position [216, 0]
click at [93, 142] on span "Documents" at bounding box center [88, 137] width 43 height 9
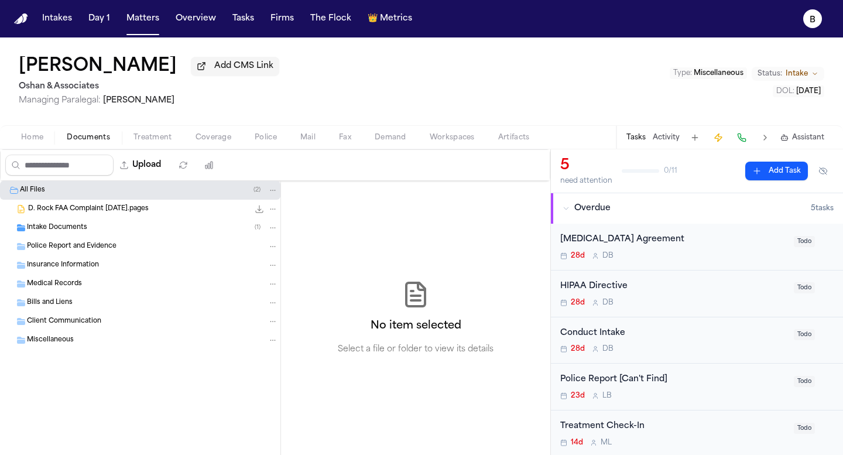
click at [73, 232] on span "Intake Documents" at bounding box center [57, 228] width 60 height 10
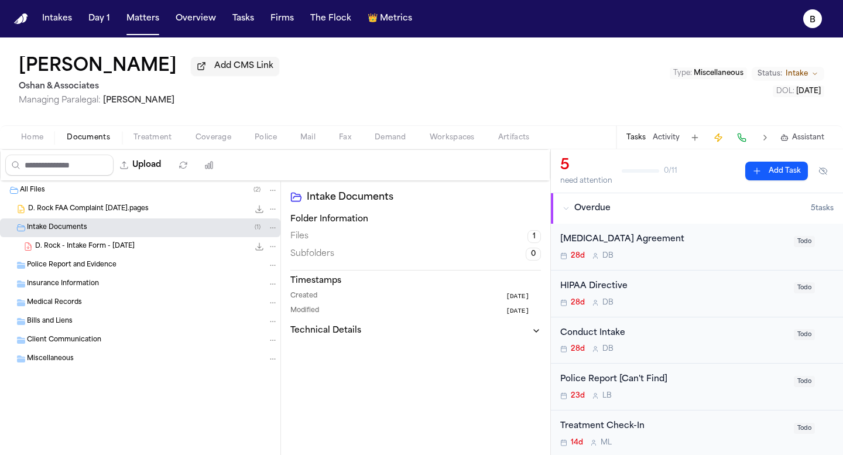
click at [73, 242] on div "D. Rock - Intake Form - [DATE] 24.5 KB • PDF" at bounding box center [140, 246] width 280 height 19
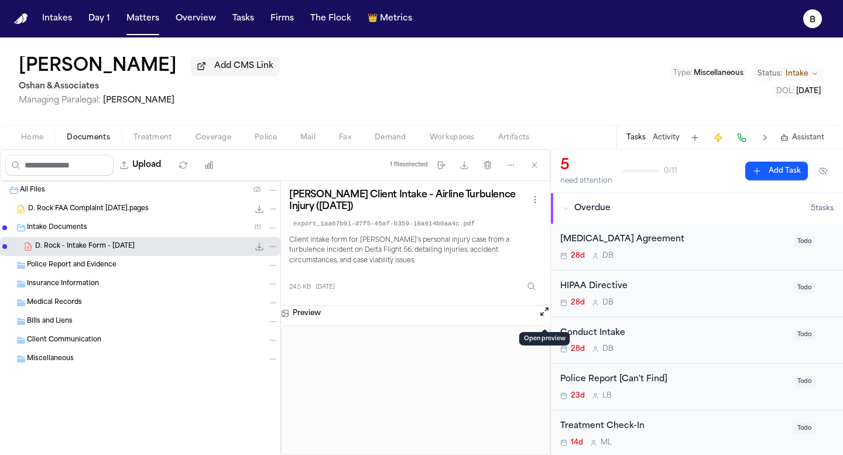
click at [542, 317] on button "Open preview" at bounding box center [545, 312] width 12 height 12
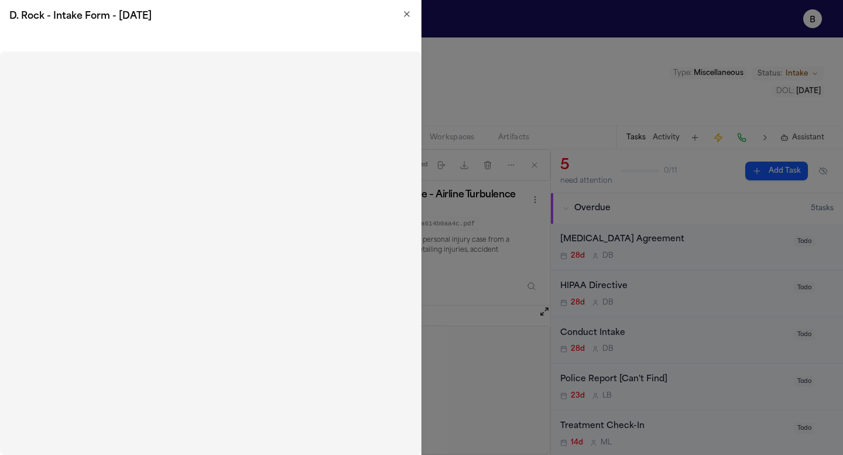
click at [400, 18] on h2 "D. Rock - Intake Form - 8.28.25" at bounding box center [210, 16] width 402 height 14
click at [404, 9] on icon "button" at bounding box center [406, 13] width 9 height 9
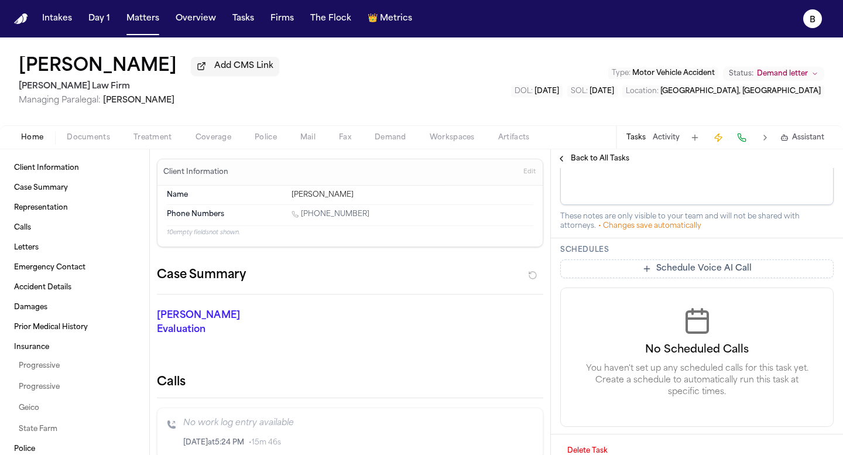
scroll to position [430, 0]
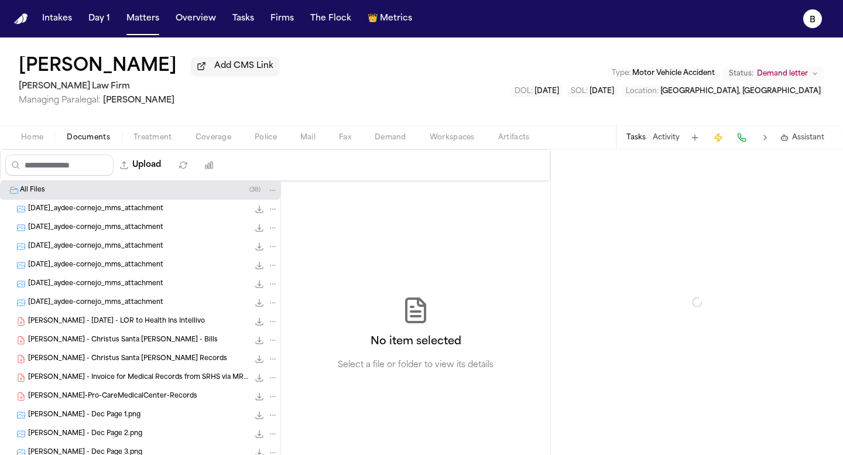
click at [74, 141] on span "Documents" at bounding box center [88, 137] width 43 height 9
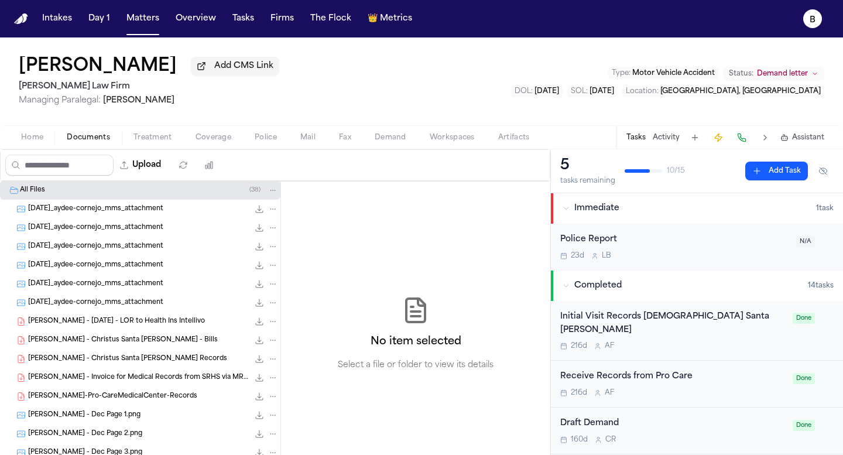
click at [157, 214] on span "[DATE]_aydee-cornejo_mms_attachment" at bounding box center [95, 209] width 135 height 10
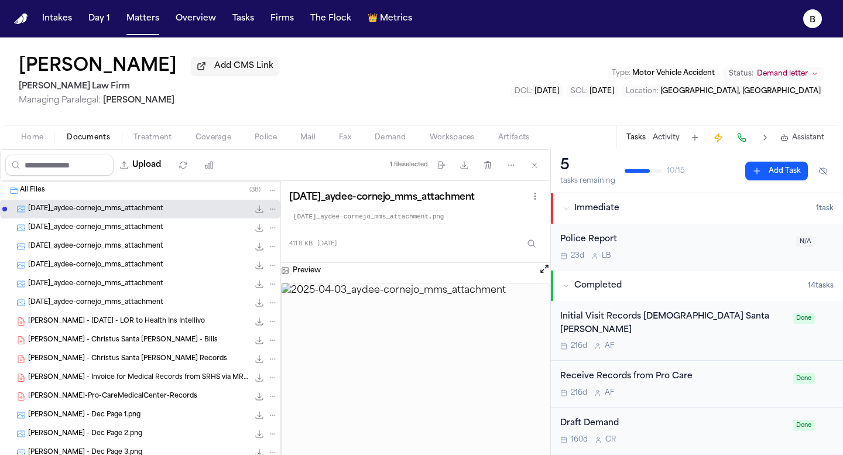
click at [97, 259] on div "[DATE]_aydee-cornejo_mms_attachment 278.4 KB • PNG" at bounding box center [140, 265] width 280 height 19
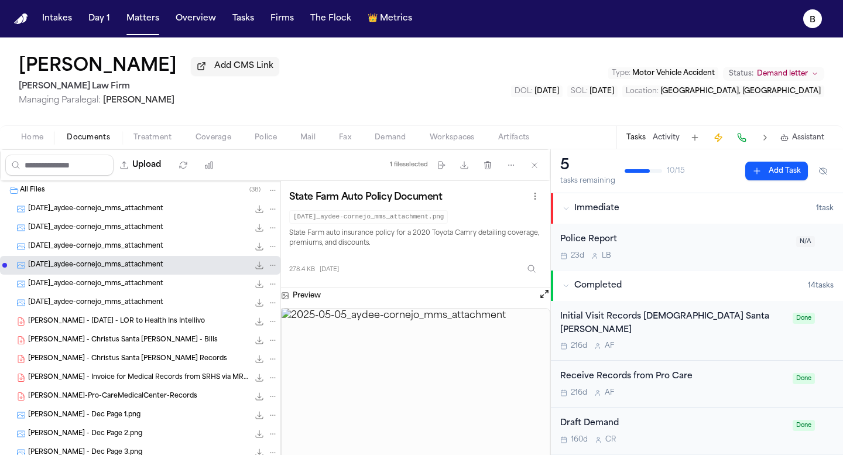
click at [107, 251] on span "[DATE]_aydee-cornejo_mms_attachment" at bounding box center [95, 247] width 135 height 10
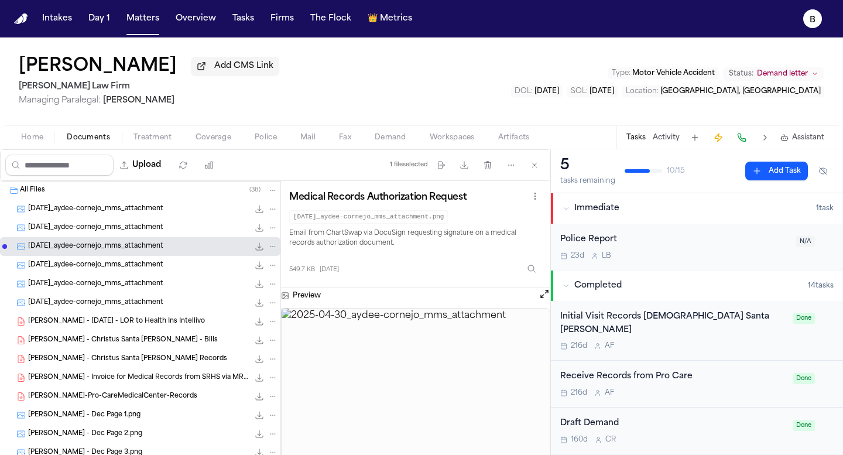
click at [129, 225] on span "[DATE]_aydee-cornejo_mms_attachment" at bounding box center [95, 228] width 135 height 10
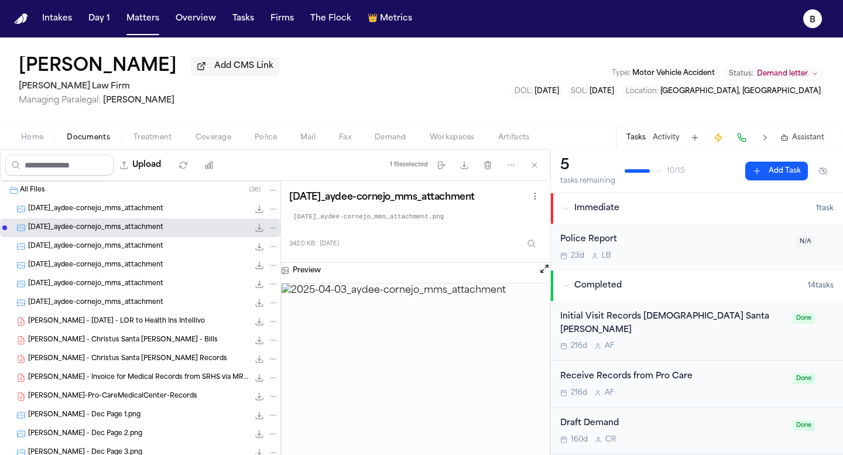
click at [44, 304] on span "[DATE]_aydee-cornejo_mms_attachment" at bounding box center [95, 303] width 135 height 10
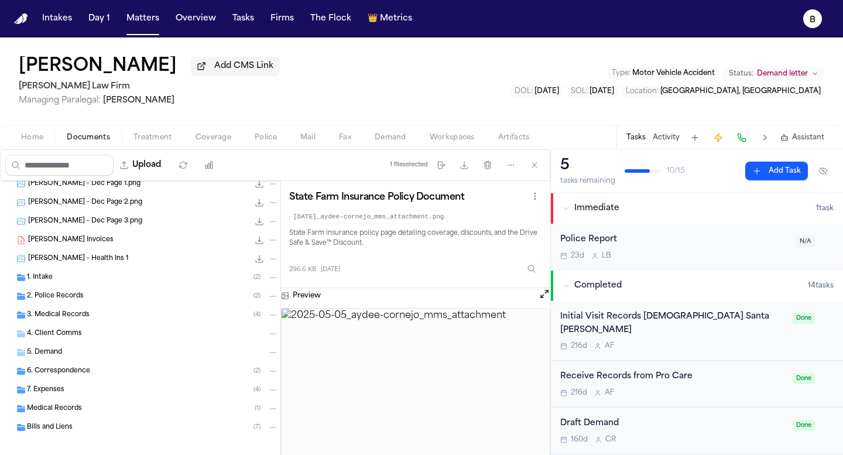
scroll to position [242, 0]
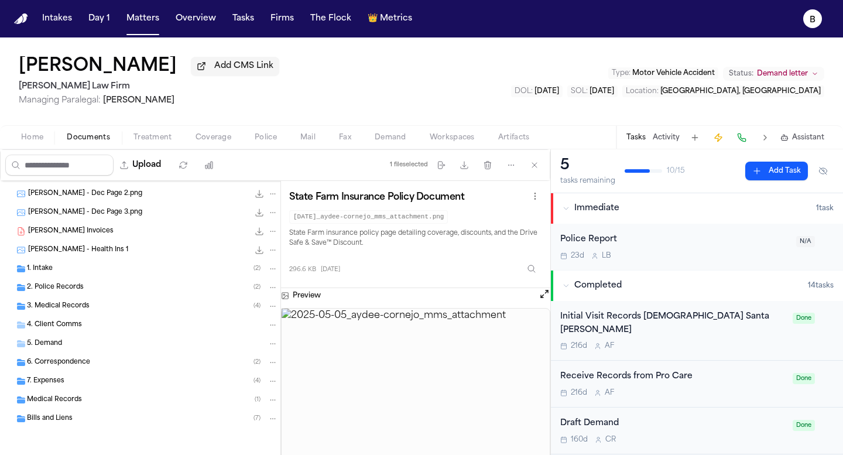
click at [96, 291] on div "2. Police Records ( 2 )" at bounding box center [152, 287] width 251 height 11
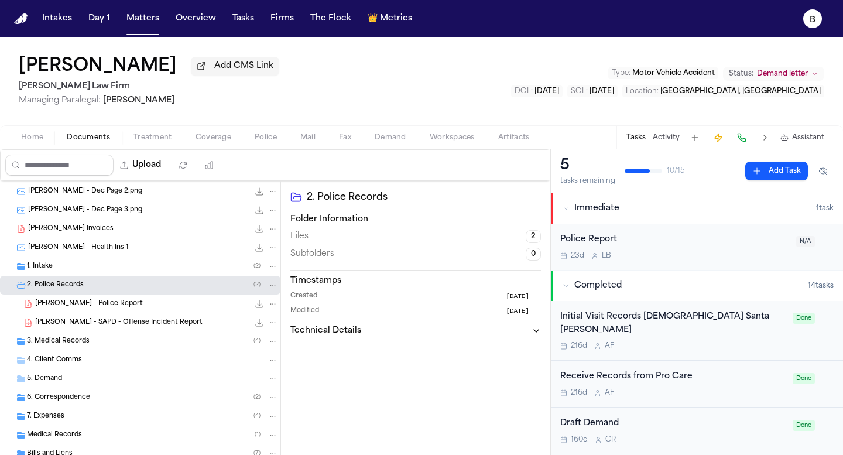
click at [98, 301] on span "[PERSON_NAME] - Police Report" at bounding box center [89, 304] width 108 height 10
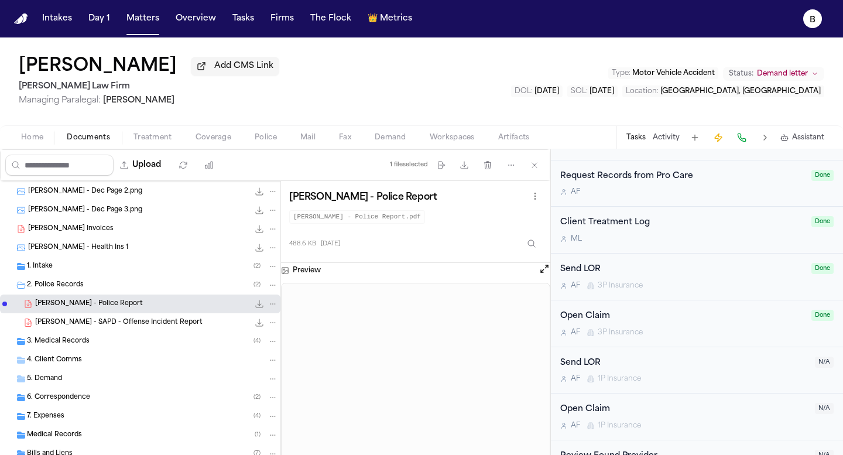
scroll to position [515, 0]
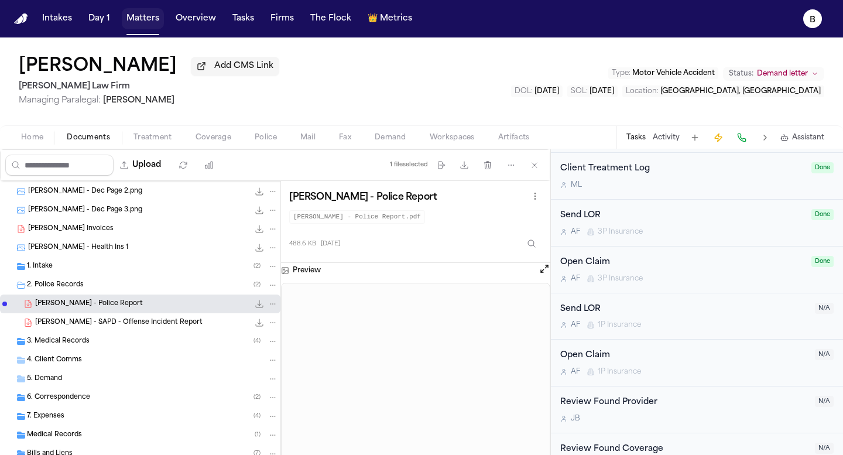
click at [142, 15] on button "Matters" at bounding box center [143, 18] width 42 height 21
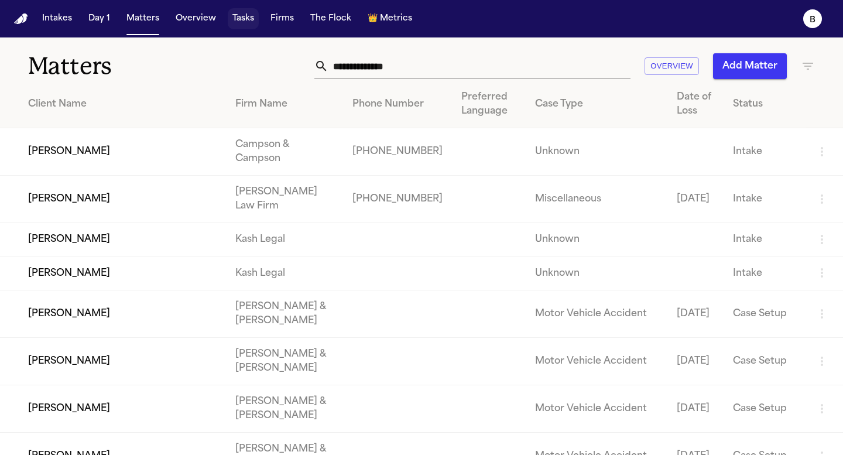
click at [252, 25] on button "Tasks" at bounding box center [243, 18] width 31 height 21
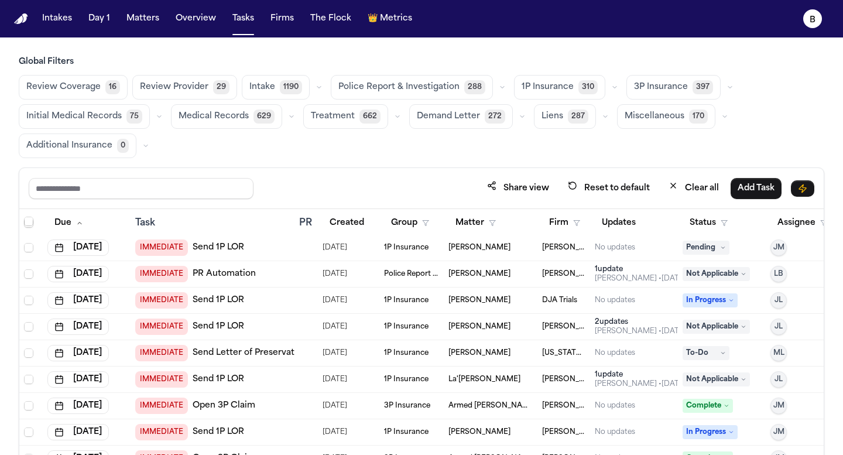
scroll to position [162, 0]
click at [372, 83] on span "Police Report & Investigation" at bounding box center [398, 87] width 121 height 12
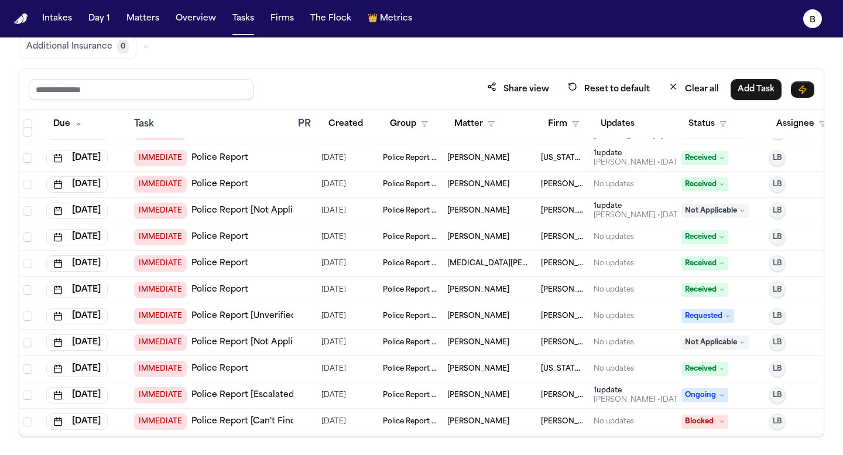
scroll to position [0, 1]
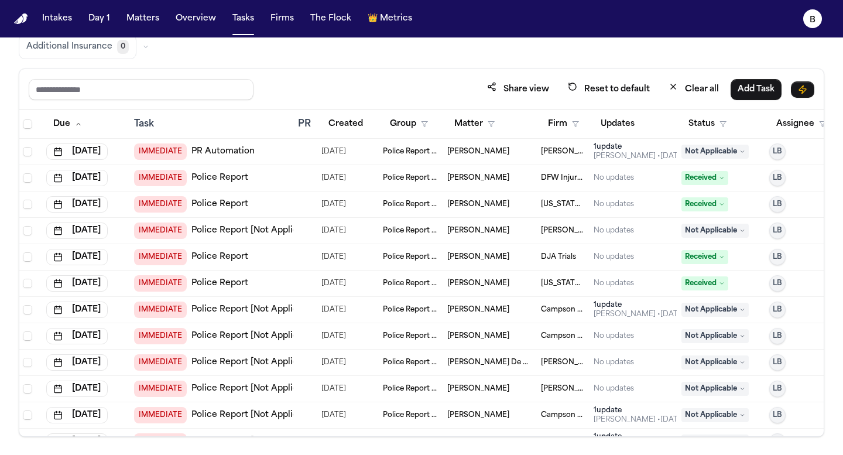
click at [701, 135] on th "Status" at bounding box center [721, 124] width 88 height 29
click at [701, 129] on button "Status" at bounding box center [707, 124] width 52 height 21
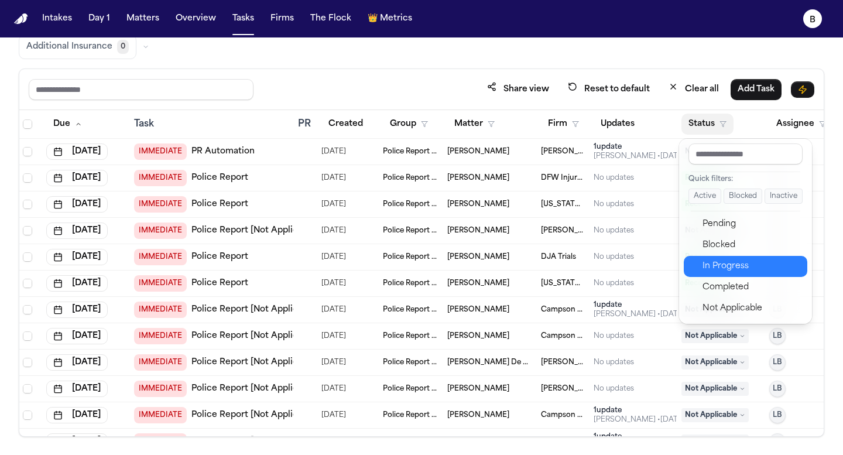
click at [732, 269] on div "In Progress" at bounding box center [752, 266] width 98 height 14
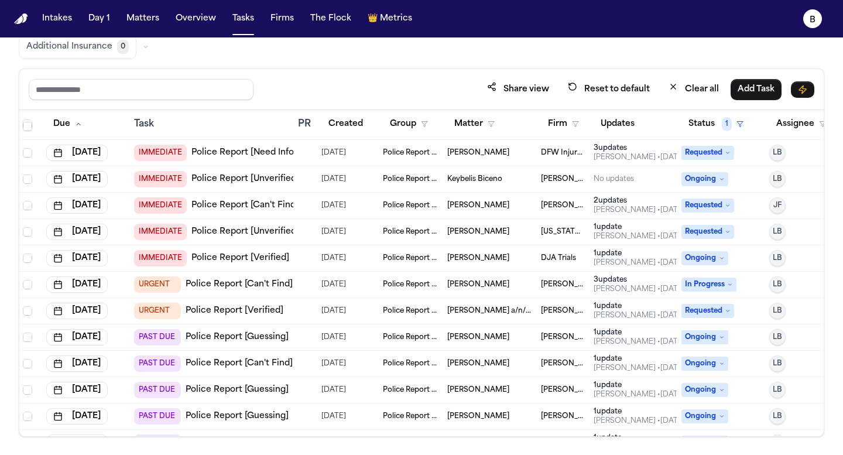
scroll to position [388, 1]
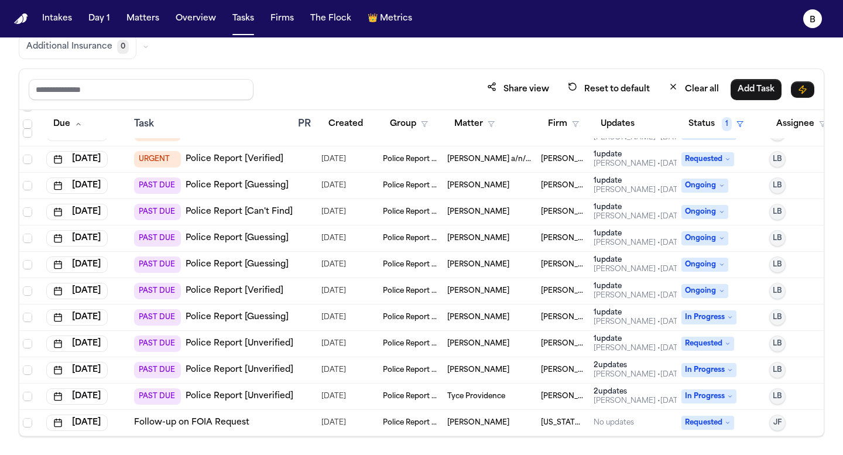
click at [310, 319] on div at bounding box center [305, 317] width 14 height 9
click at [310, 269] on td at bounding box center [304, 265] width 23 height 26
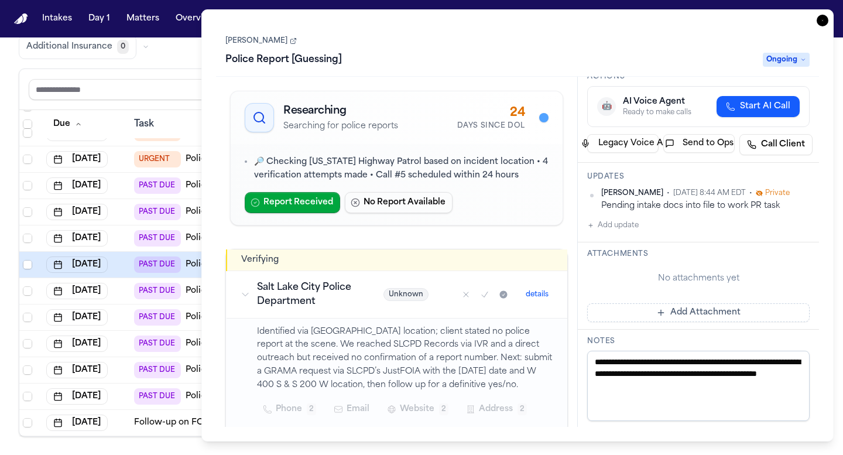
scroll to position [42, 0]
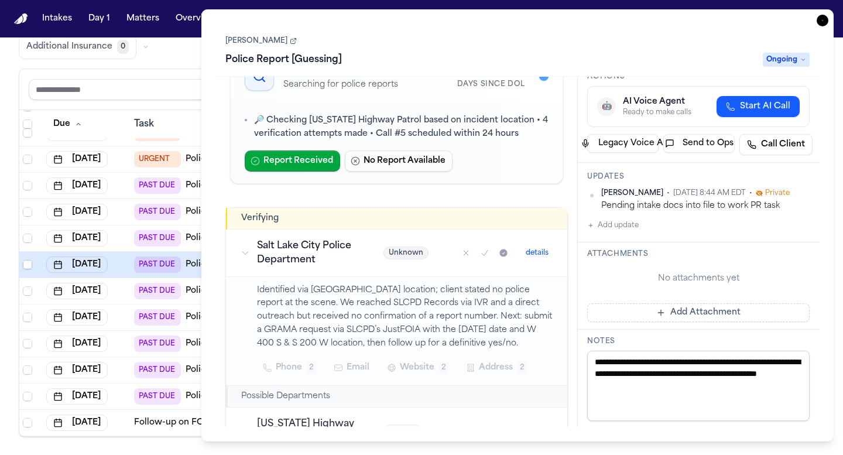
drag, startPoint x: 819, startPoint y: 20, endPoint x: 808, endPoint y: 29, distance: 14.1
click at [819, 20] on icon "button" at bounding box center [823, 21] width 12 height 12
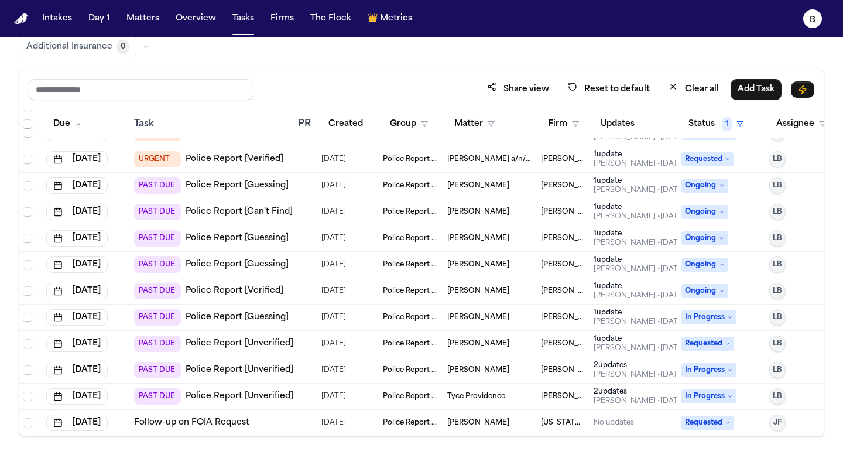
click at [314, 348] on td at bounding box center [304, 344] width 23 height 26
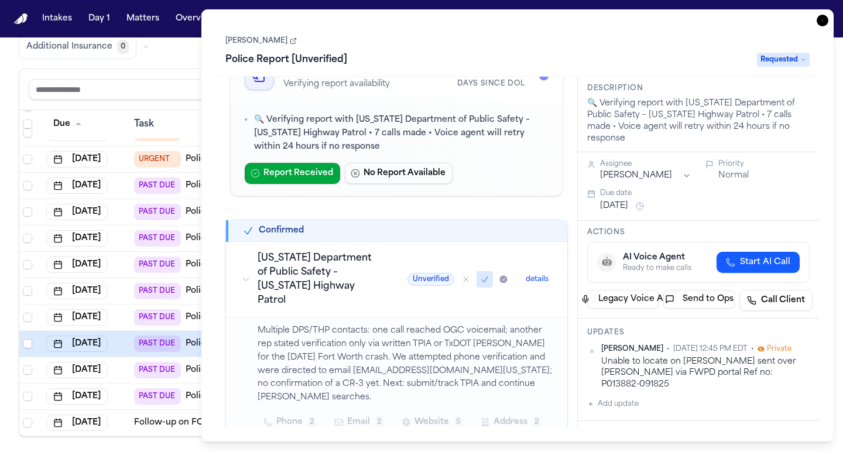
scroll to position [44, 0]
